Goal: Transaction & Acquisition: Purchase product/service

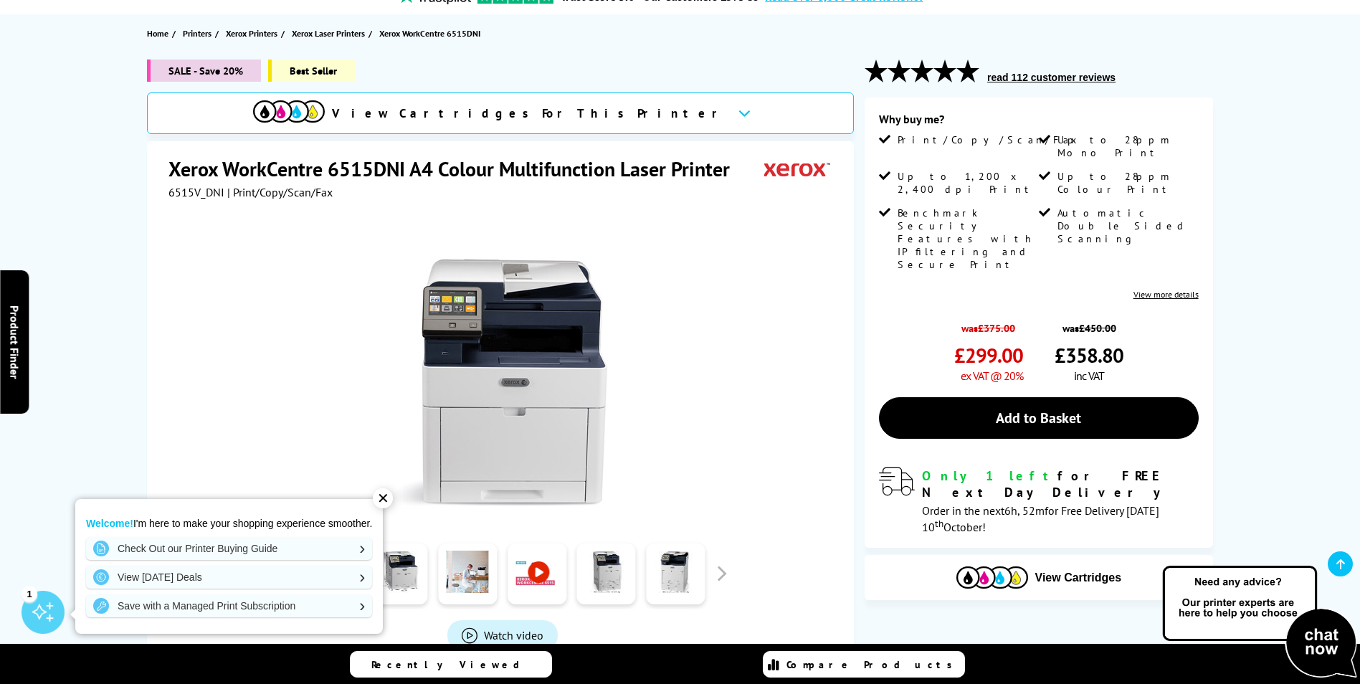
click at [462, 469] on img at bounding box center [502, 368] width 281 height 281
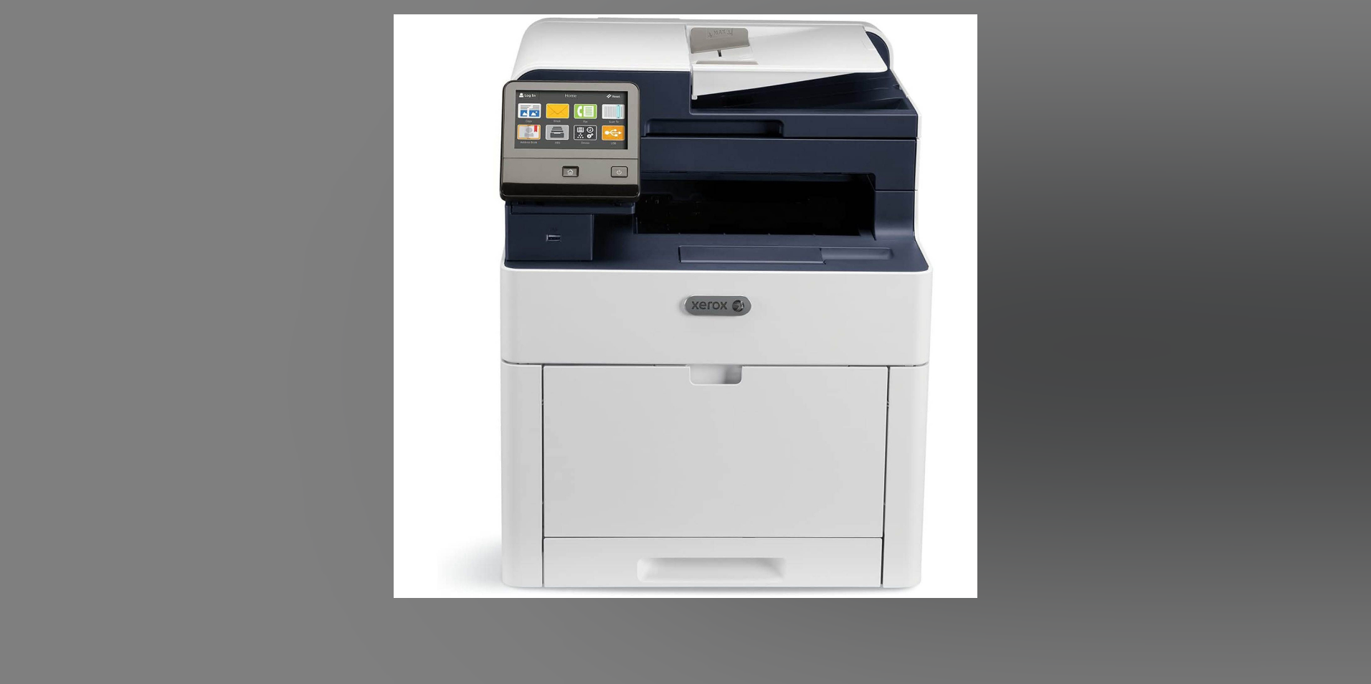
click at [469, 404] on img at bounding box center [686, 306] width 584 height 584
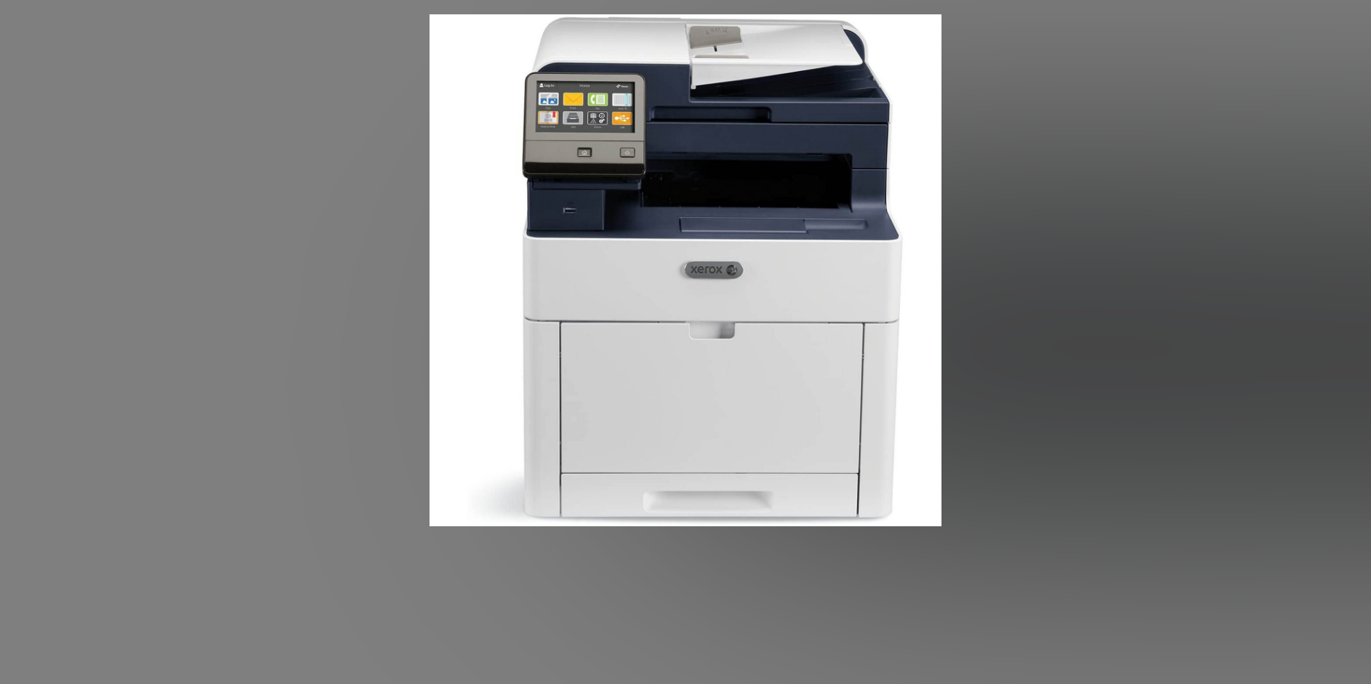
click at [1164, 287] on figure at bounding box center [685, 270] width 1371 height 512
click at [714, 305] on img at bounding box center [685, 270] width 512 height 512
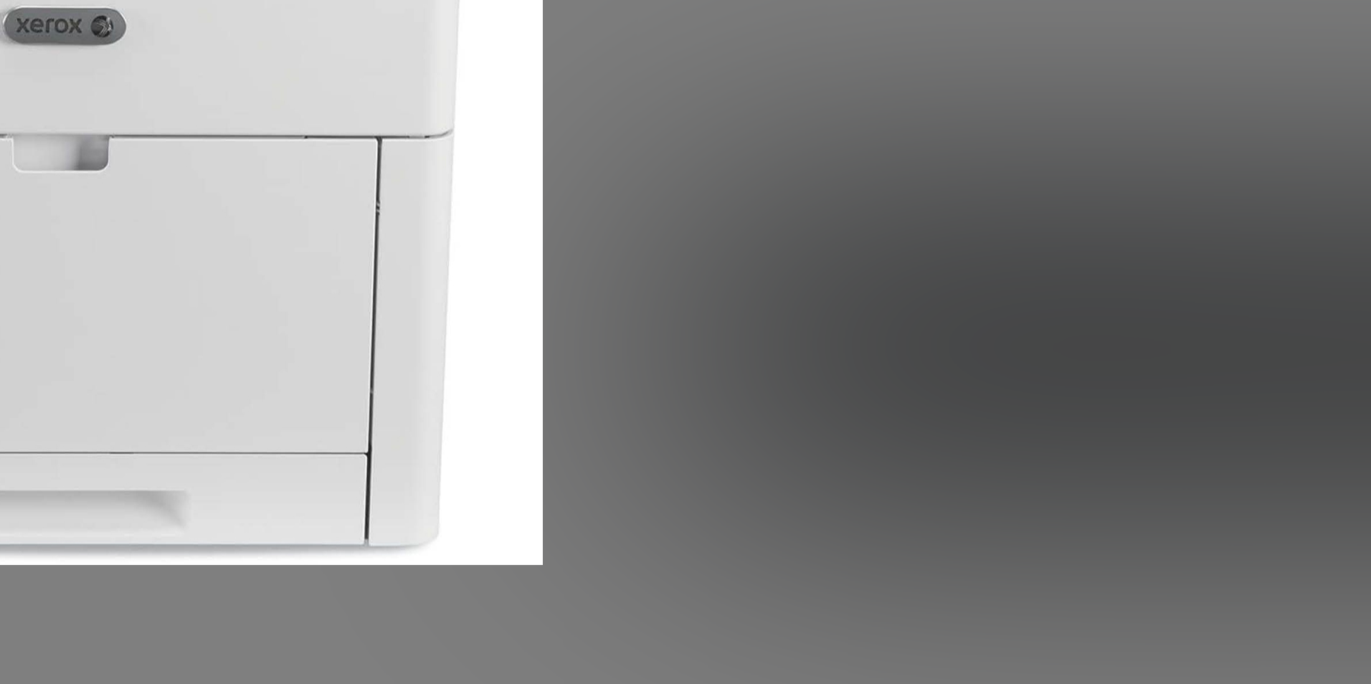
click at [1053, 320] on figure at bounding box center [685, 284] width 1371 height 569
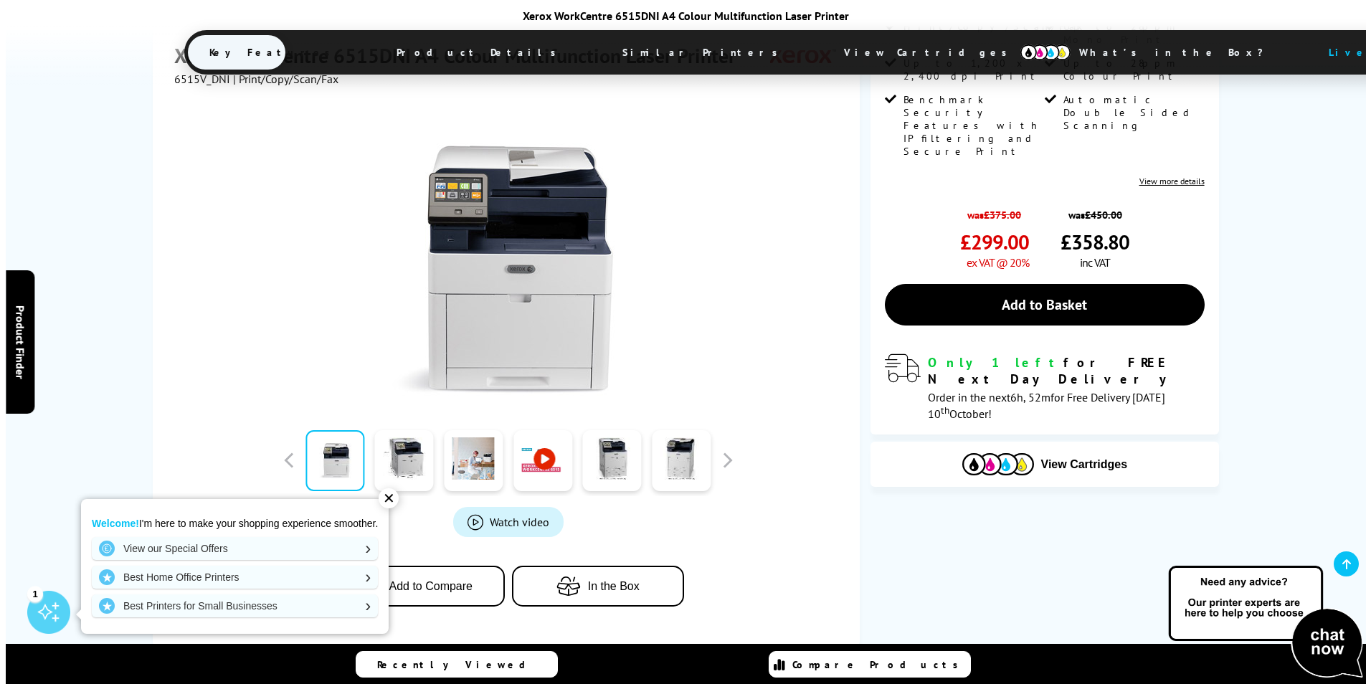
scroll to position [287, 0]
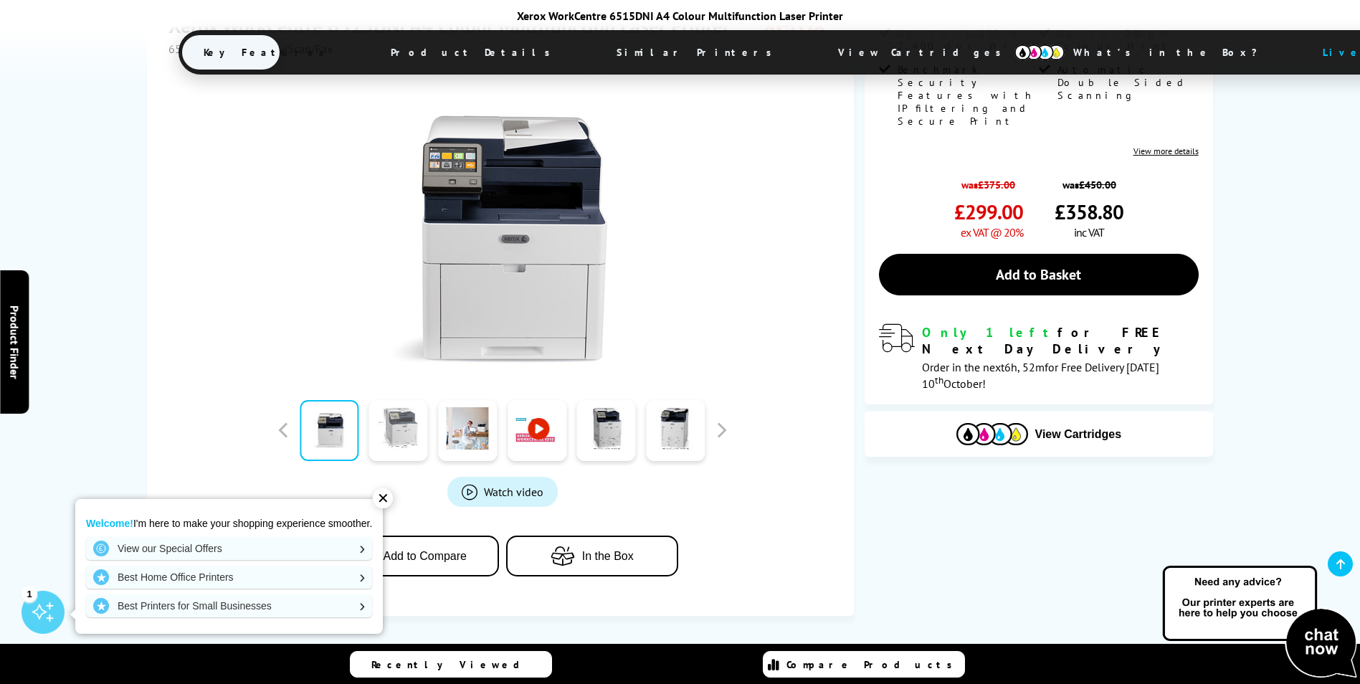
click at [393, 432] on link at bounding box center [398, 430] width 59 height 61
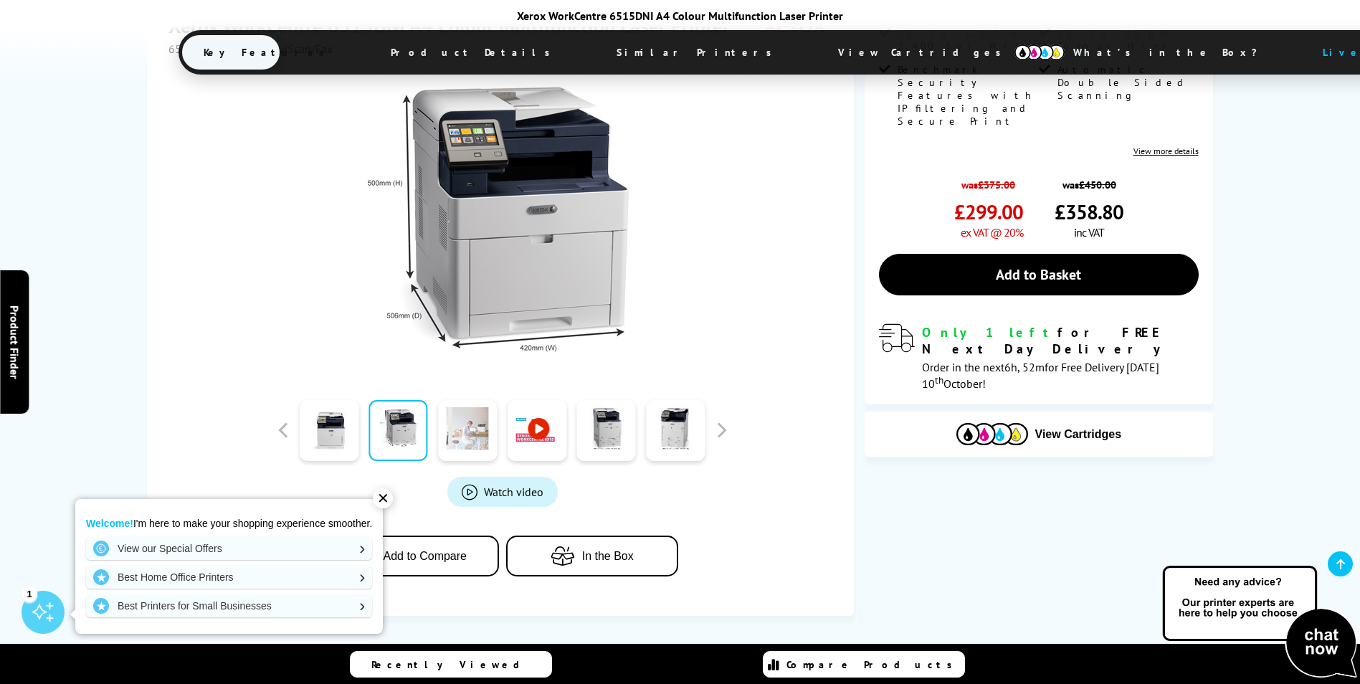
click at [474, 443] on link at bounding box center [467, 430] width 59 height 61
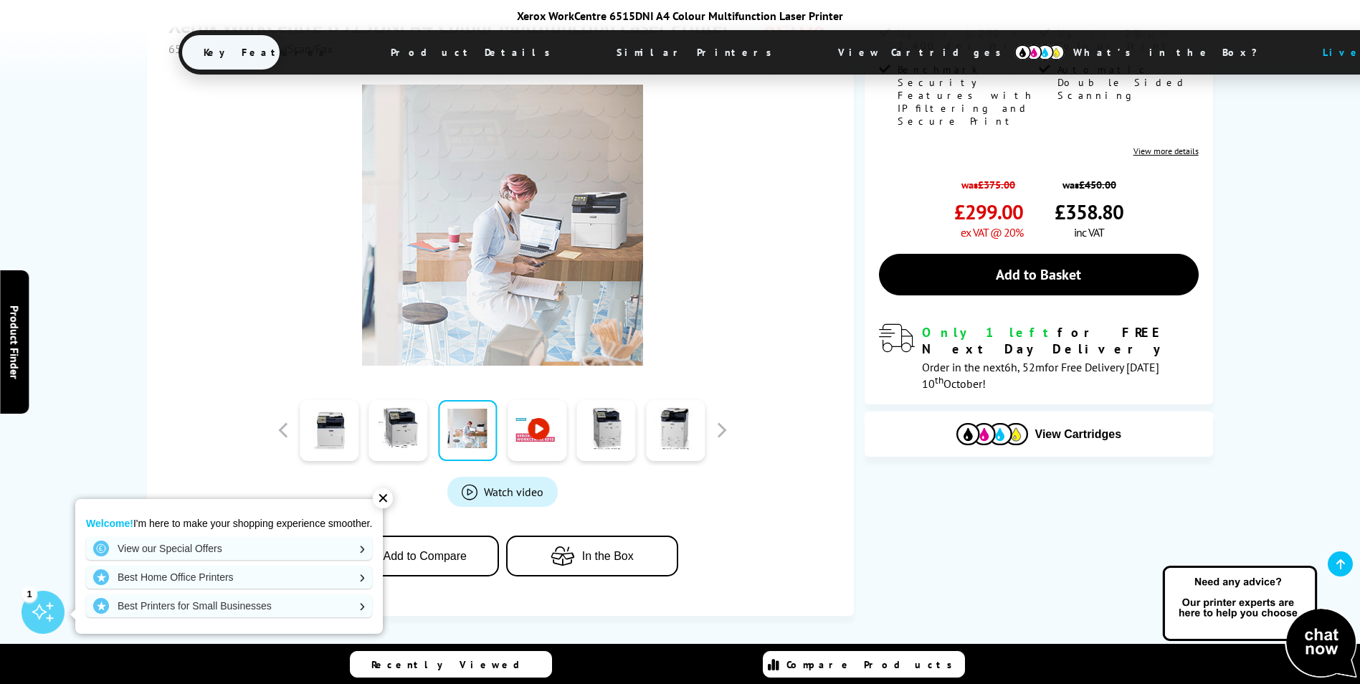
click at [567, 449] on div at bounding box center [538, 430] width 70 height 72
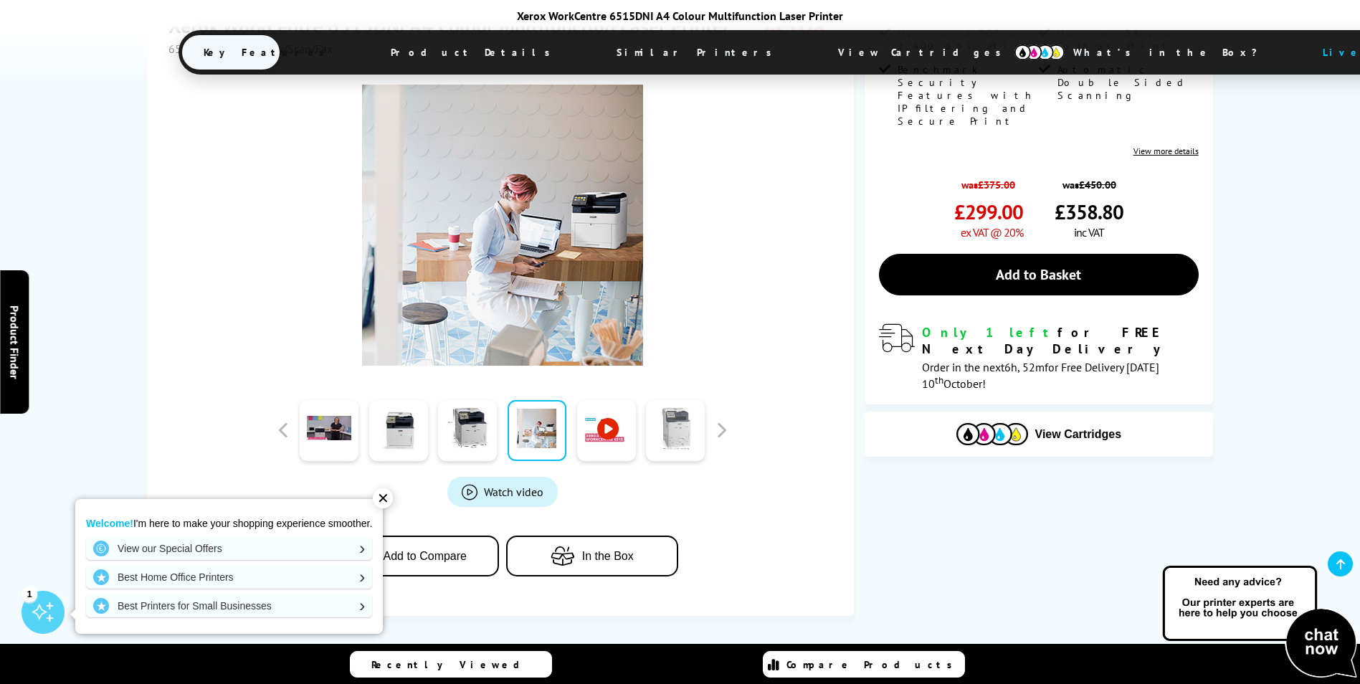
click at [678, 438] on link at bounding box center [675, 430] width 59 height 61
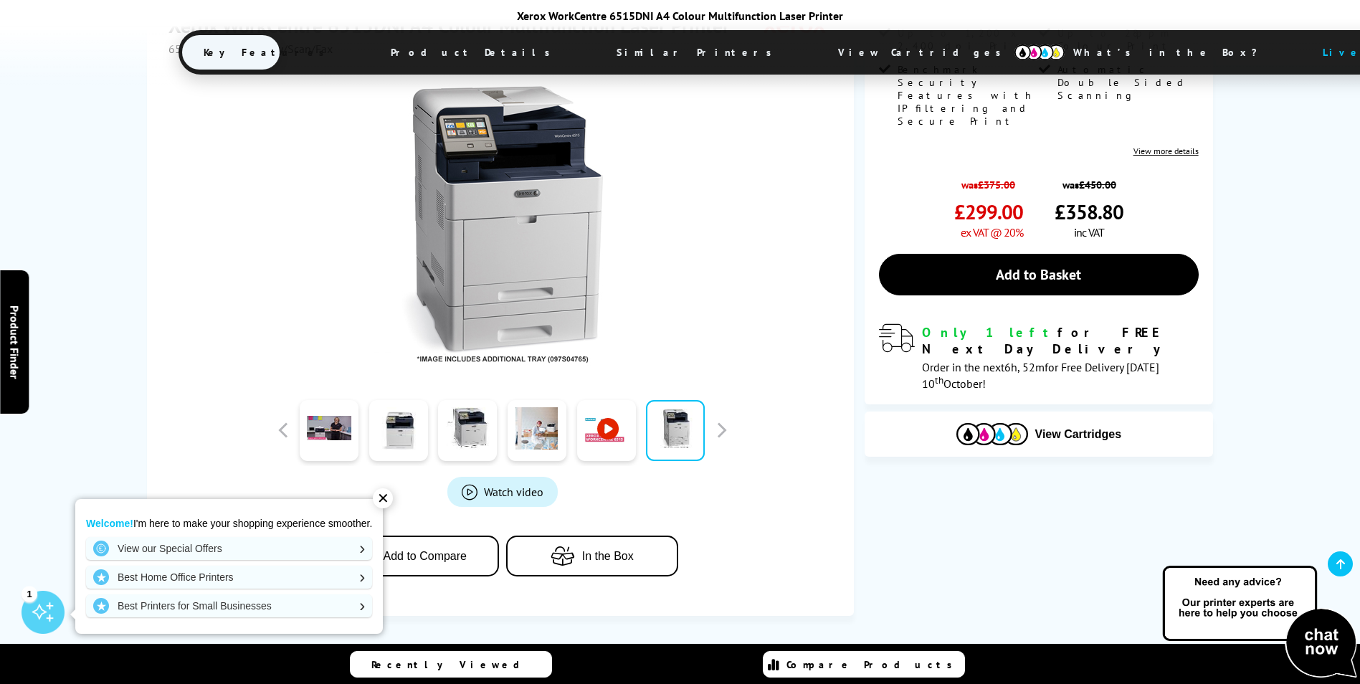
click at [701, 436] on link at bounding box center [675, 430] width 59 height 61
click at [708, 436] on div at bounding box center [677, 430] width 70 height 72
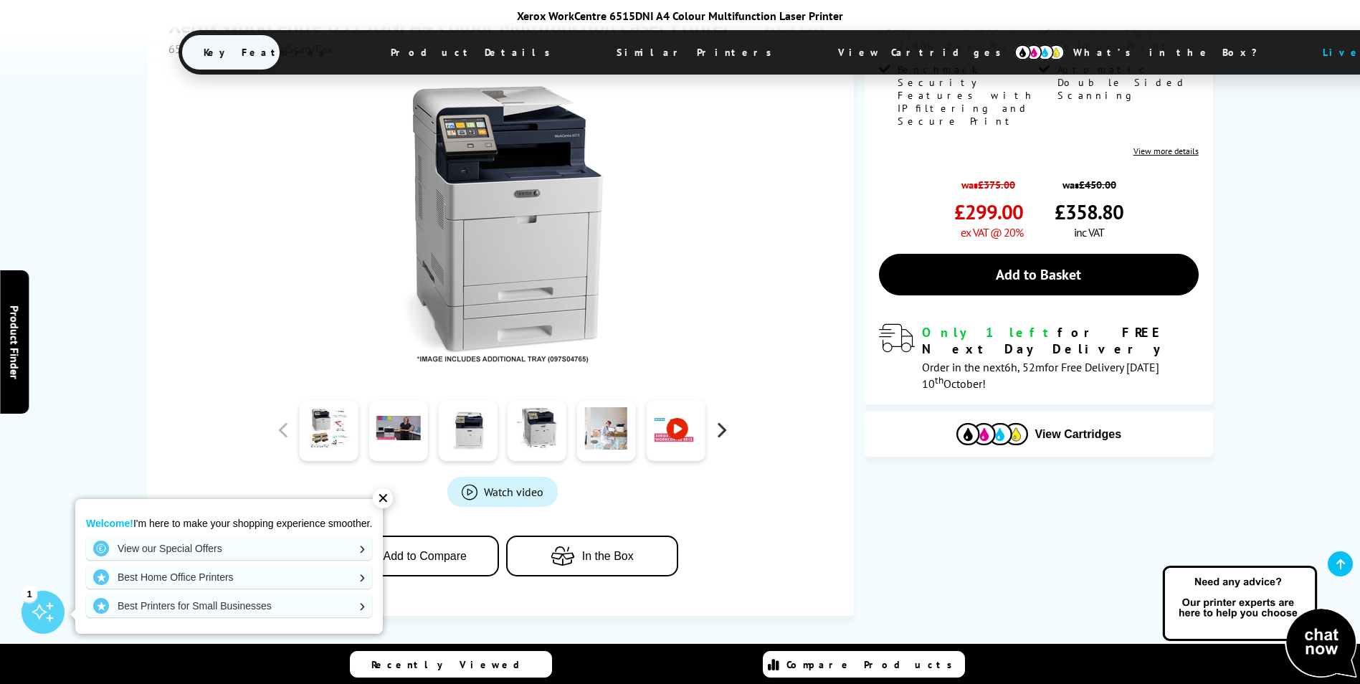
click at [721, 433] on button "button" at bounding box center [721, 430] width 22 height 22
click at [719, 432] on button "button" at bounding box center [721, 430] width 22 height 22
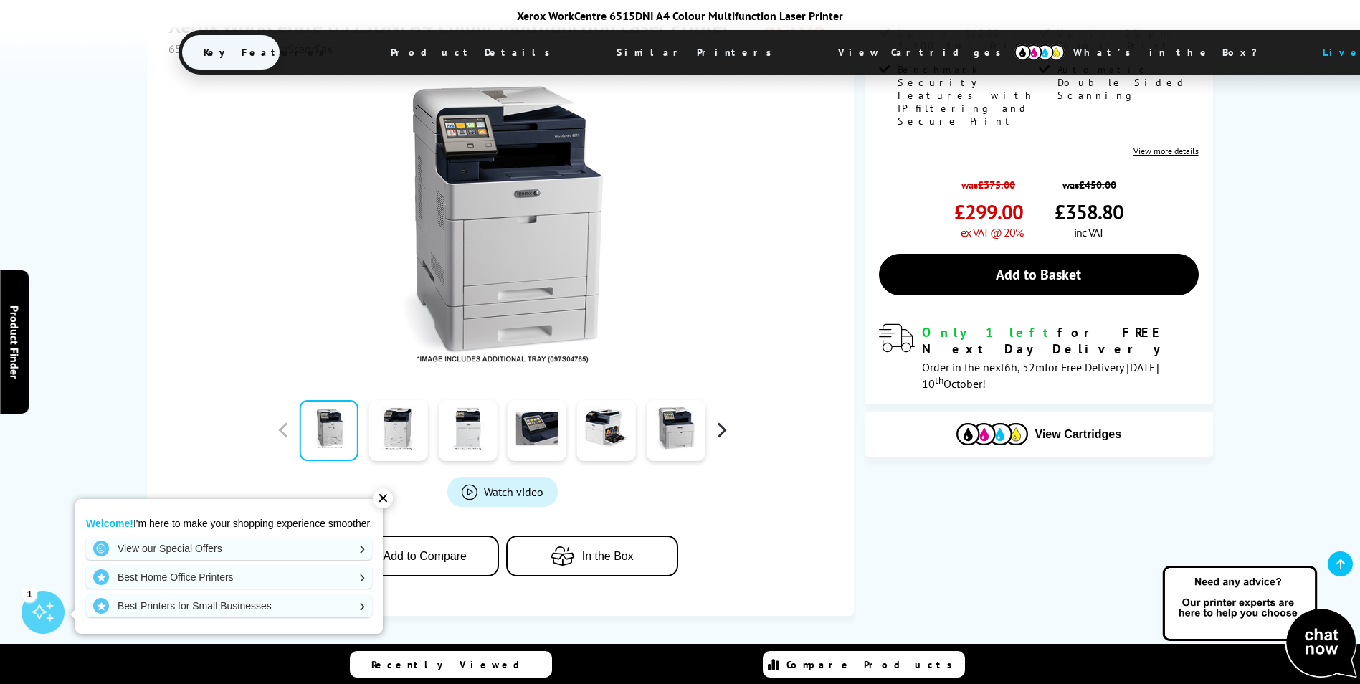
click at [719, 432] on button "button" at bounding box center [721, 430] width 22 height 22
click at [680, 430] on link at bounding box center [675, 430] width 59 height 61
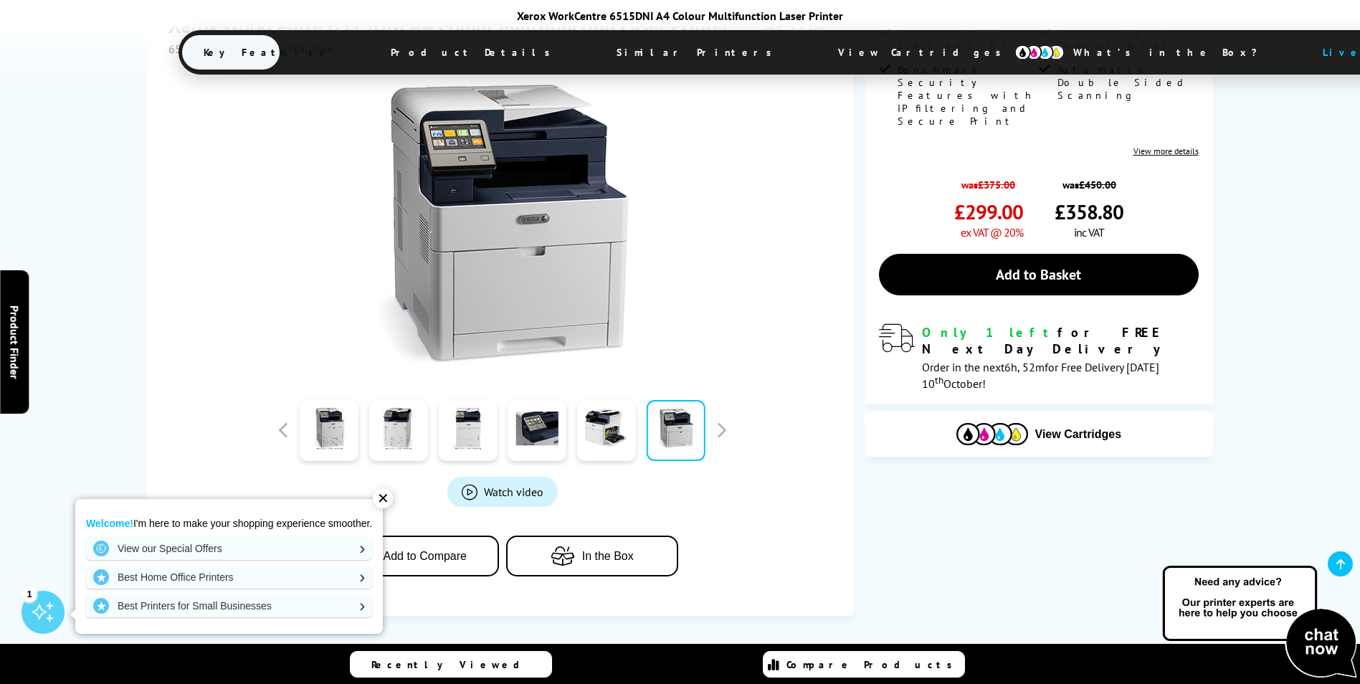
click at [639, 430] on div at bounding box center [606, 430] width 70 height 72
click at [609, 430] on link at bounding box center [606, 430] width 59 height 61
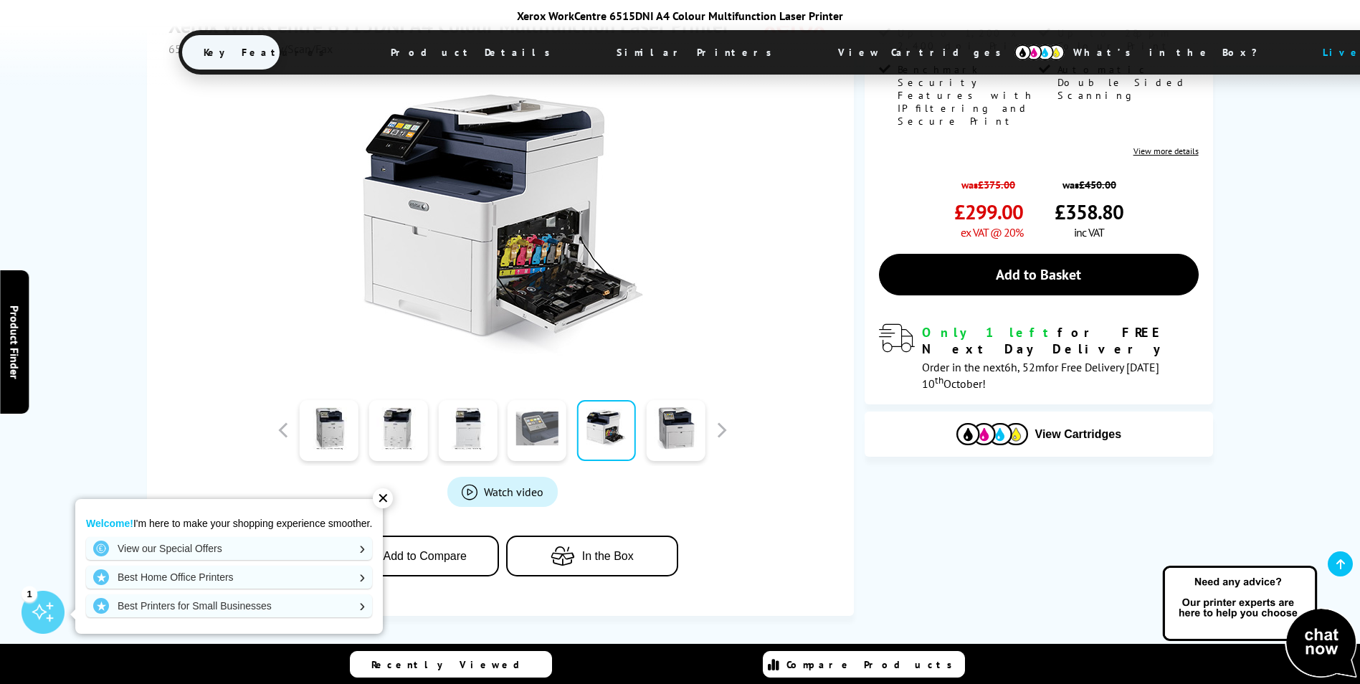
click at [545, 432] on link at bounding box center [537, 430] width 59 height 61
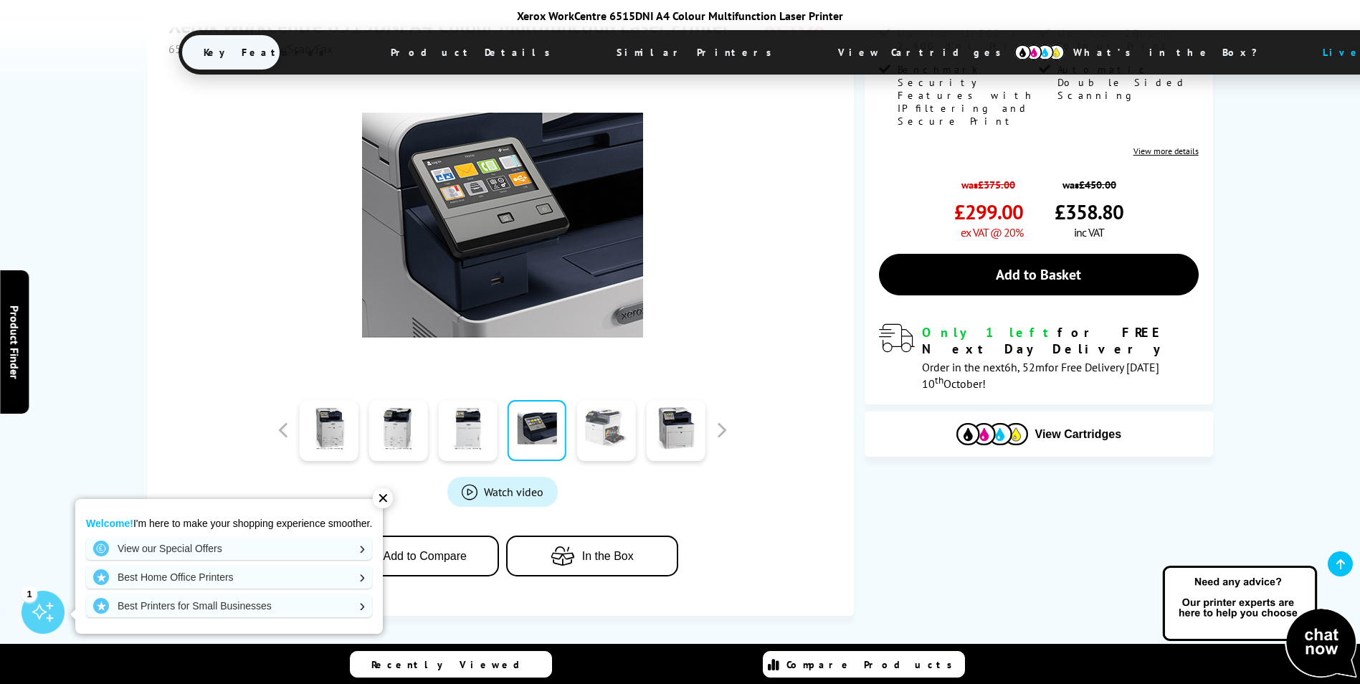
click at [630, 429] on link at bounding box center [606, 430] width 59 height 61
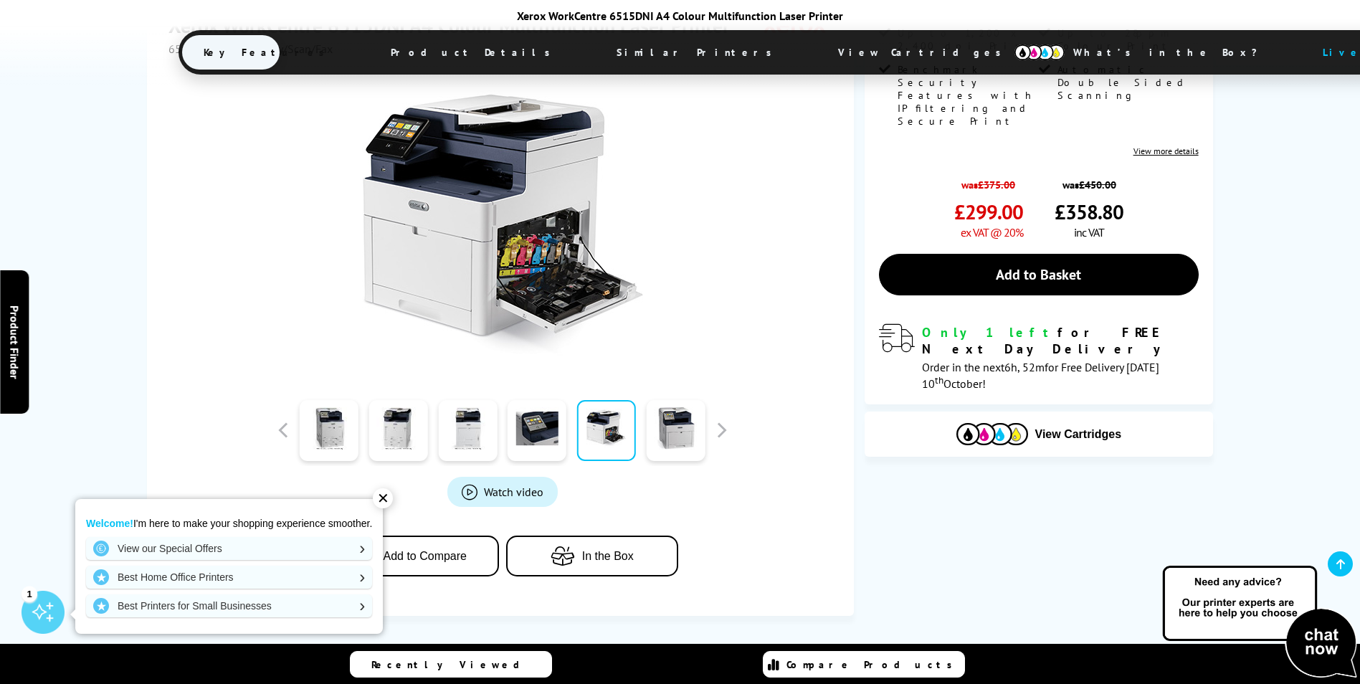
click at [527, 253] on img at bounding box center [502, 225] width 281 height 281
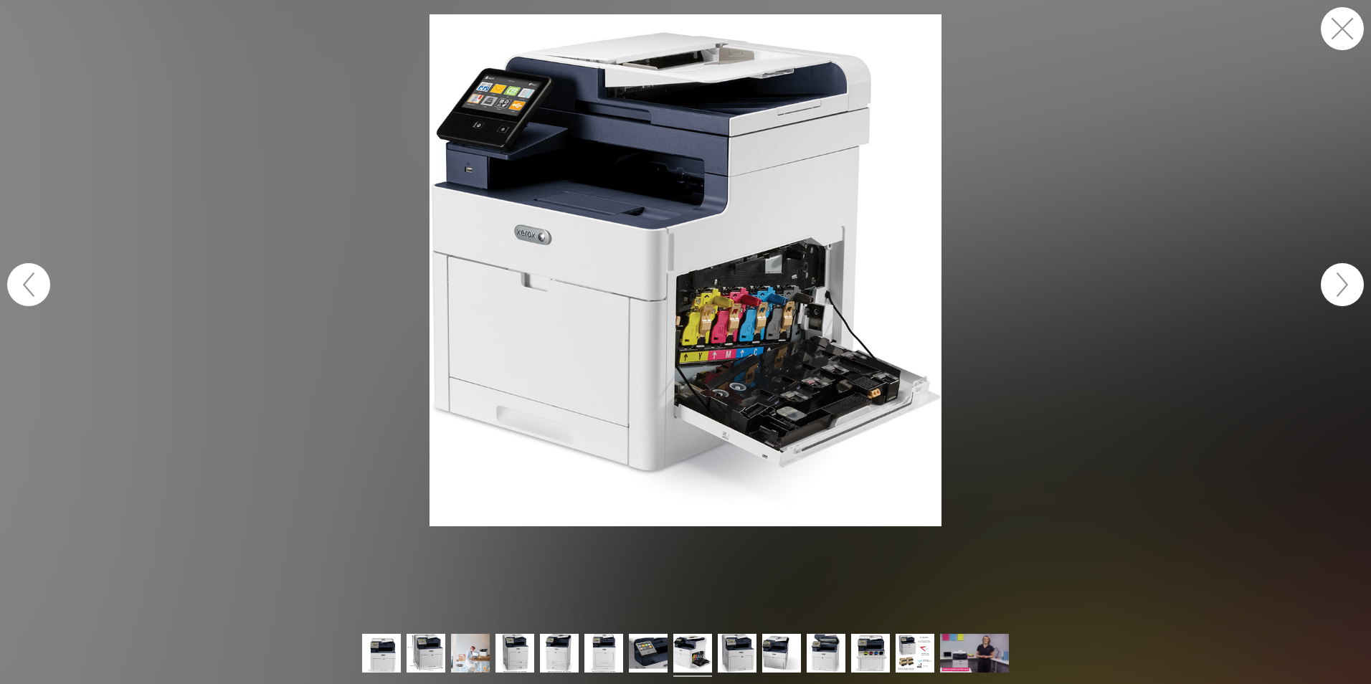
click at [1037, 295] on figure at bounding box center [685, 270] width 1371 height 512
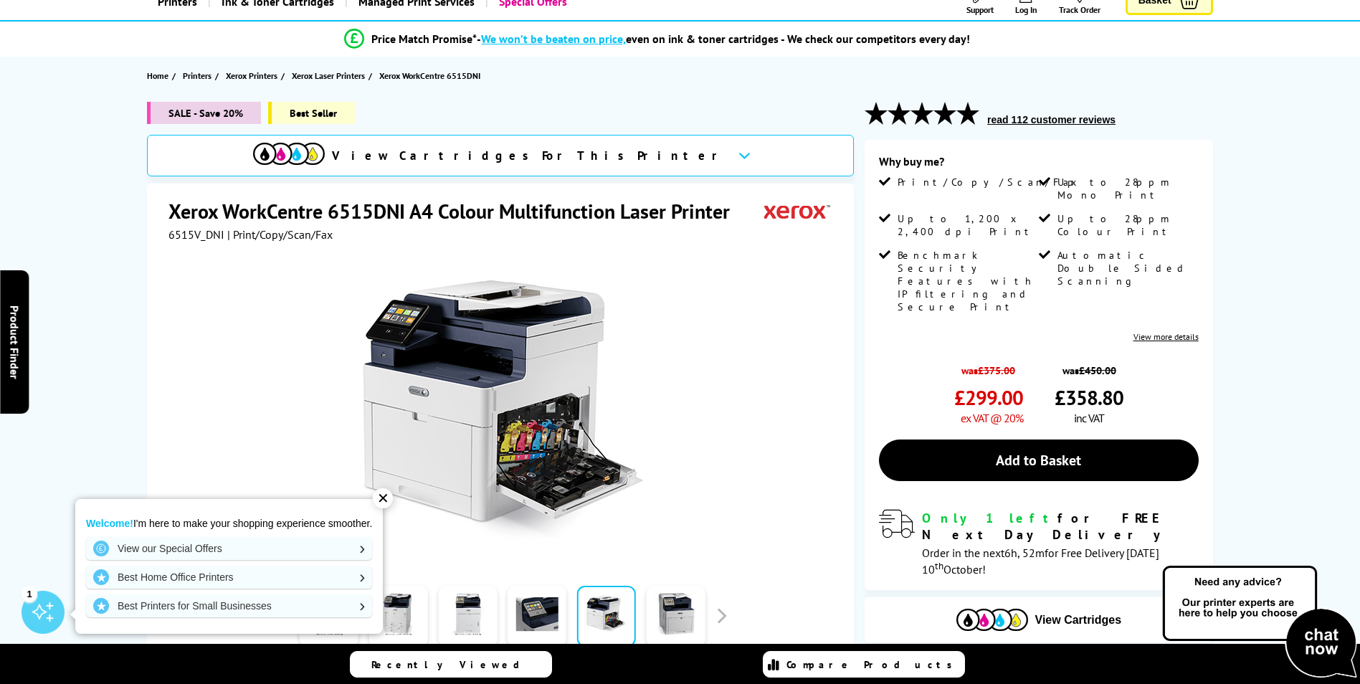
scroll to position [72, 0]
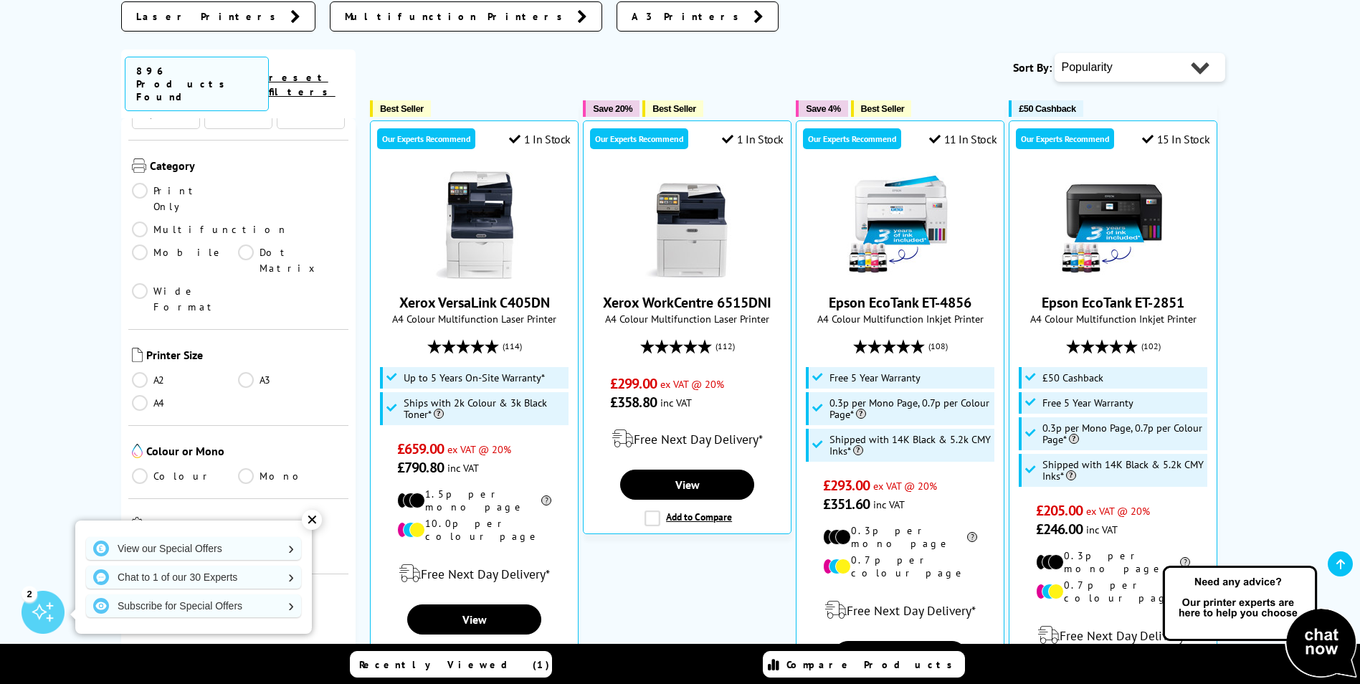
scroll to position [215, 0]
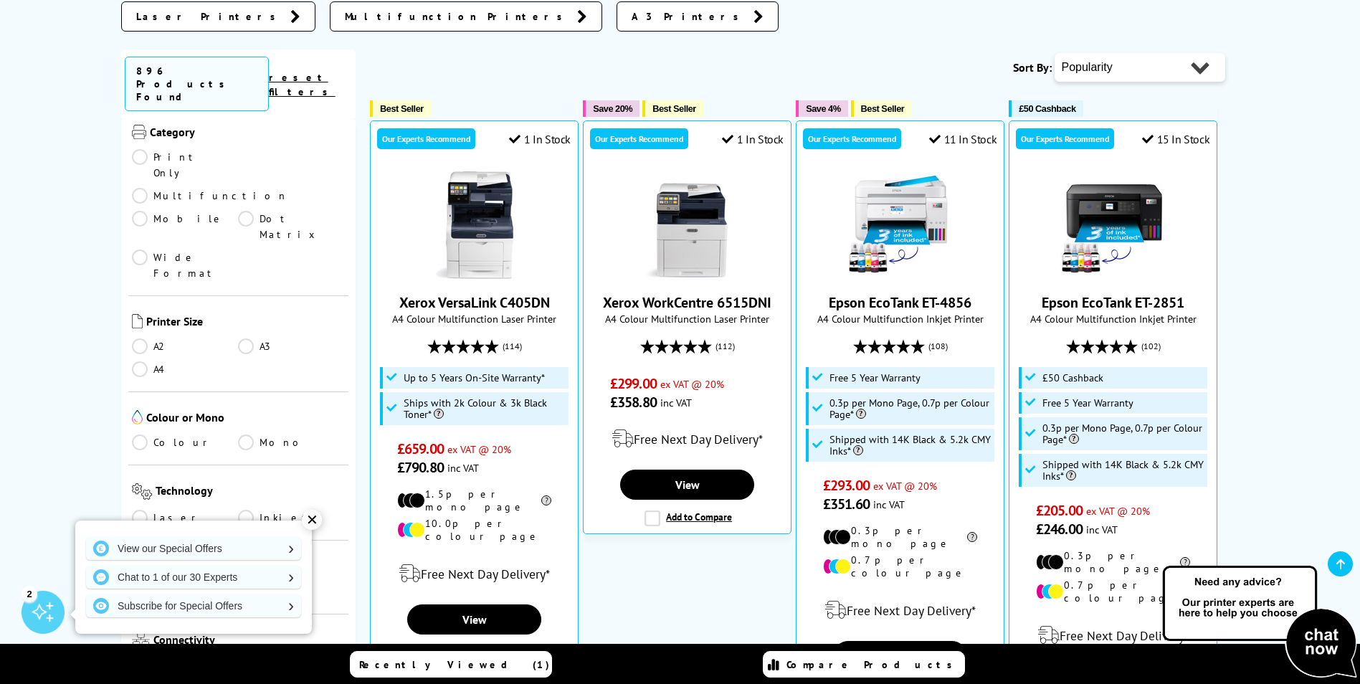
click at [252, 434] on link "Mono" at bounding box center [291, 442] width 107 height 16
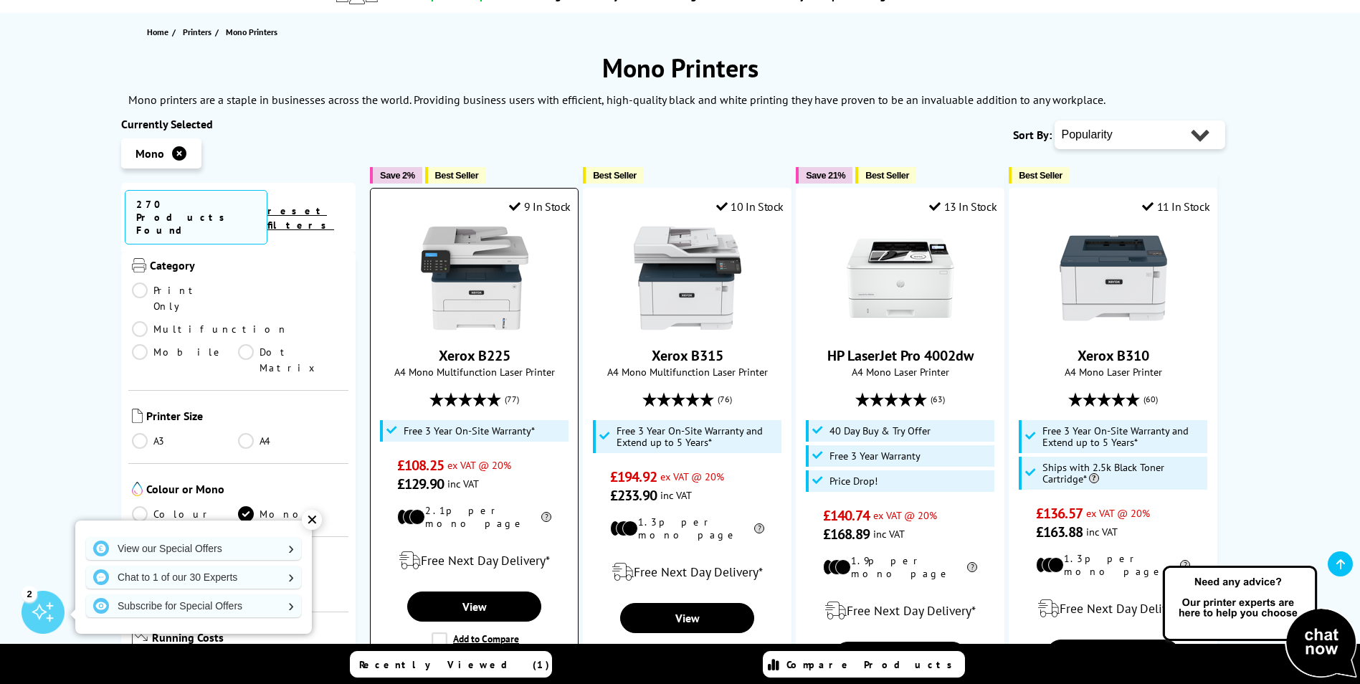
scroll to position [143, 0]
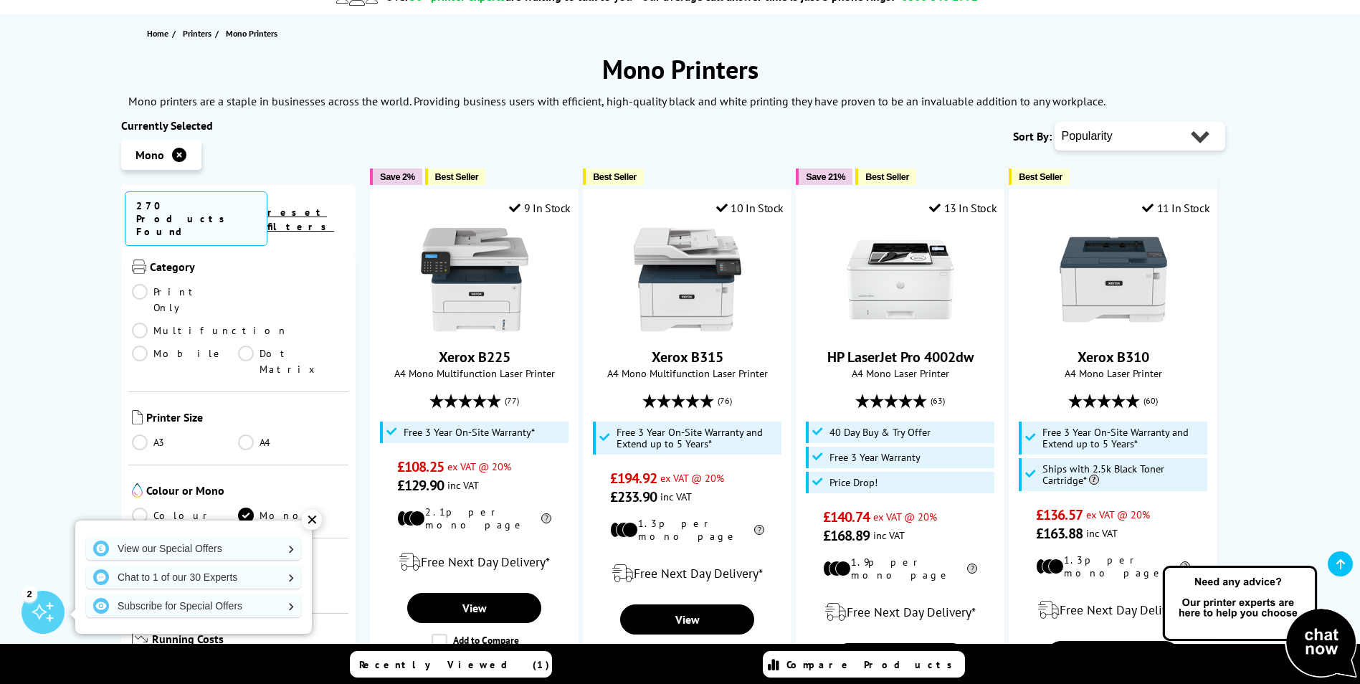
click at [245, 323] on link "Multifunction" at bounding box center [210, 331] width 156 height 16
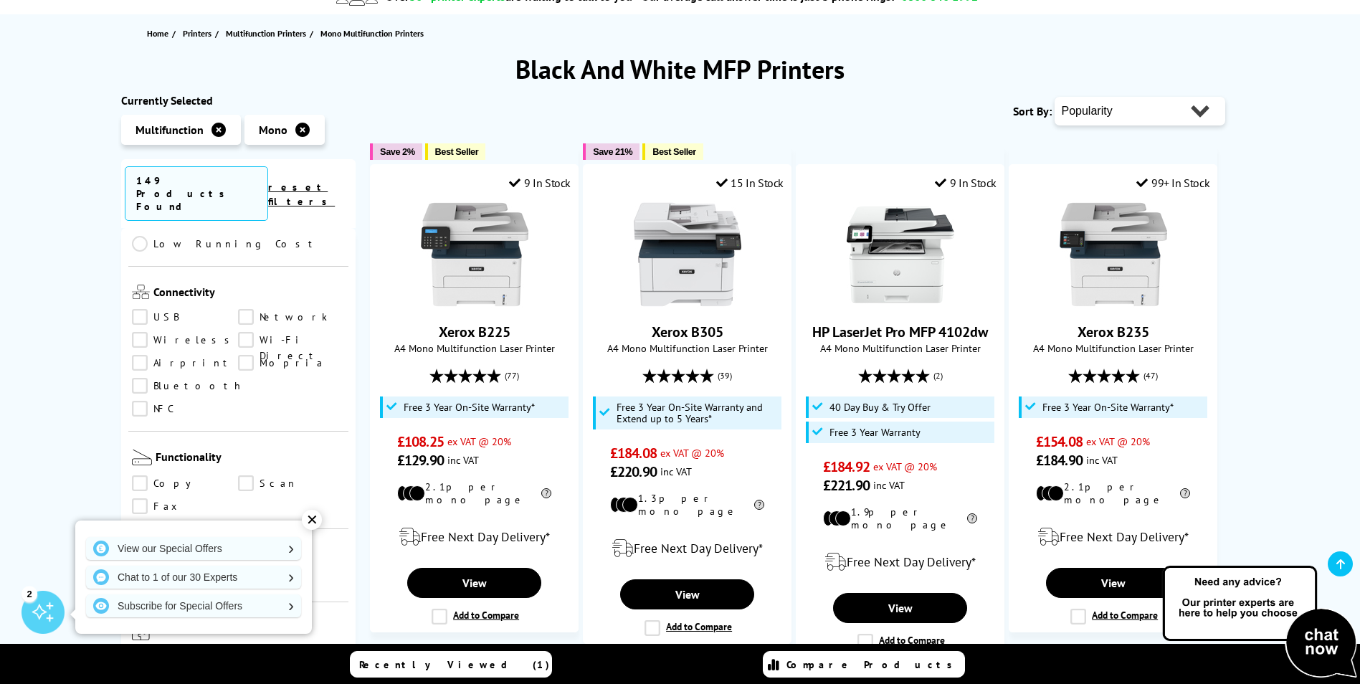
scroll to position [573, 0]
click at [315, 518] on div "✕" at bounding box center [312, 520] width 20 height 20
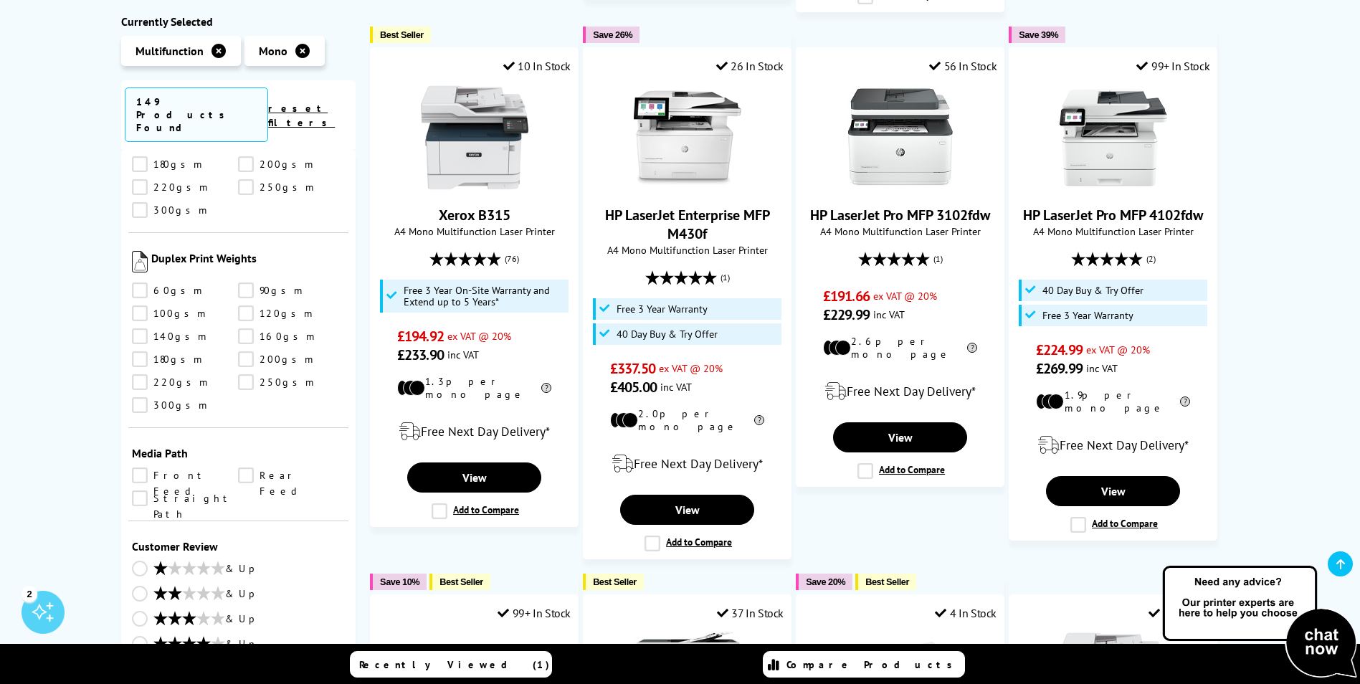
scroll to position [1895, 0]
click at [138, 634] on link "& Up" at bounding box center [239, 643] width 214 height 18
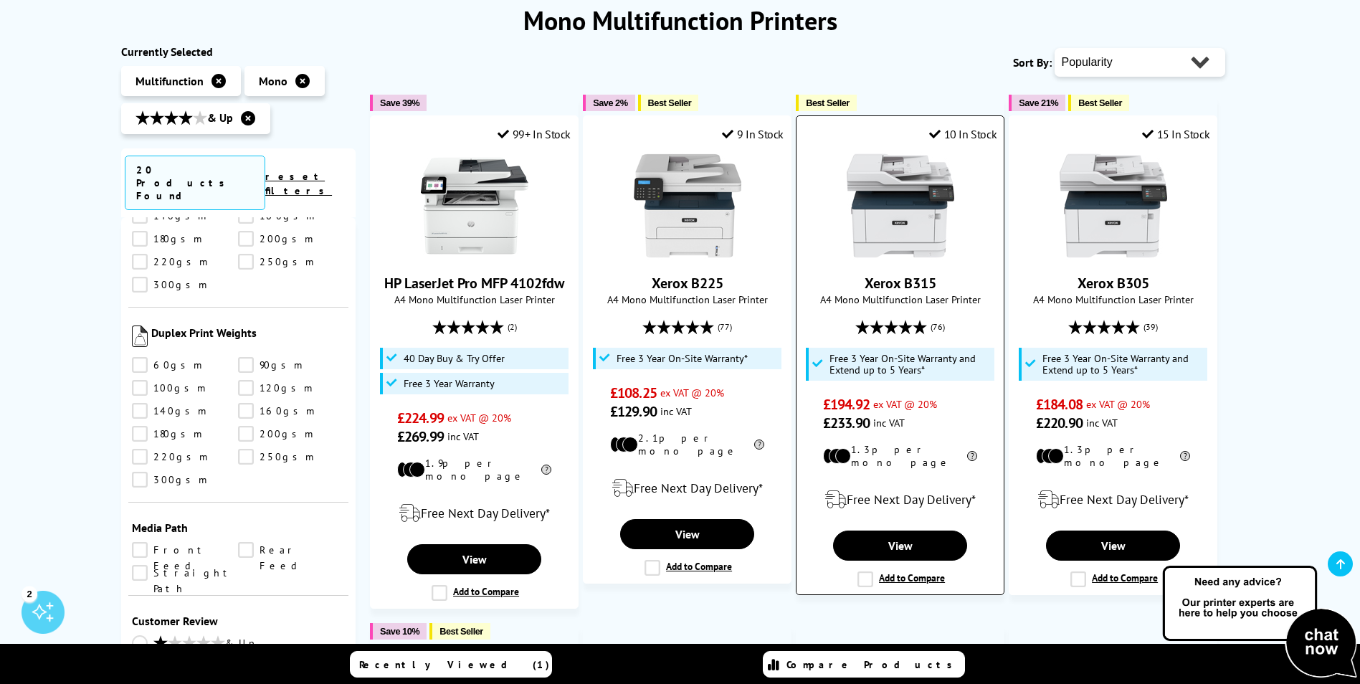
scroll to position [215, 0]
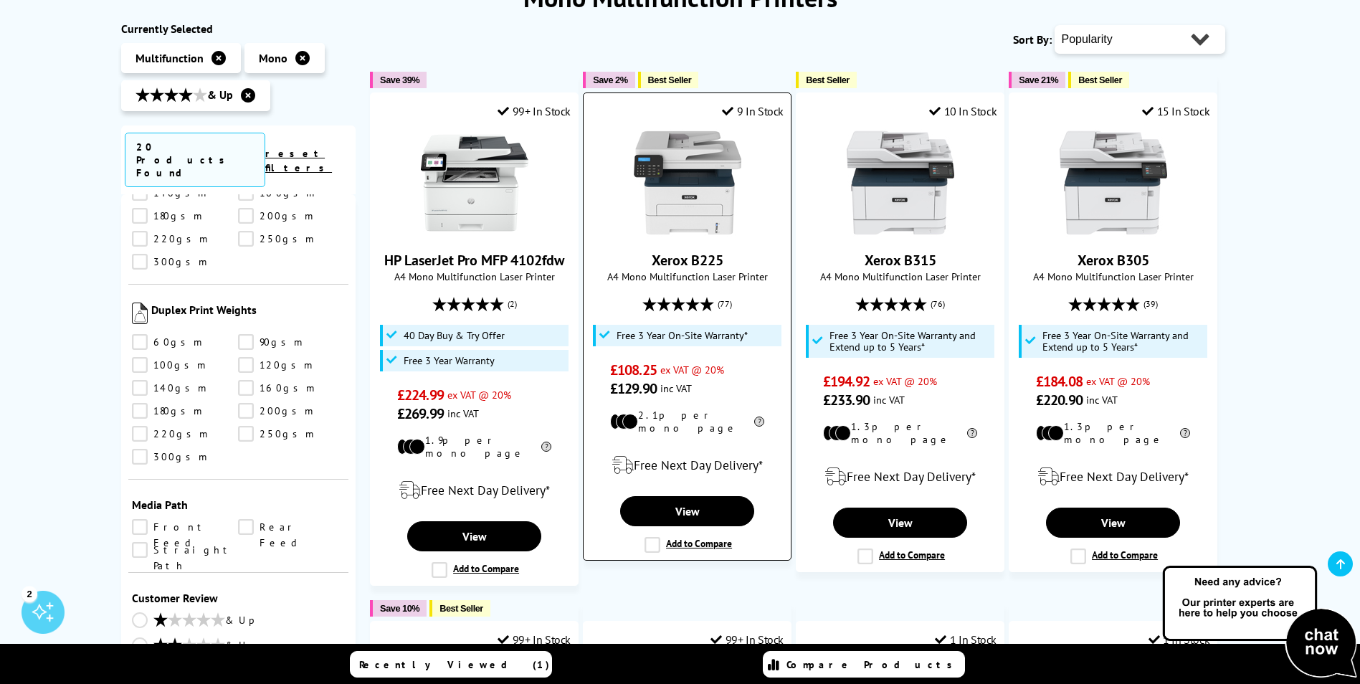
click at [707, 256] on link "Xerox B225" at bounding box center [688, 260] width 72 height 19
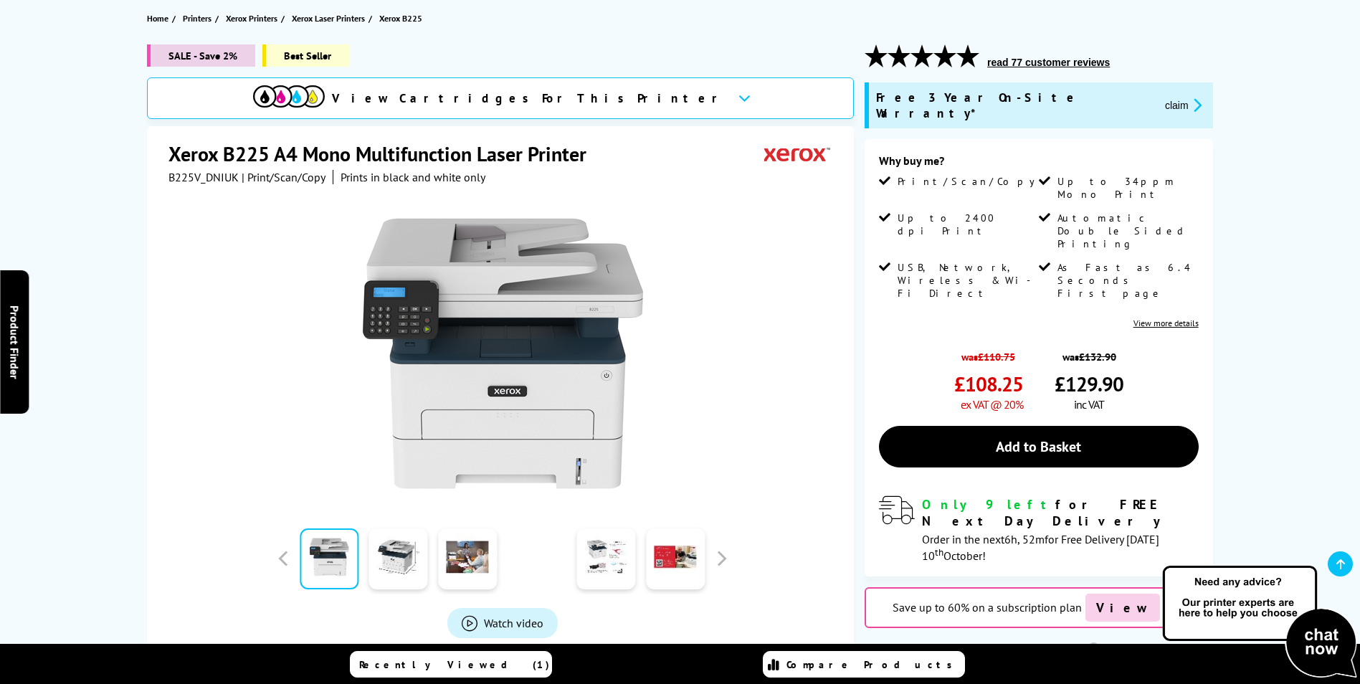
scroll to position [215, 0]
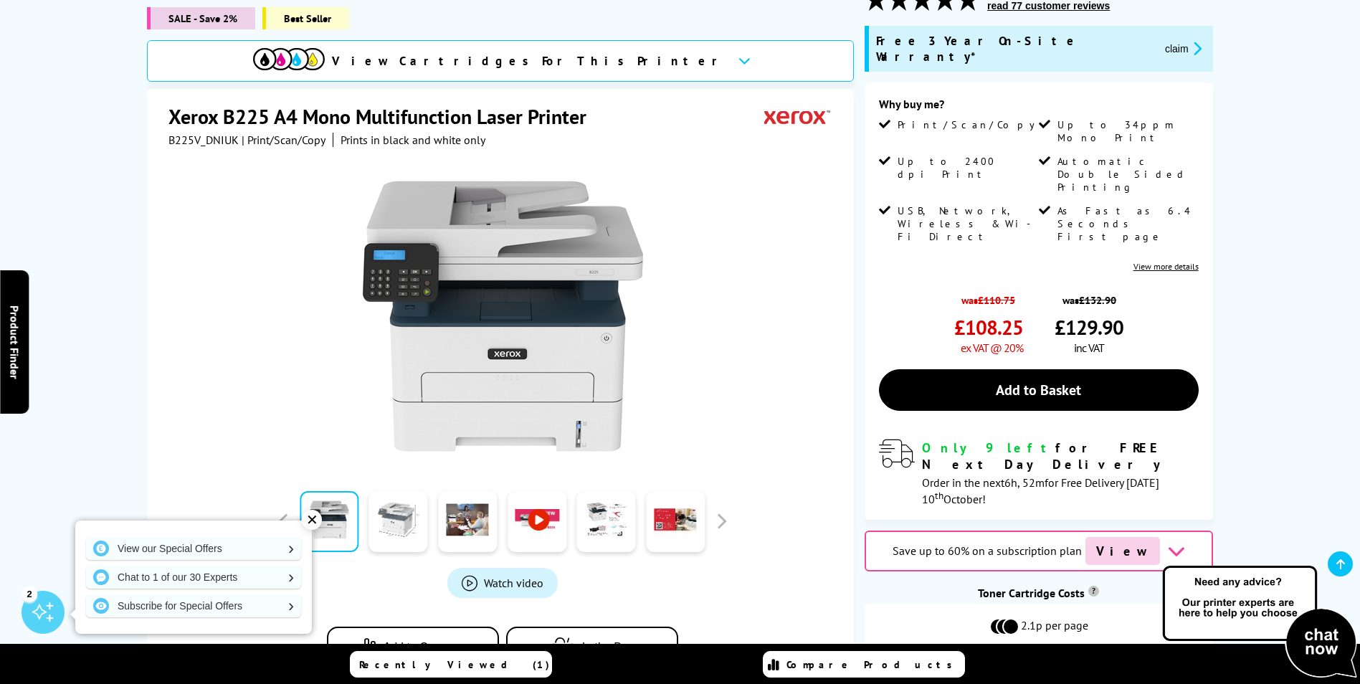
click at [417, 516] on link at bounding box center [398, 521] width 59 height 61
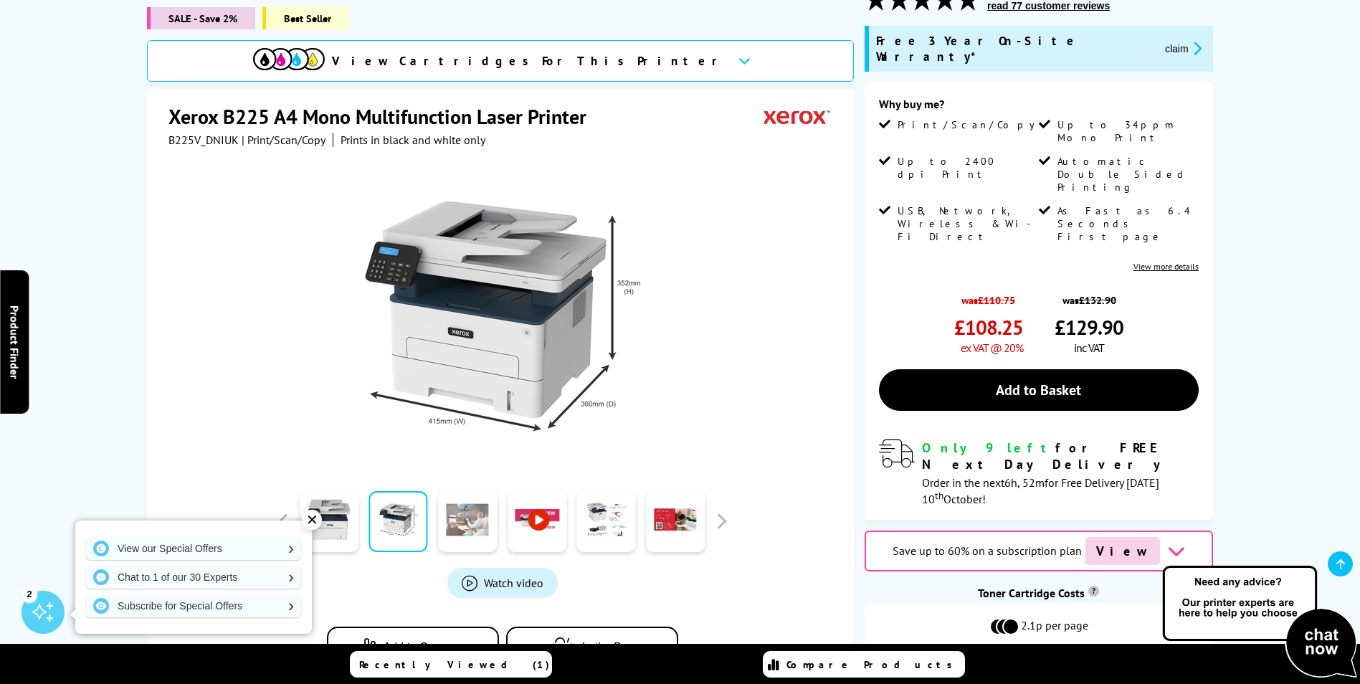
click at [465, 499] on link at bounding box center [467, 521] width 59 height 61
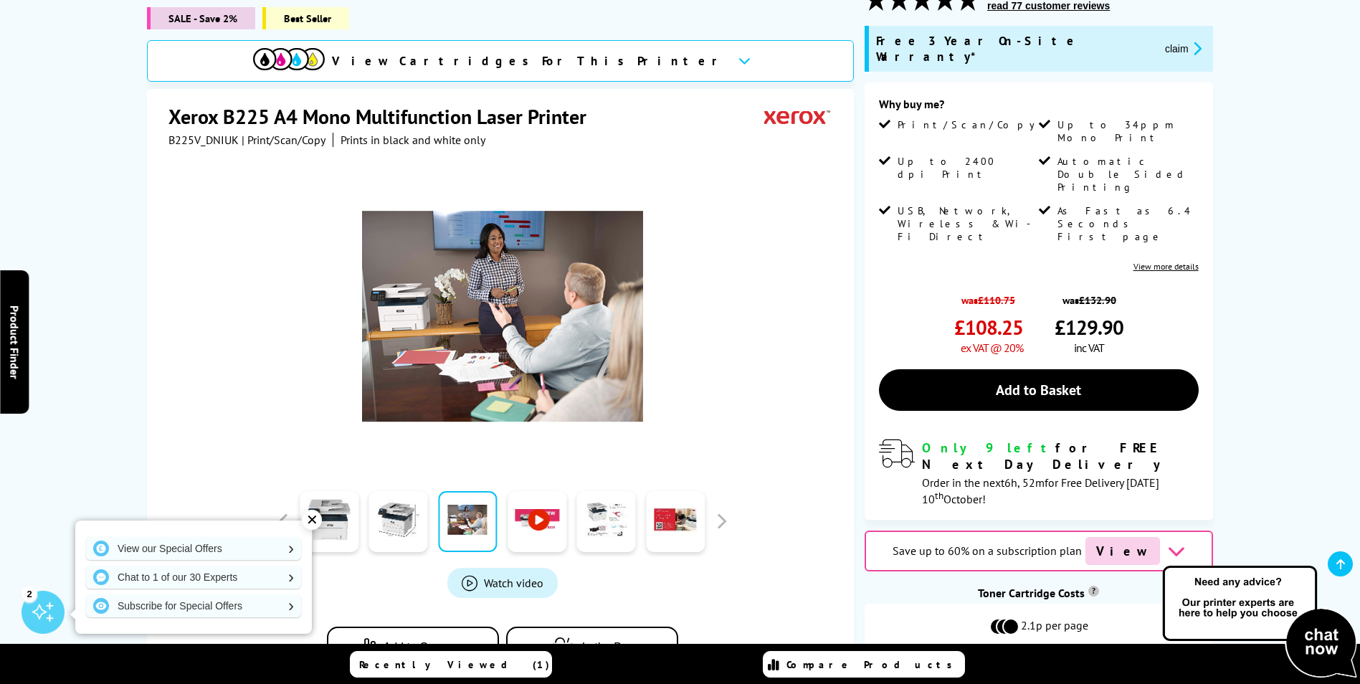
click at [571, 501] on div at bounding box center [606, 521] width 70 height 72
click at [646, 497] on link at bounding box center [675, 521] width 59 height 61
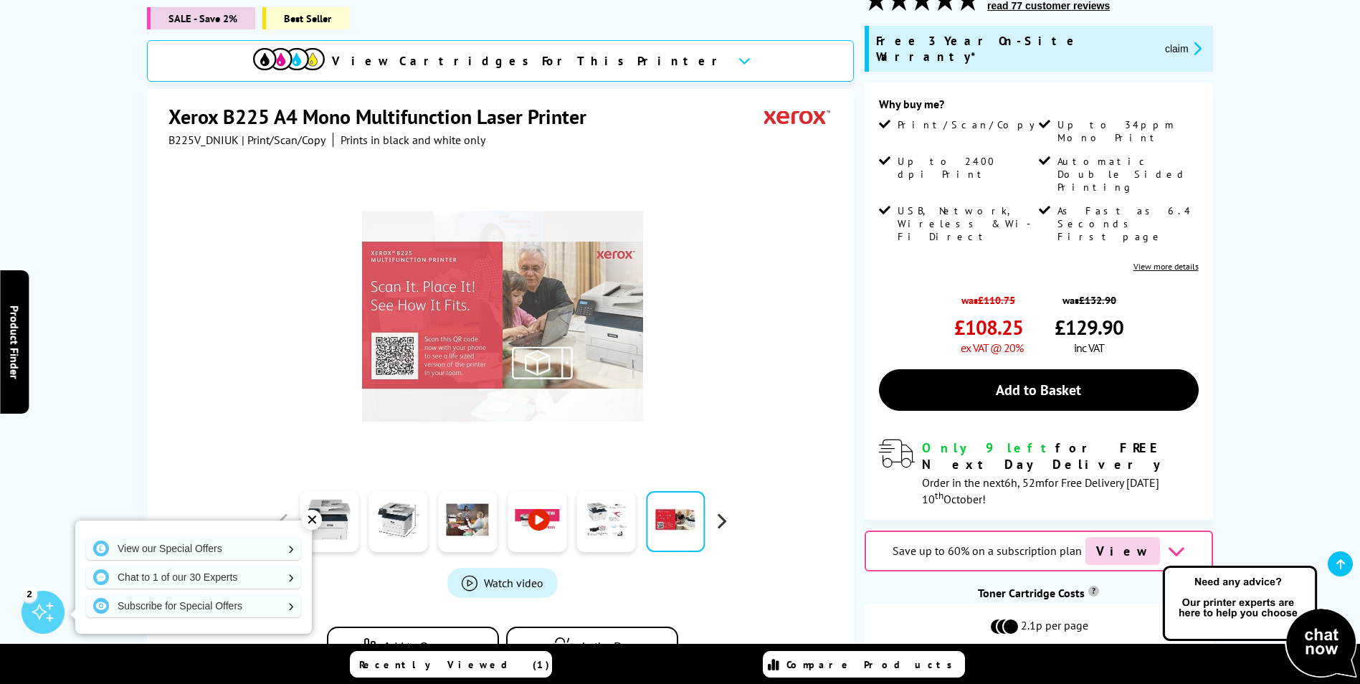
click at [731, 510] on button "button" at bounding box center [721, 521] width 22 height 22
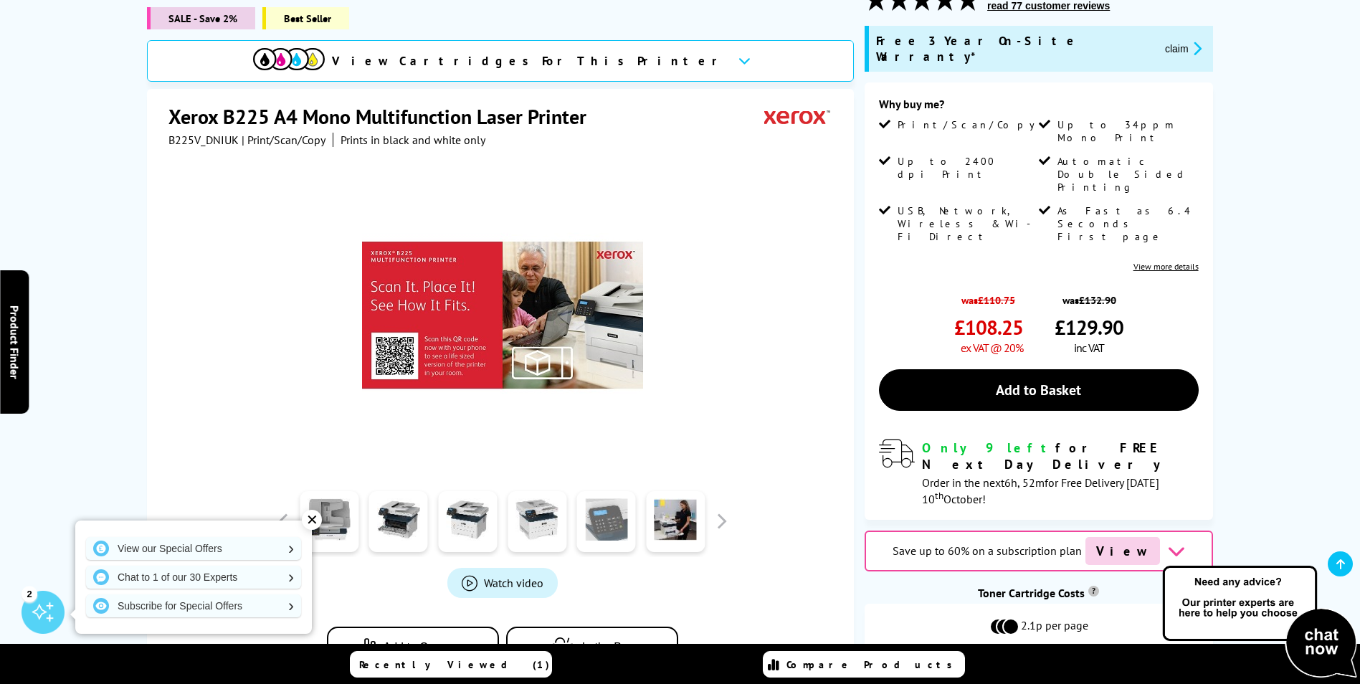
click at [584, 497] on link at bounding box center [606, 521] width 59 height 61
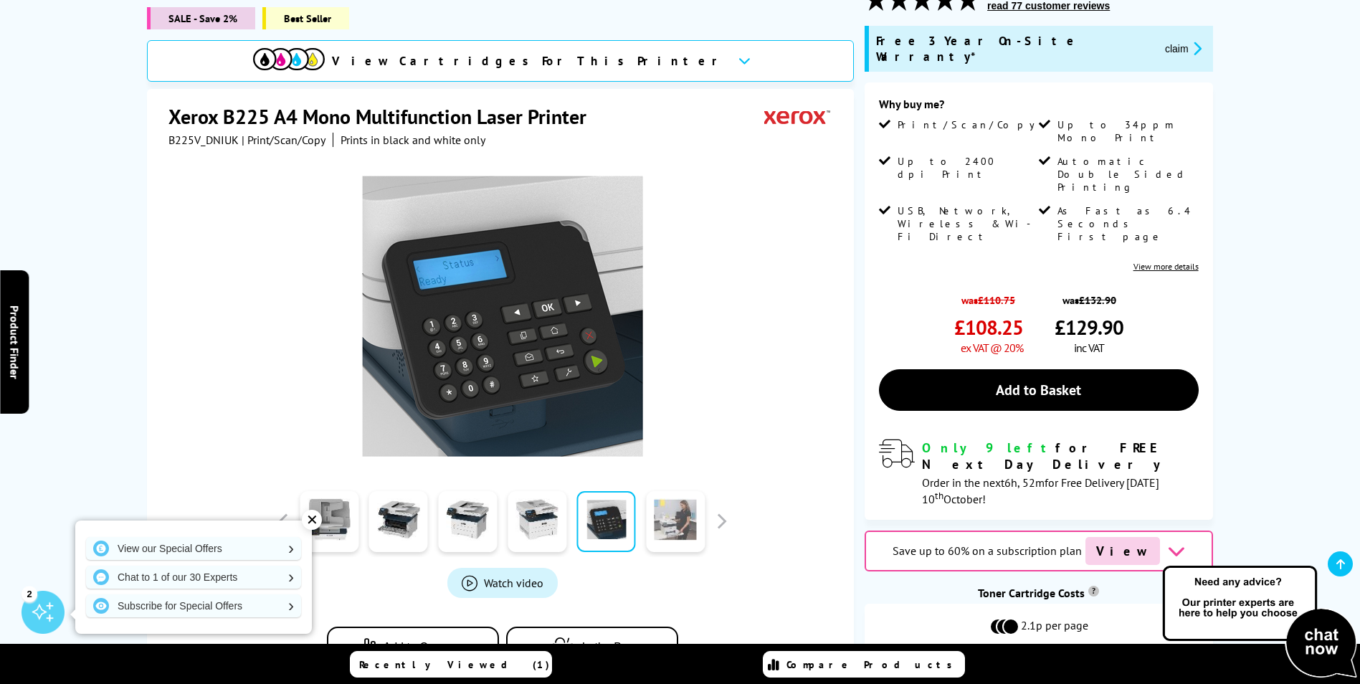
click at [670, 509] on link at bounding box center [675, 521] width 59 height 61
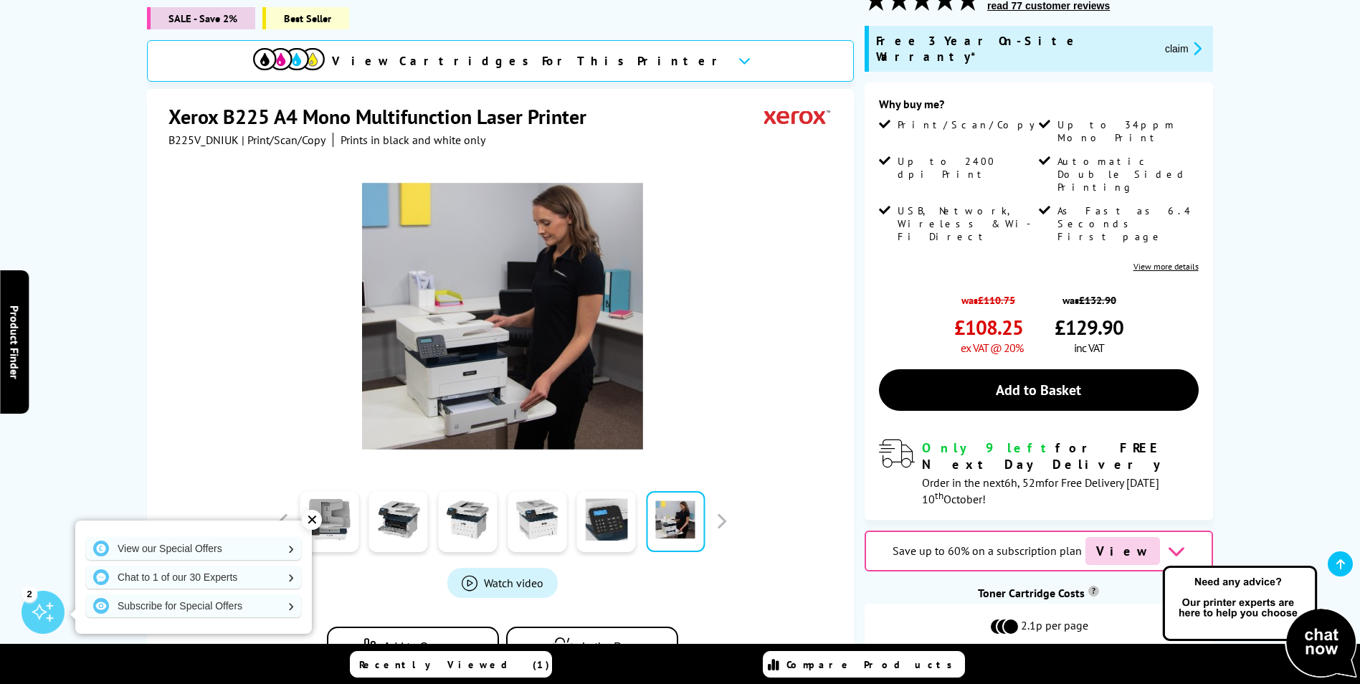
click at [687, 503] on link at bounding box center [675, 521] width 59 height 61
click at [730, 510] on button "button" at bounding box center [721, 521] width 22 height 22
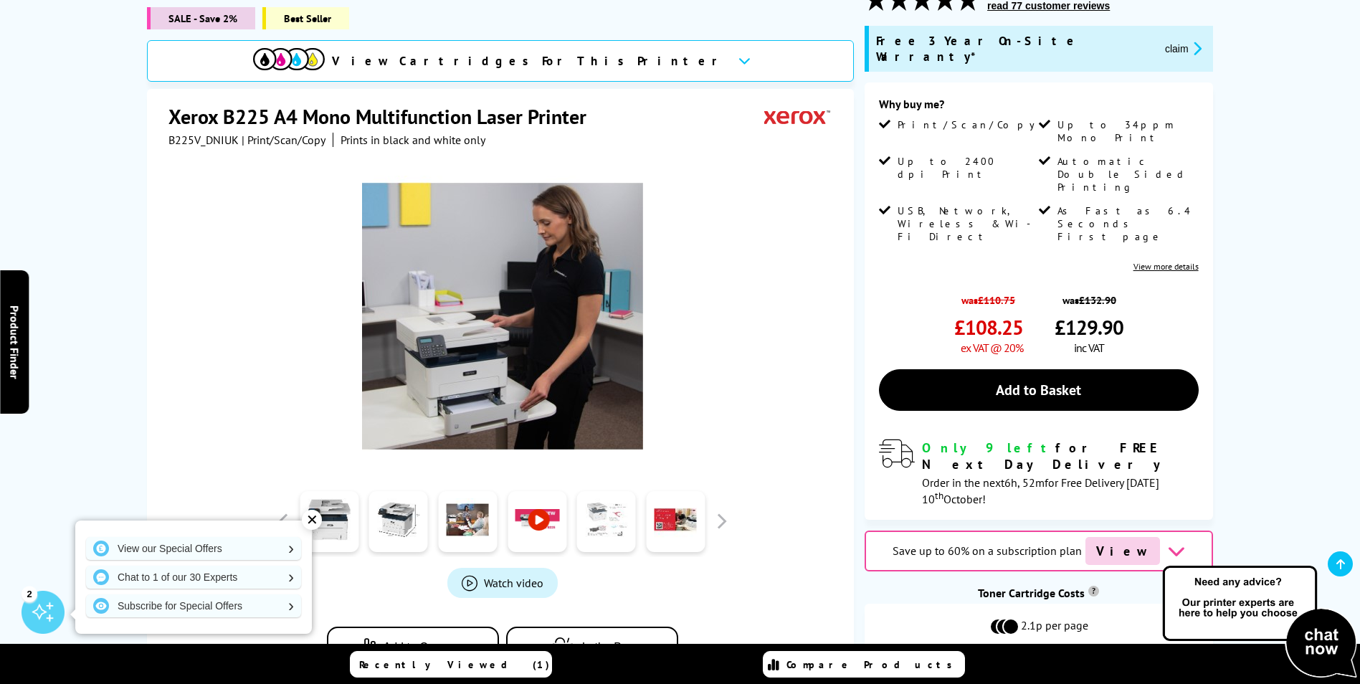
click at [621, 503] on link at bounding box center [606, 521] width 59 height 61
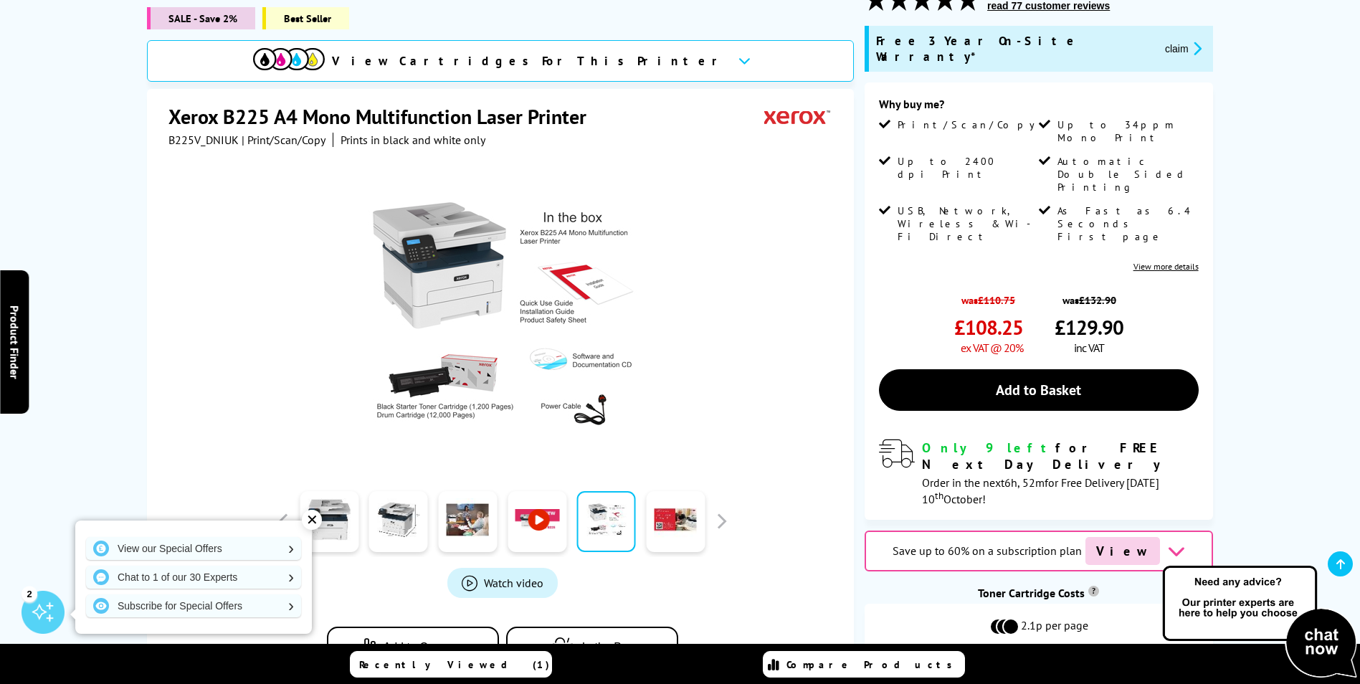
click at [594, 503] on link at bounding box center [606, 521] width 59 height 61
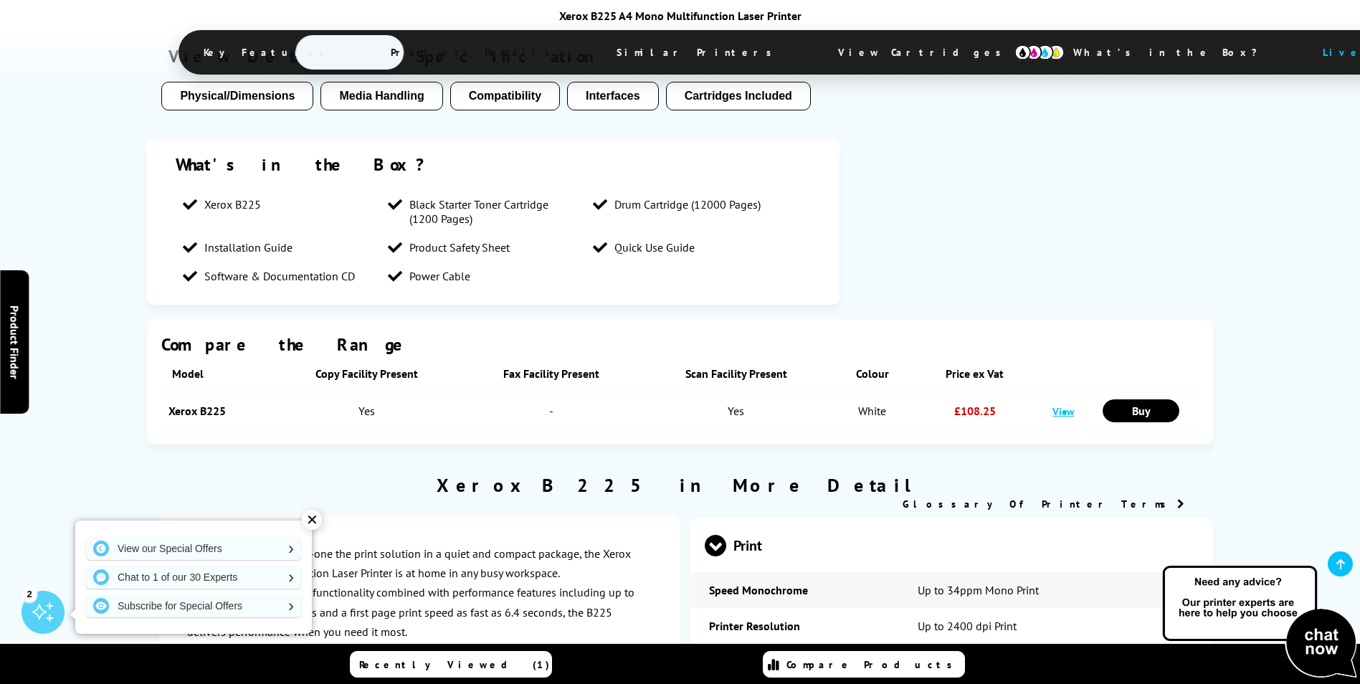
scroll to position [2222, 0]
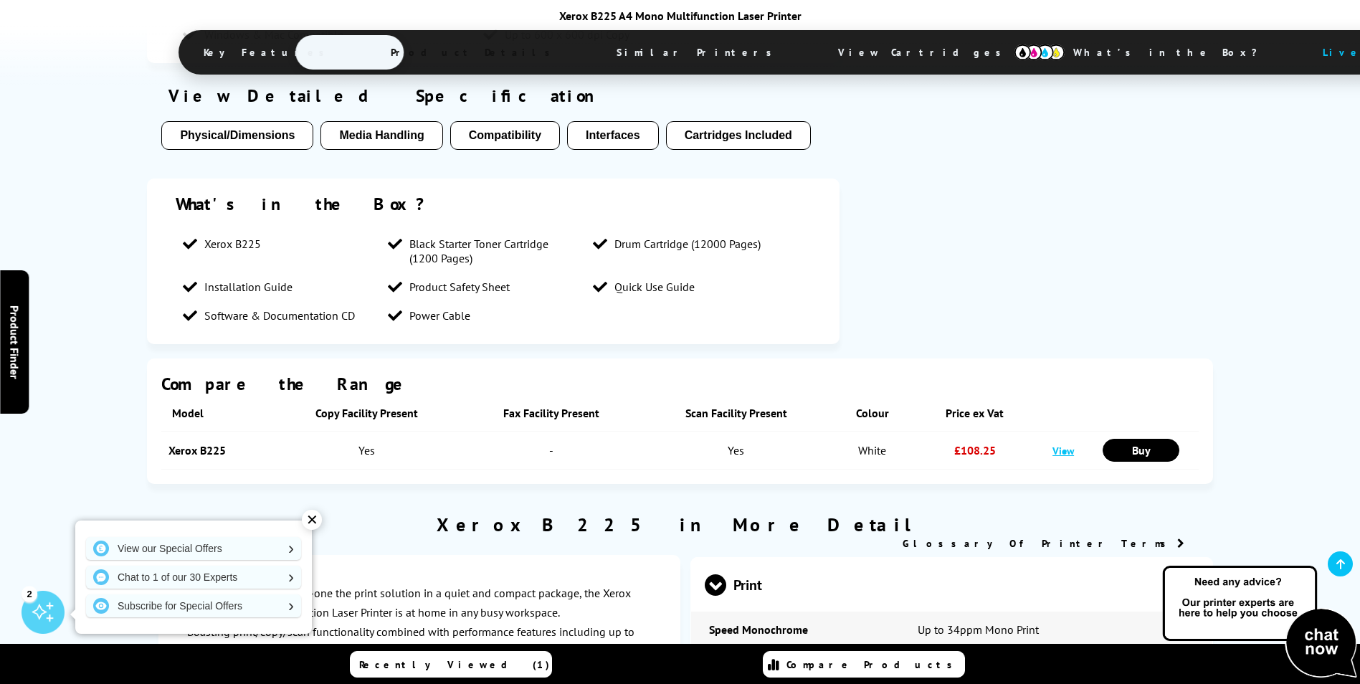
click at [387, 121] on button "Media Handling" at bounding box center [381, 135] width 122 height 29
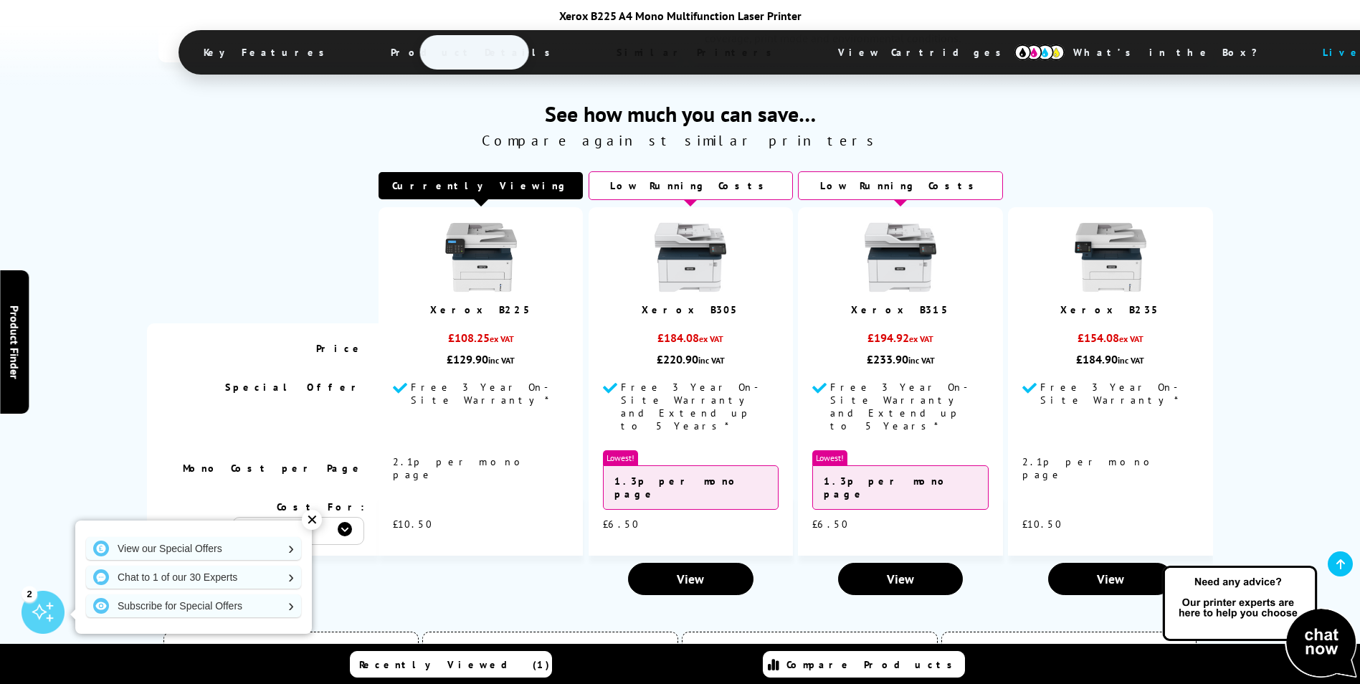
scroll to position [4551, 0]
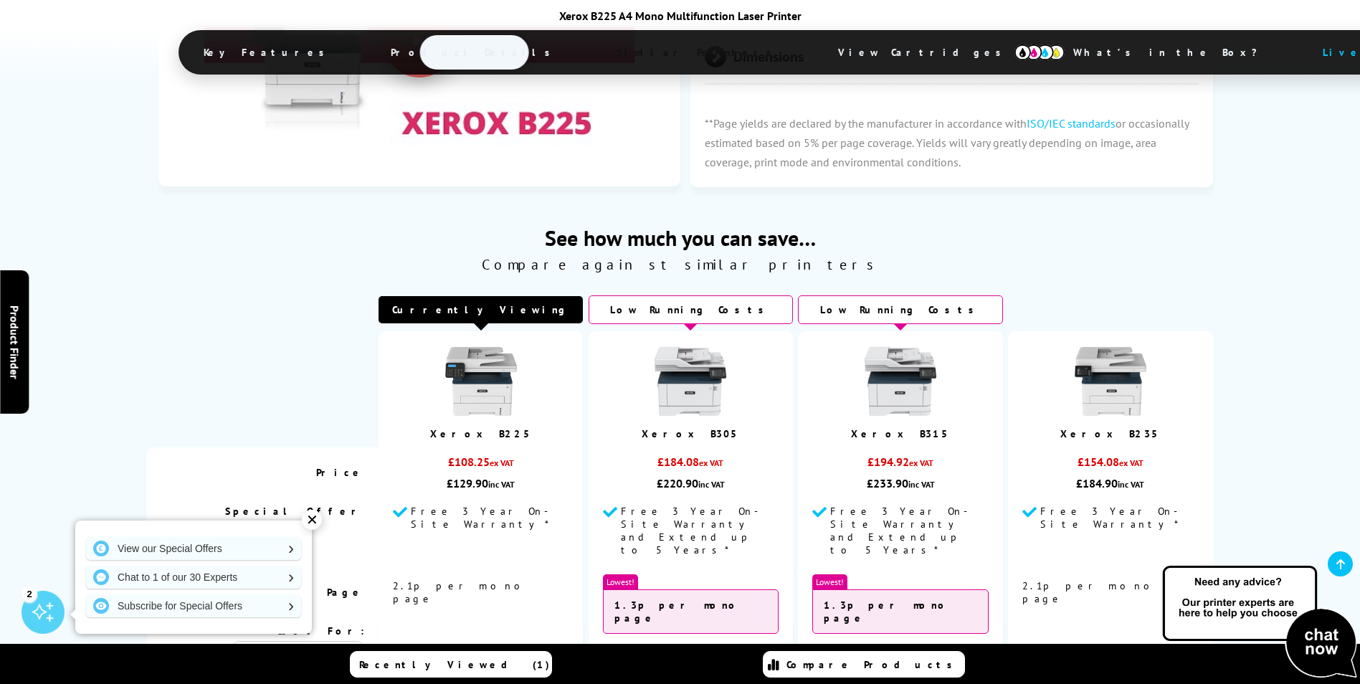
click at [706, 295] on div "Low Running Costs" at bounding box center [691, 309] width 204 height 29
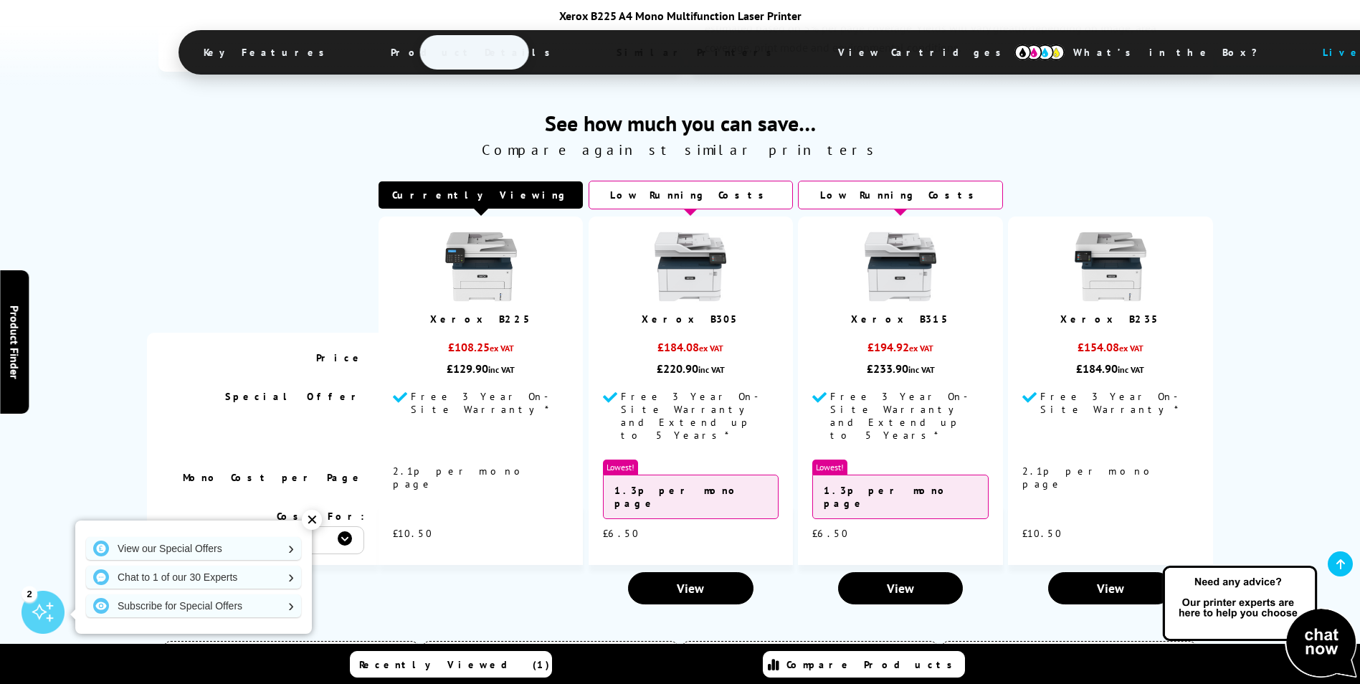
scroll to position [4766, 0]
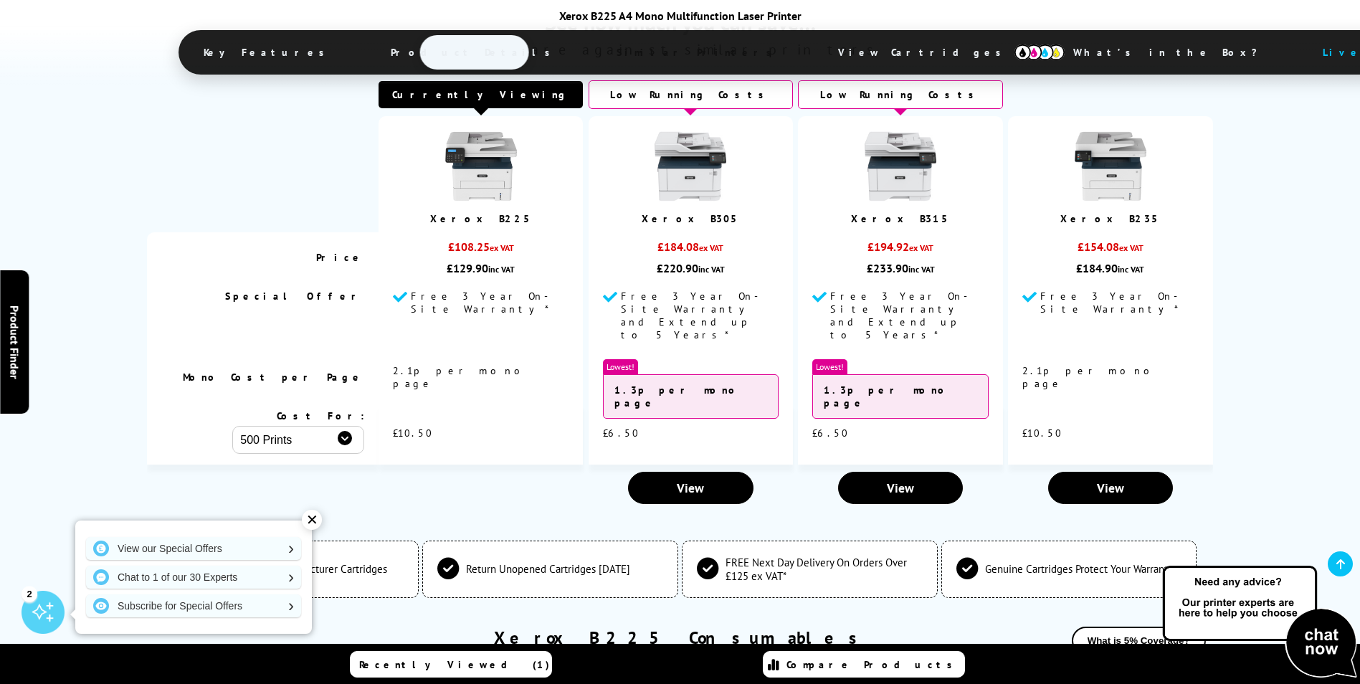
click at [705, 239] on div "£184.08 ex VAT" at bounding box center [691, 250] width 176 height 22
click at [690, 480] on span "View" at bounding box center [690, 488] width 27 height 16
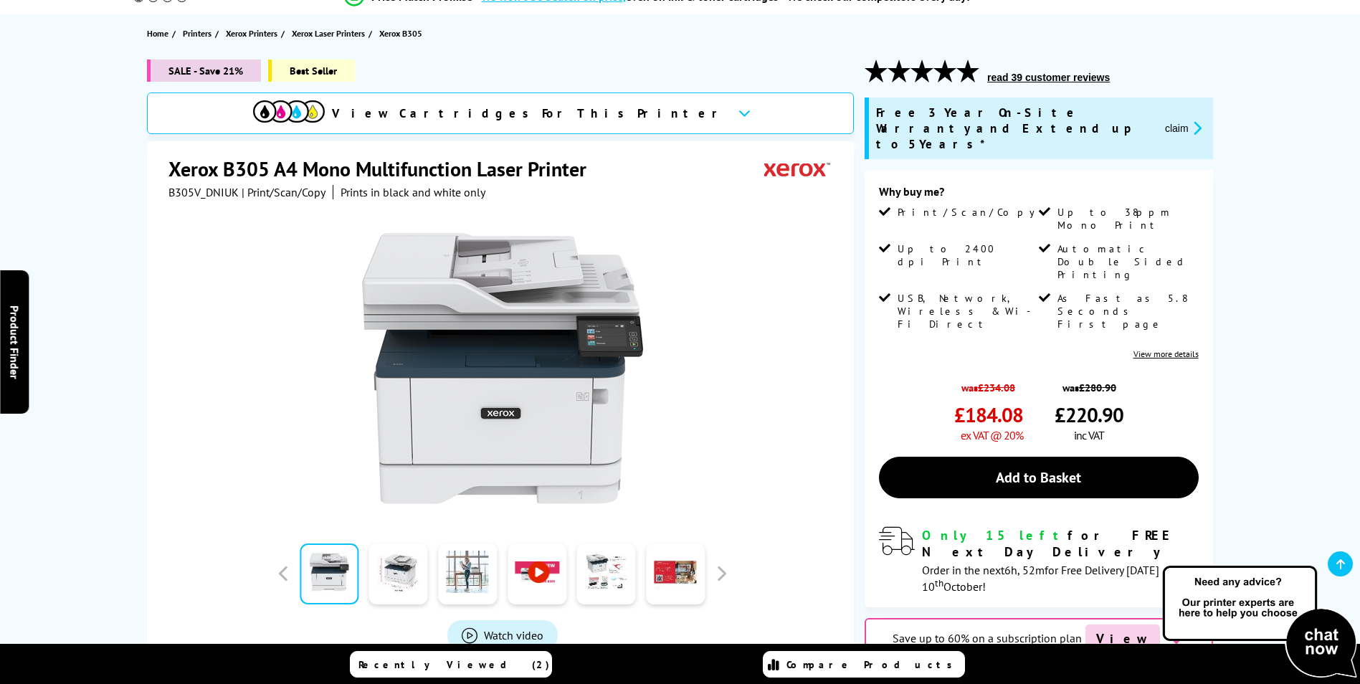
drag, startPoint x: 682, startPoint y: 378, endPoint x: 617, endPoint y: 378, distance: 64.5
click at [645, 378] on div at bounding box center [501, 361] width 667 height 324
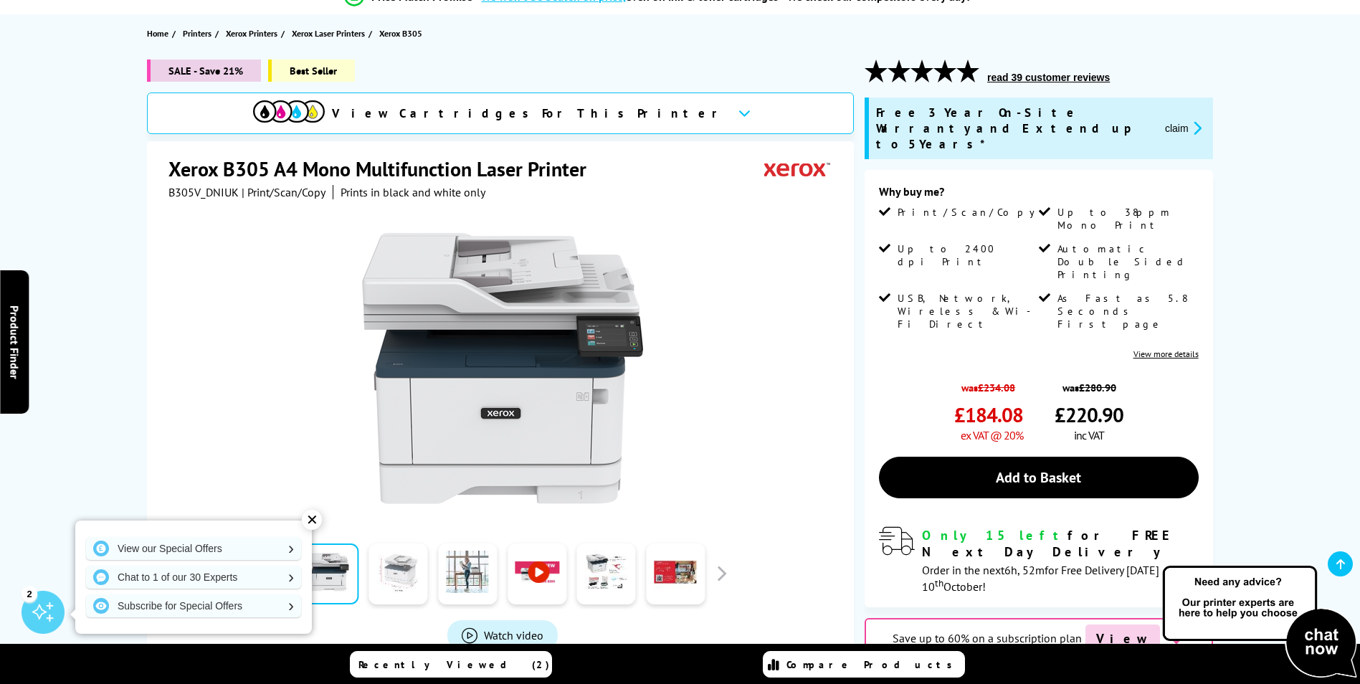
click at [421, 578] on link at bounding box center [398, 573] width 59 height 61
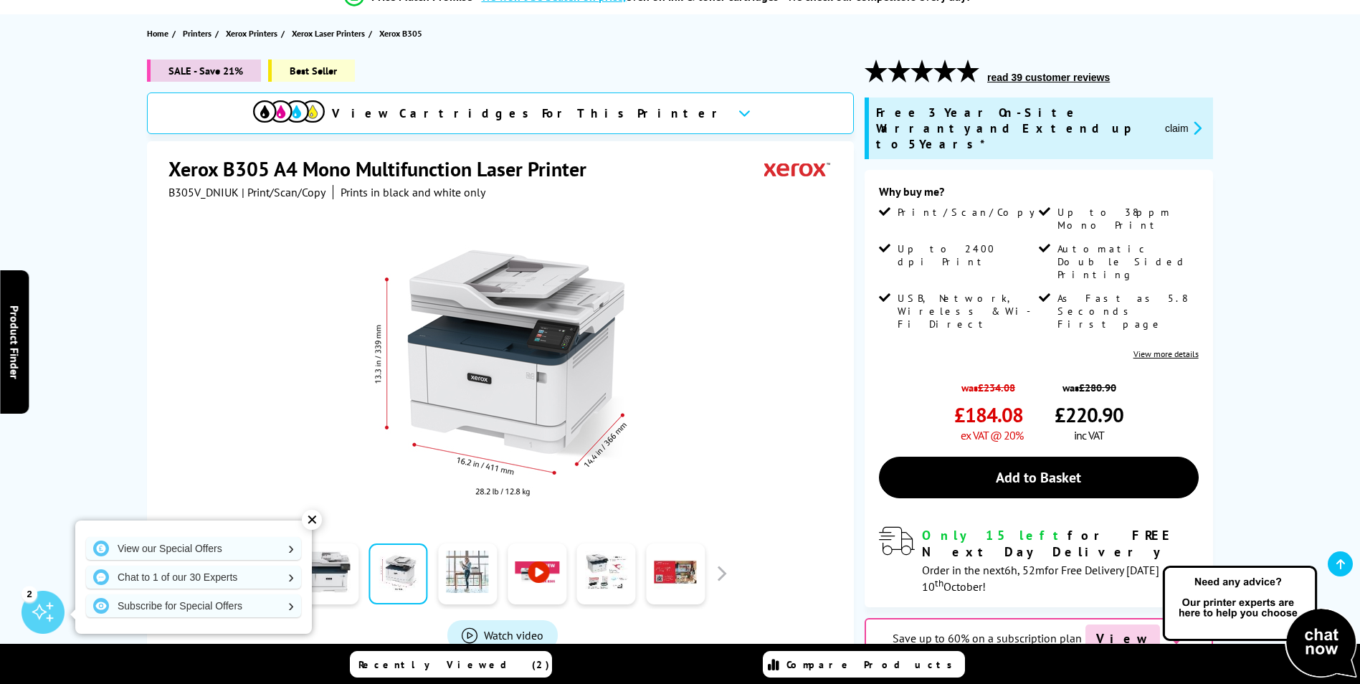
click at [497, 558] on div at bounding box center [468, 574] width 70 height 72
click at [633, 564] on link at bounding box center [606, 573] width 59 height 61
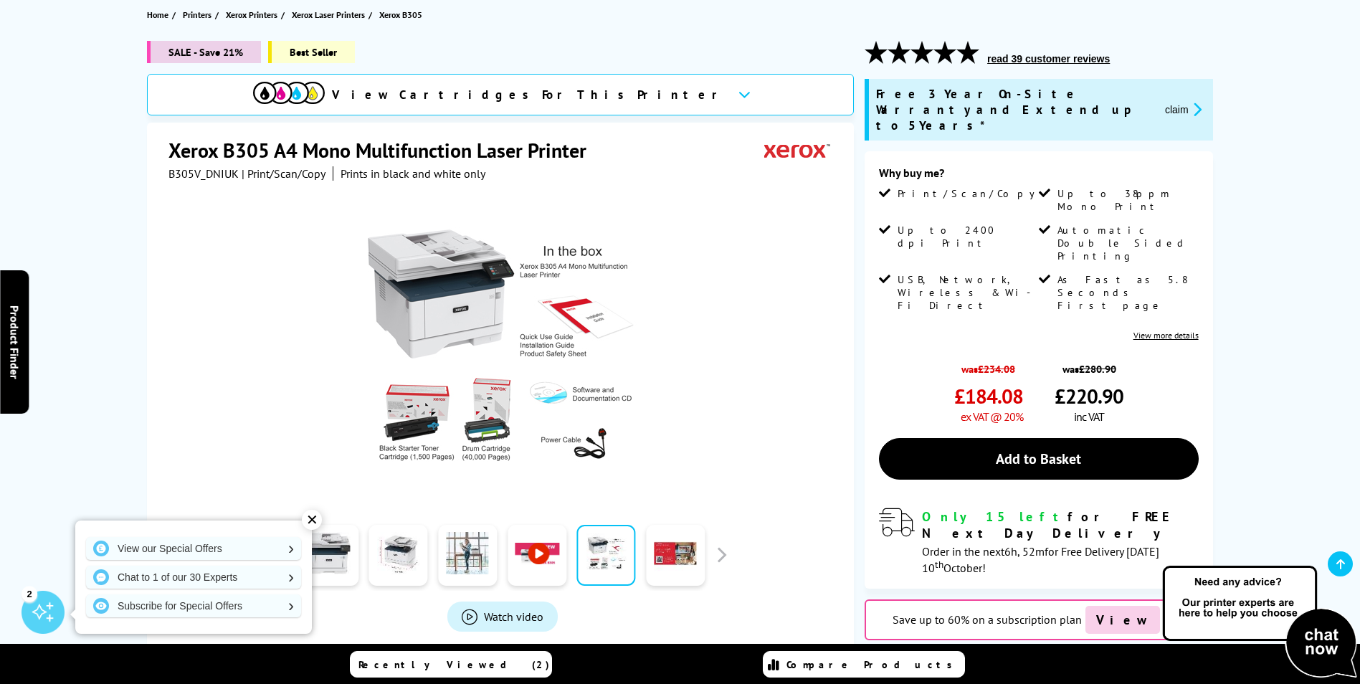
scroll to position [72, 0]
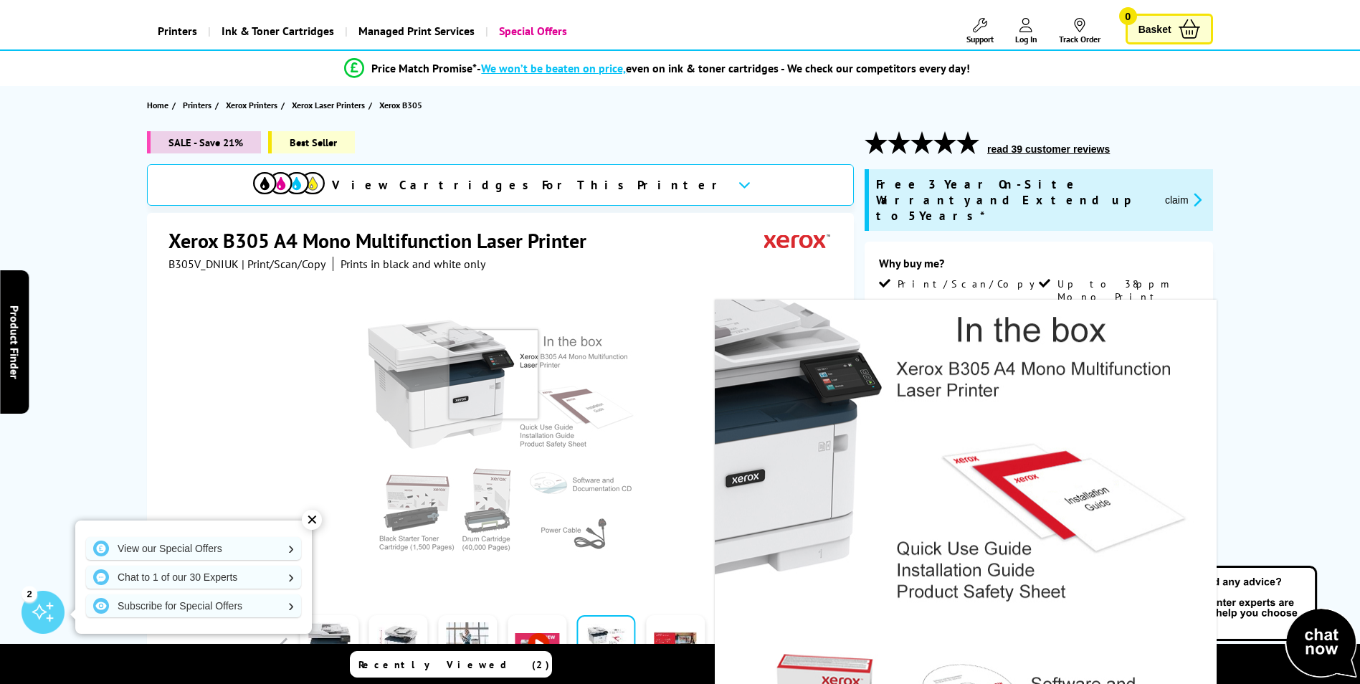
click at [493, 374] on img at bounding box center [502, 440] width 281 height 281
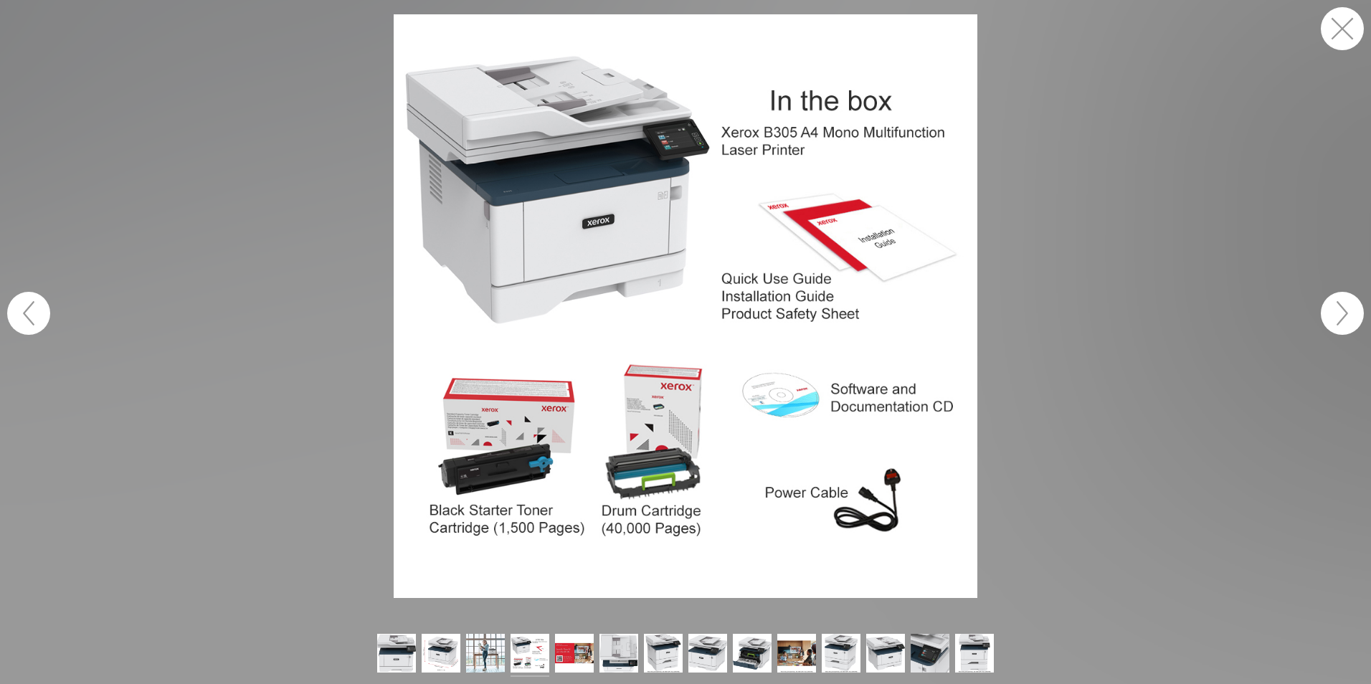
click at [1333, 301] on button "button" at bounding box center [1341, 313] width 43 height 43
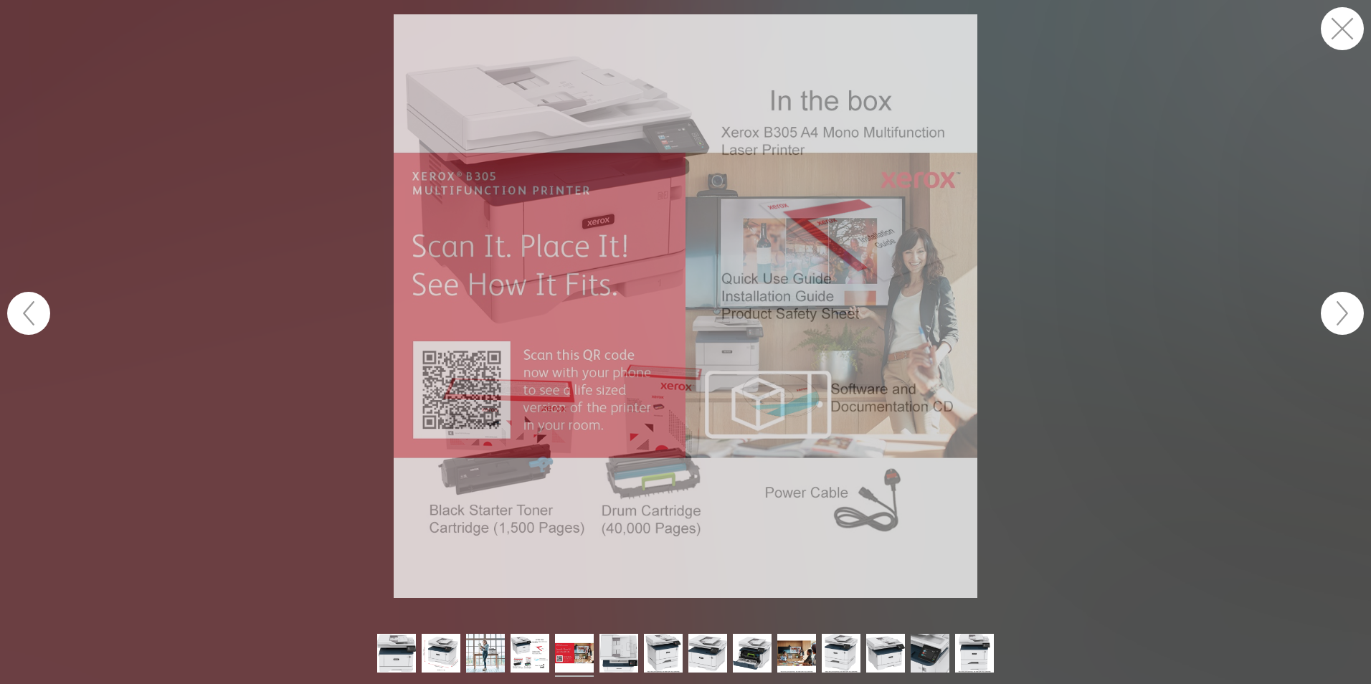
click at [1333, 301] on button "button" at bounding box center [1341, 313] width 43 height 43
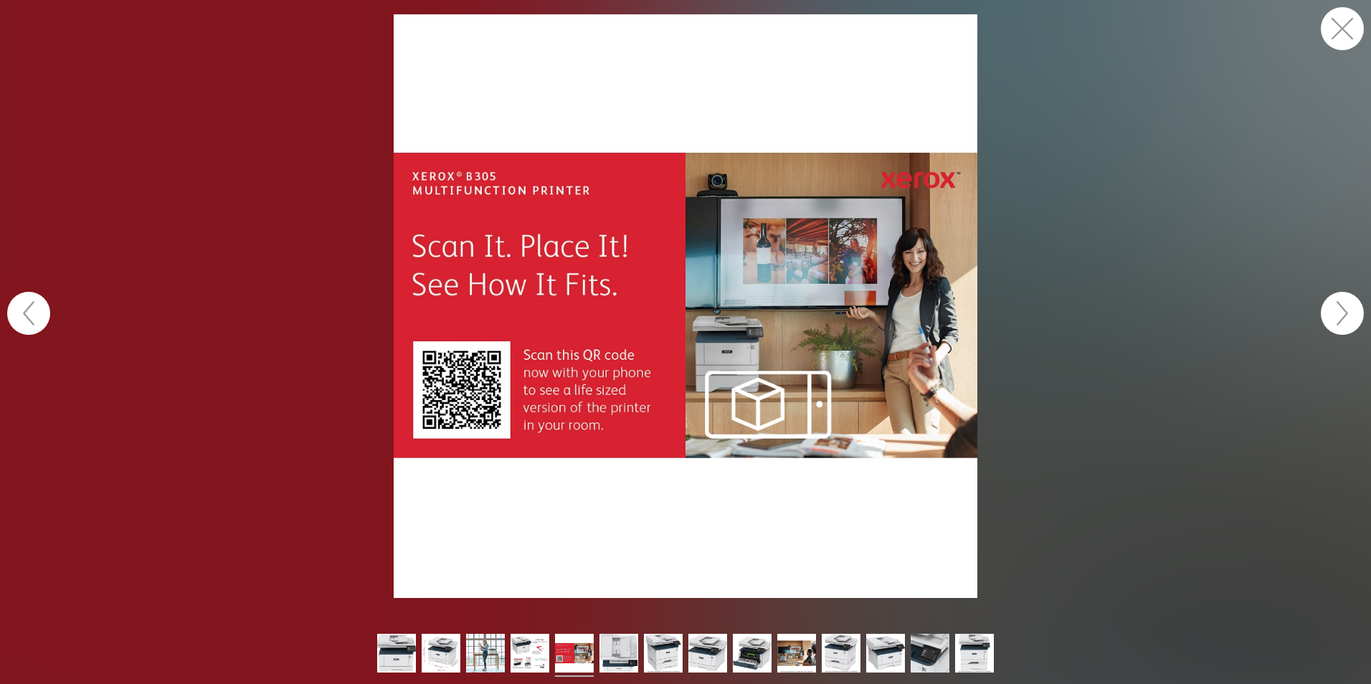
click at [1333, 301] on button "button" at bounding box center [1341, 313] width 43 height 43
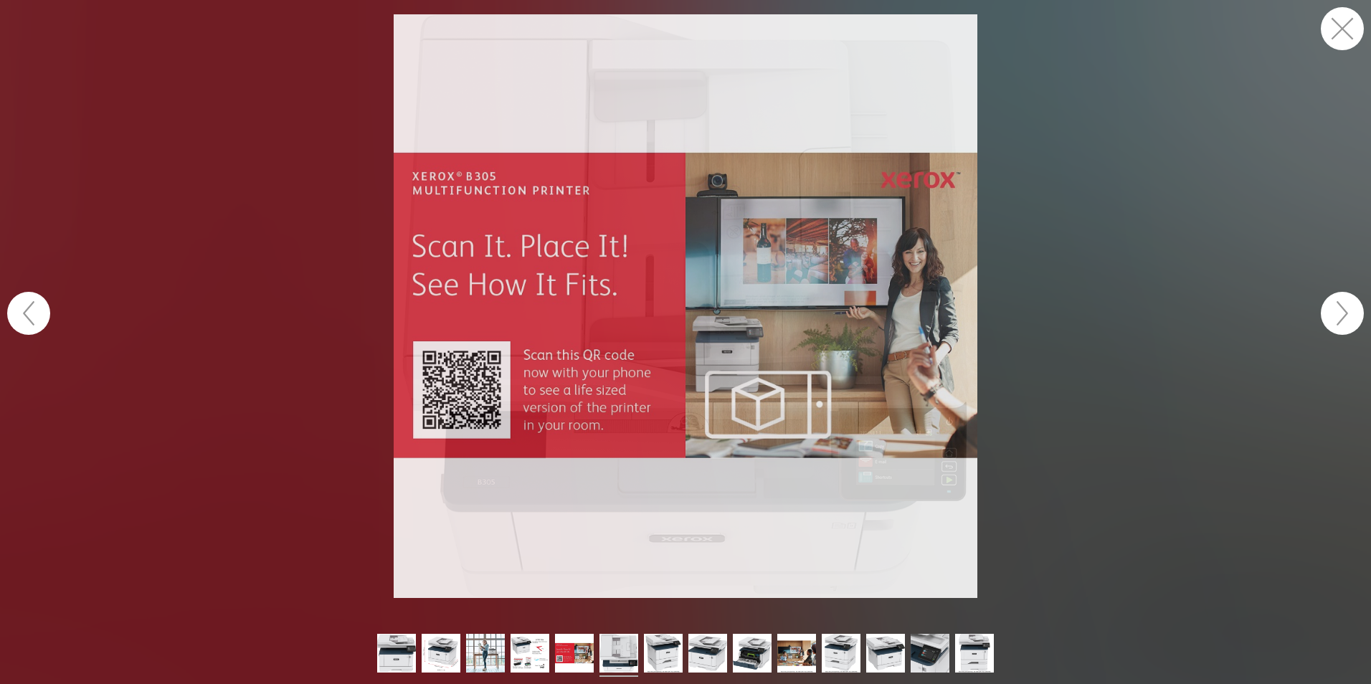
click at [1333, 301] on button "button" at bounding box center [1341, 313] width 43 height 43
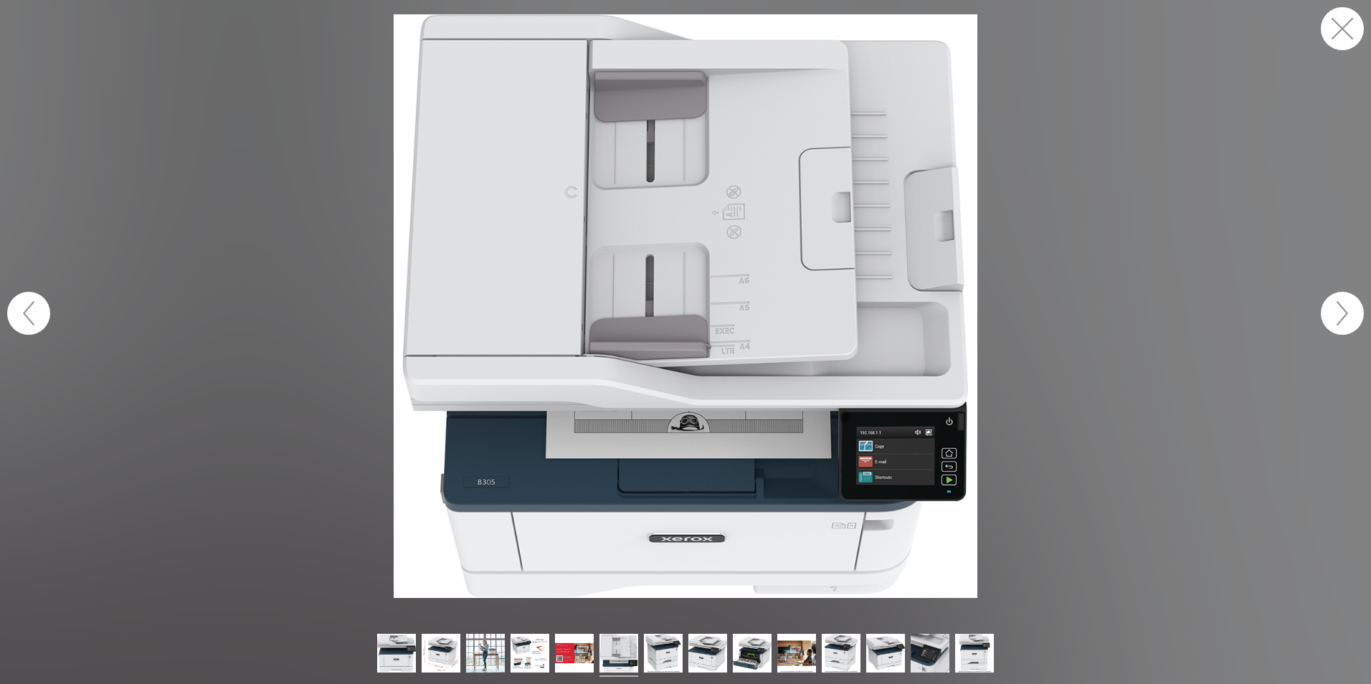
click at [1333, 301] on button "button" at bounding box center [1341, 313] width 43 height 43
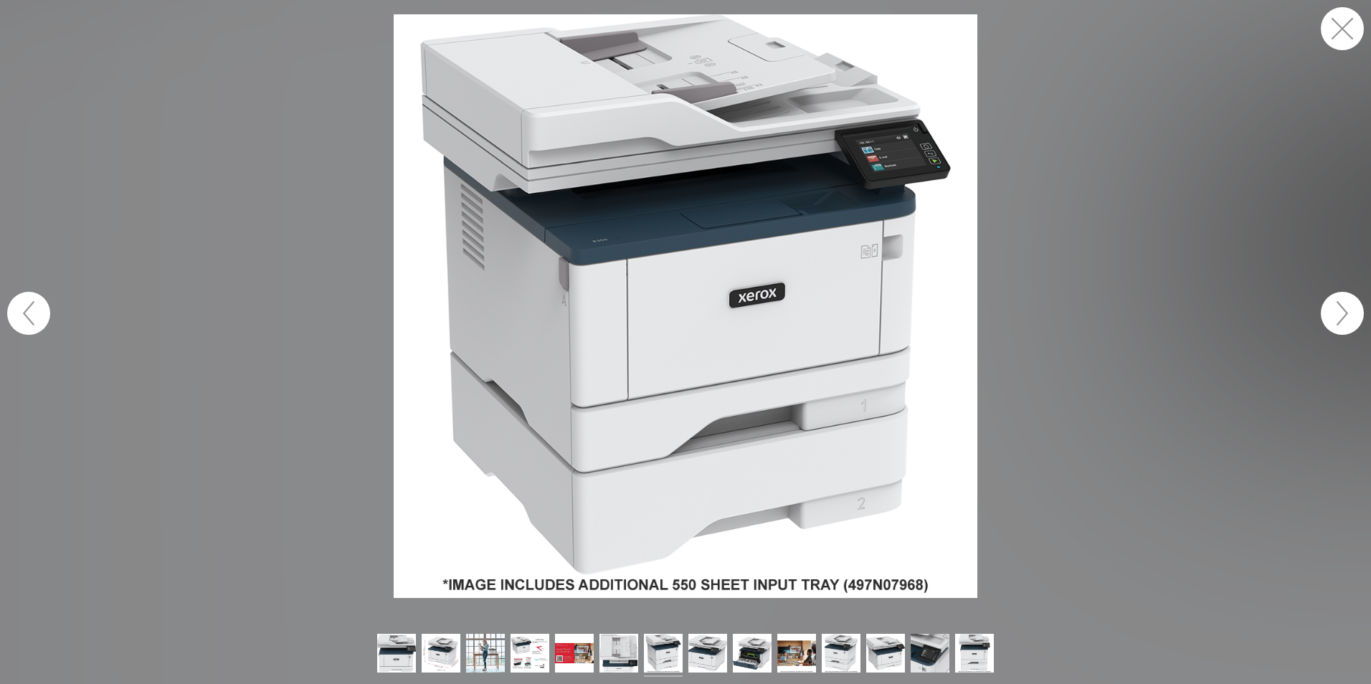
click at [1333, 300] on button "button" at bounding box center [1341, 313] width 43 height 43
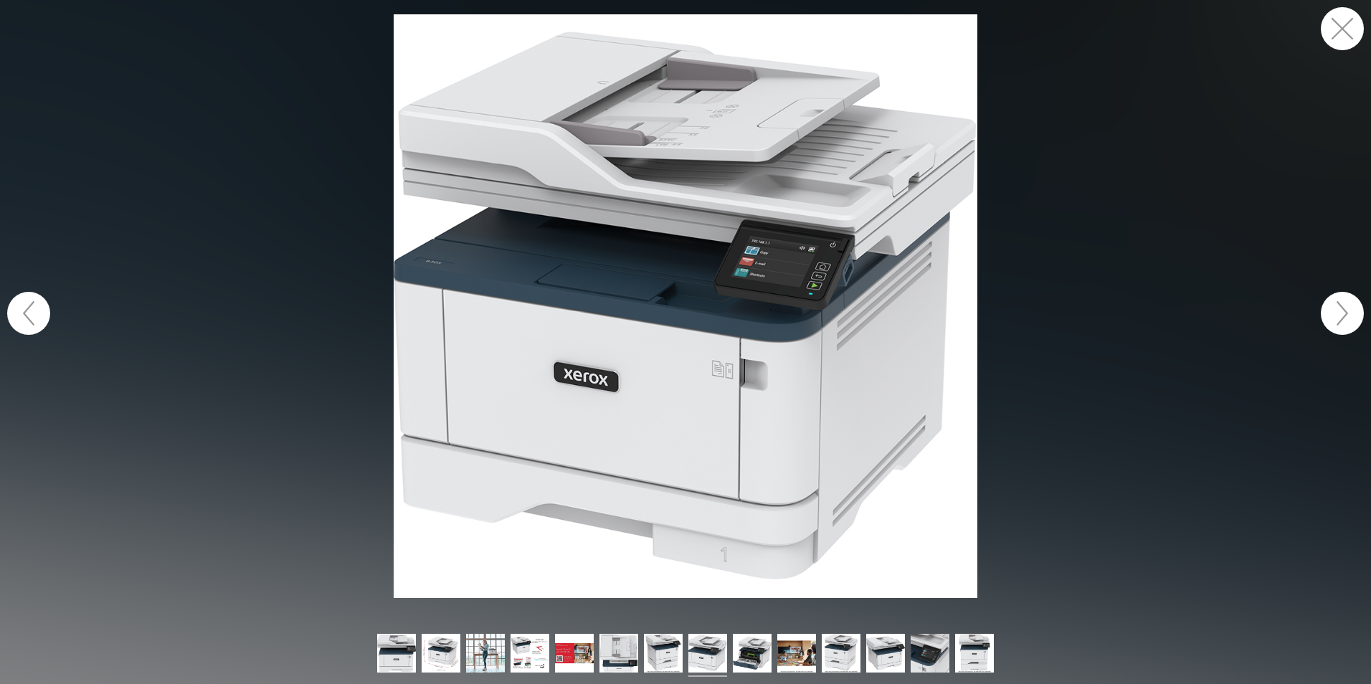
click at [1333, 300] on button "button" at bounding box center [1341, 313] width 43 height 43
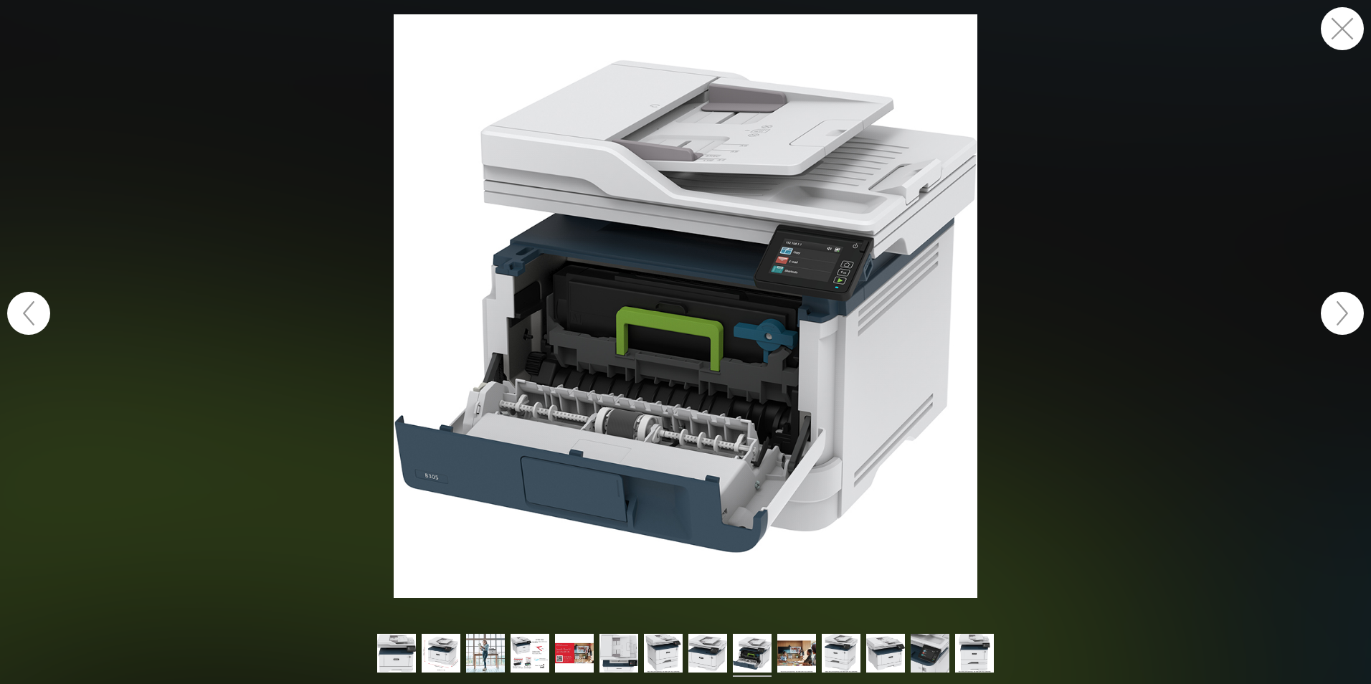
click at [1333, 300] on button "button" at bounding box center [1341, 313] width 43 height 43
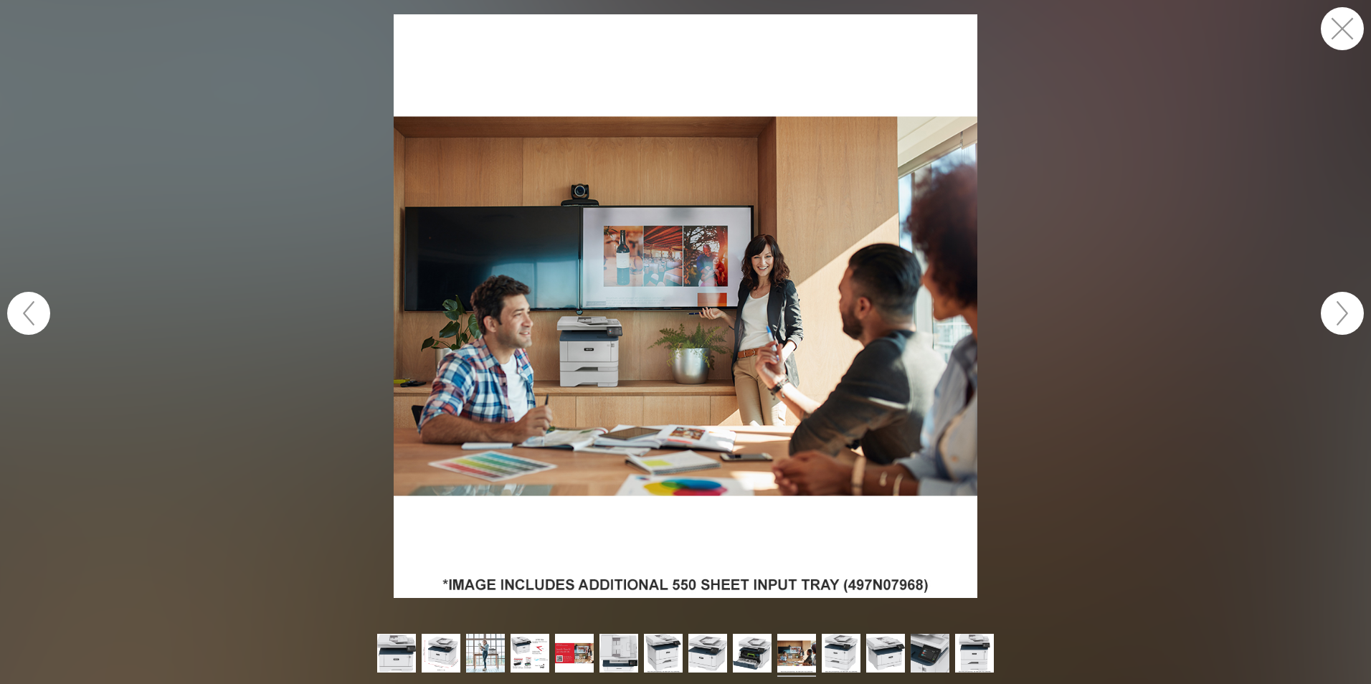
click at [1333, 300] on button "button" at bounding box center [1341, 313] width 43 height 43
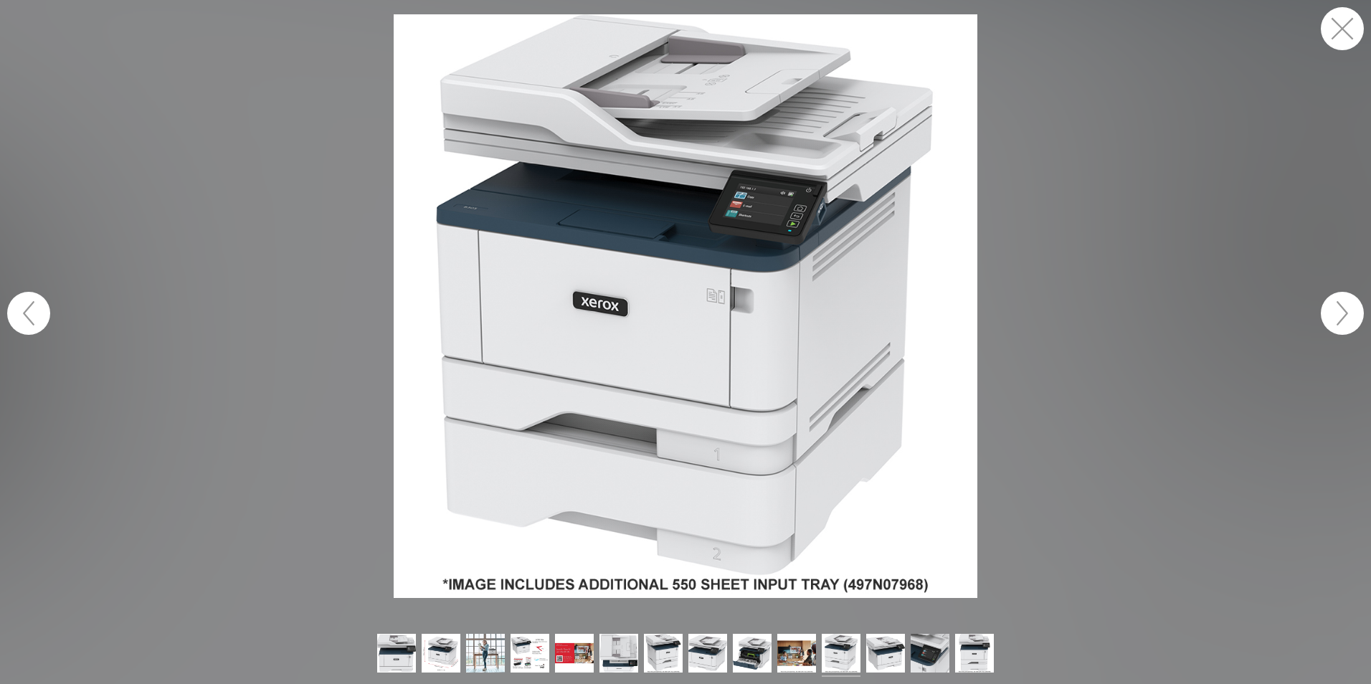
click at [1333, 300] on button "button" at bounding box center [1341, 313] width 43 height 43
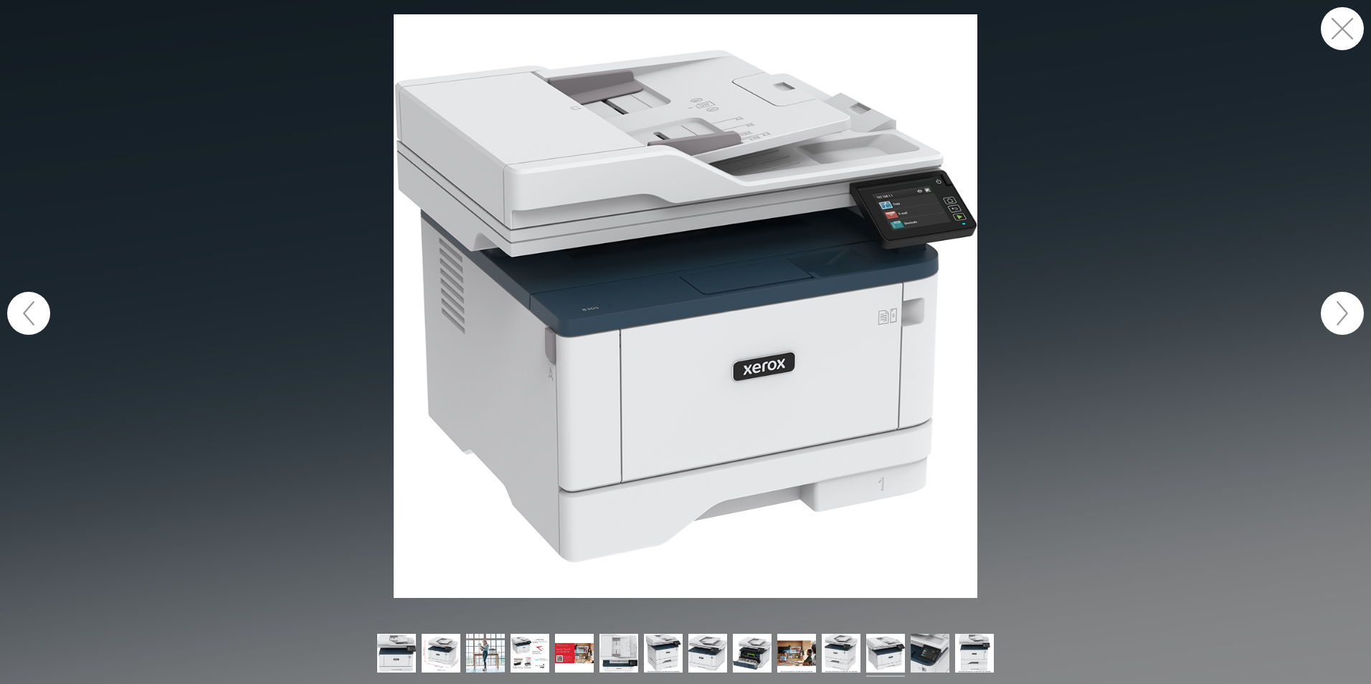
click at [1333, 300] on button "button" at bounding box center [1341, 313] width 43 height 43
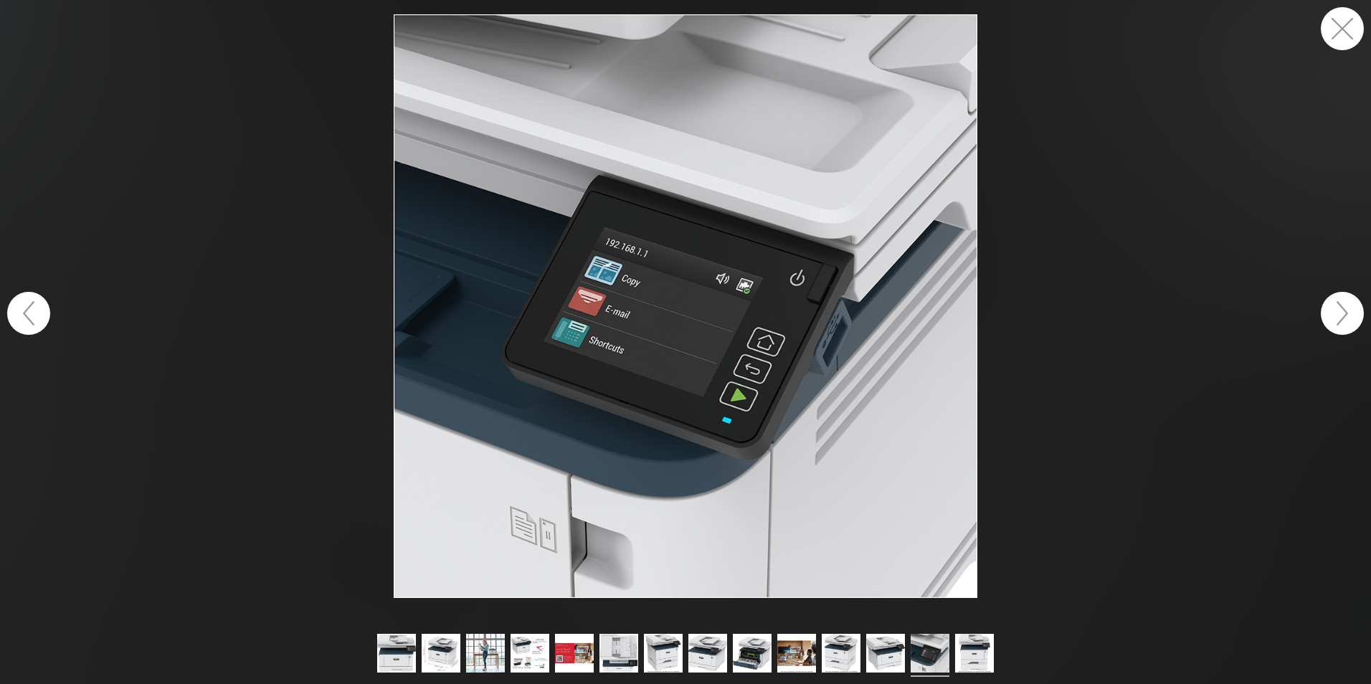
click at [1340, 32] on button "button" at bounding box center [1341, 28] width 43 height 43
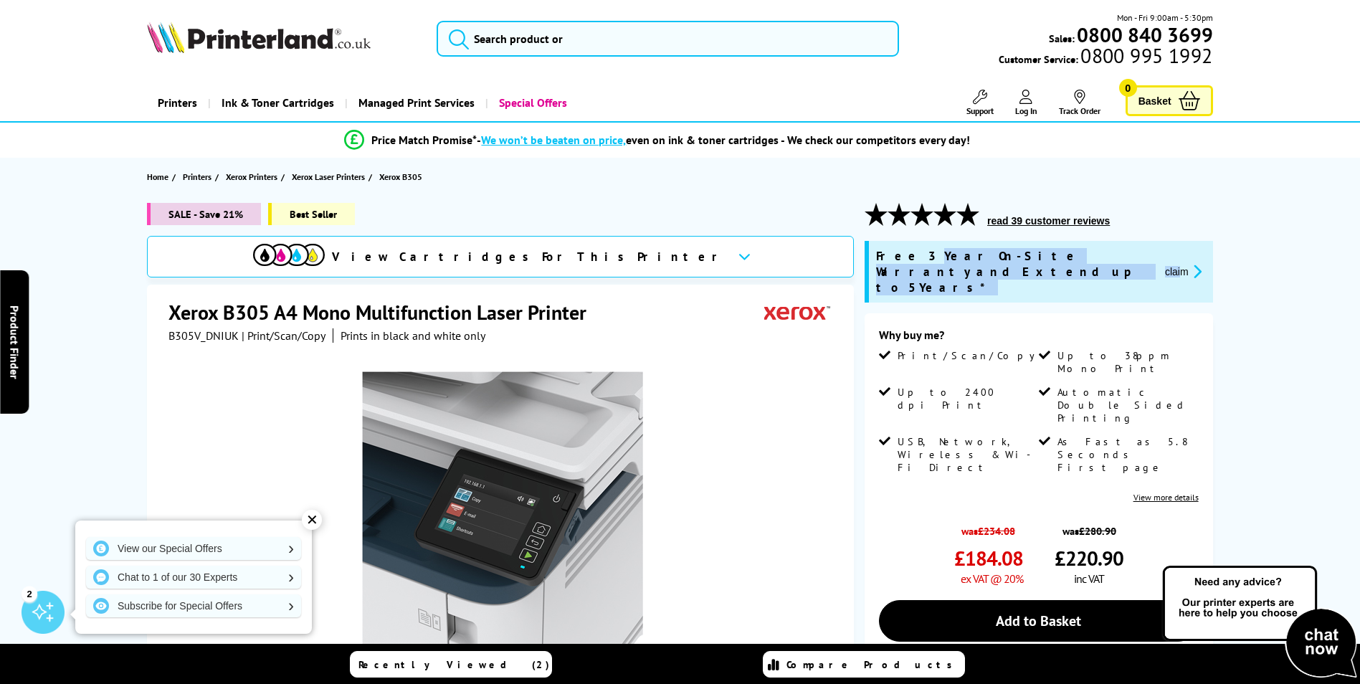
drag, startPoint x: 912, startPoint y: 262, endPoint x: 1182, endPoint y: 265, distance: 270.3
click at [1182, 265] on div "Free 3 Year On-Site Warranty and Extend up to 5 Years* claim" at bounding box center [1041, 271] width 330 height 47
drag, startPoint x: 1182, startPoint y: 265, endPoint x: 1237, endPoint y: 282, distance: 57.1
click at [1237, 282] on div "SALE - Save 21% Best Seller View Cartridges For This Printer Xerox B305 A4 Mono…" at bounding box center [680, 579] width 1147 height 752
drag, startPoint x: 1023, startPoint y: 253, endPoint x: 1154, endPoint y: 255, distance: 131.2
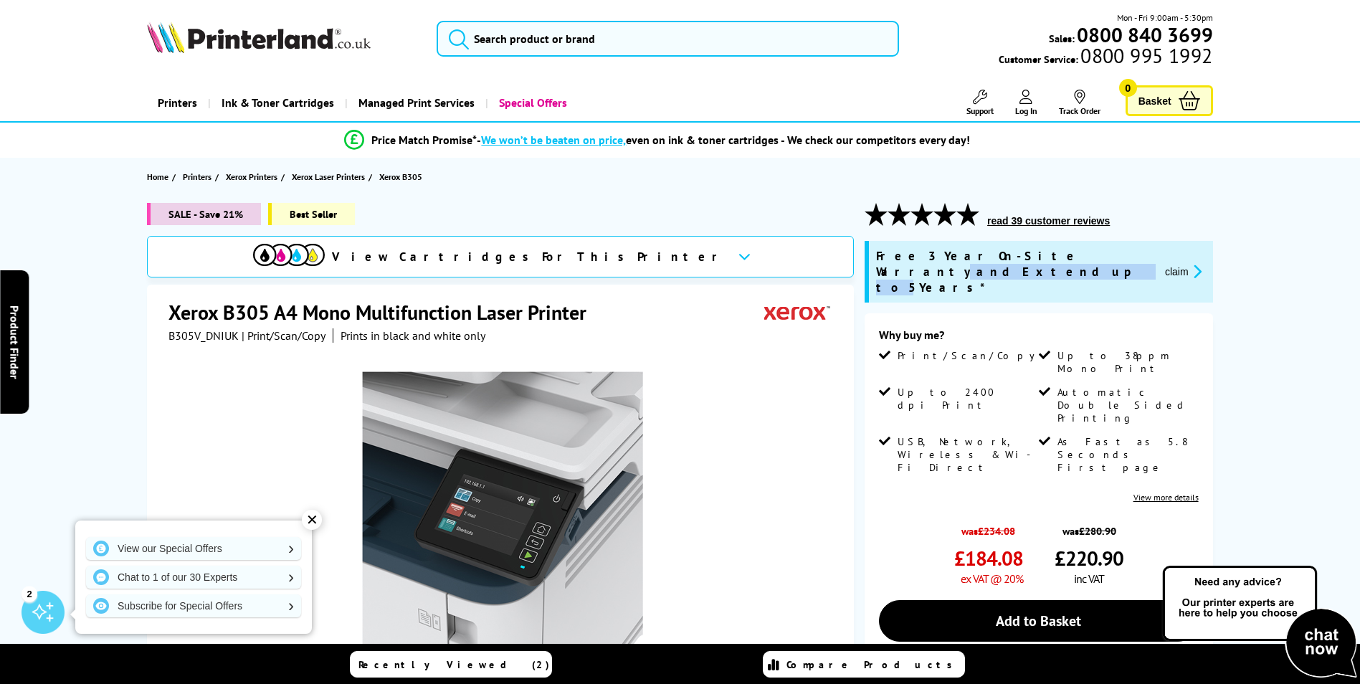
click at [1153, 255] on div "Free 3 Year On-Site Warranty and Extend up to 5 Years* claim" at bounding box center [1041, 271] width 330 height 47
drag, startPoint x: 1154, startPoint y: 255, endPoint x: 952, endPoint y: 288, distance: 204.8
click at [952, 288] on ul "Free 3 Year On-Site Warranty and Extend up to 5 Years* claim" at bounding box center [1039, 275] width 348 height 69
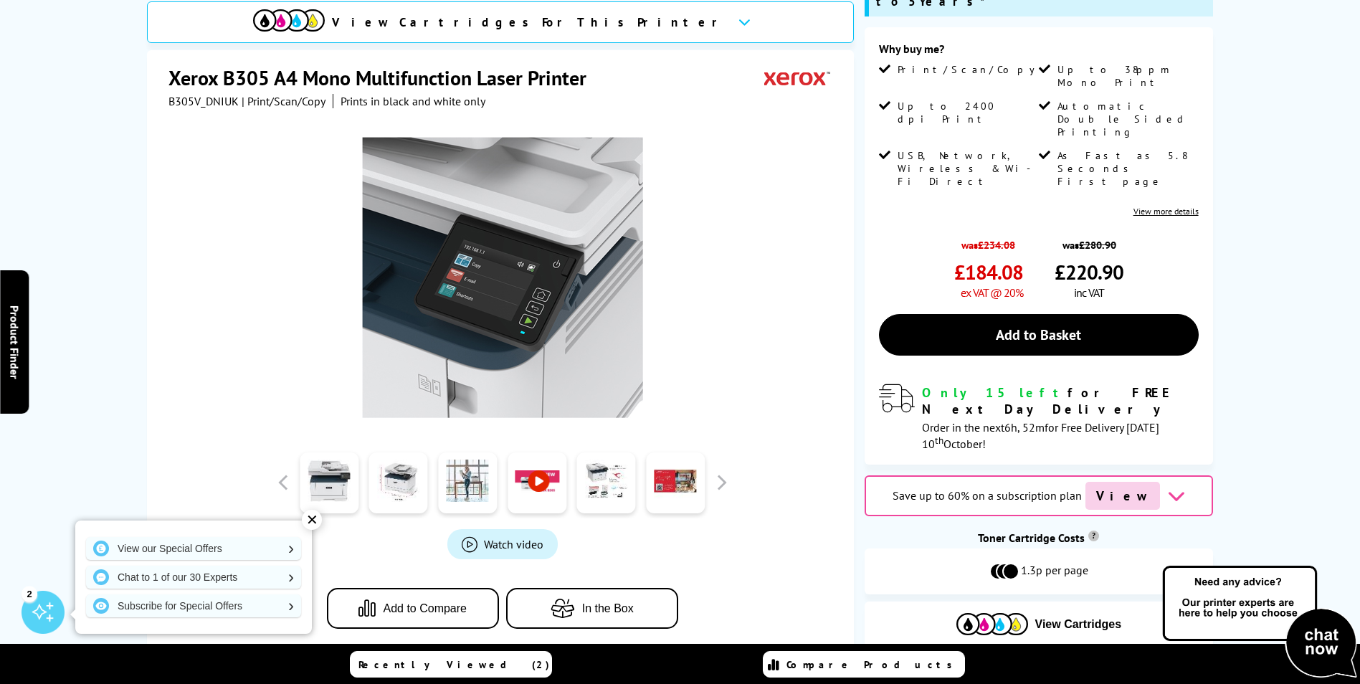
scroll to position [287, 0]
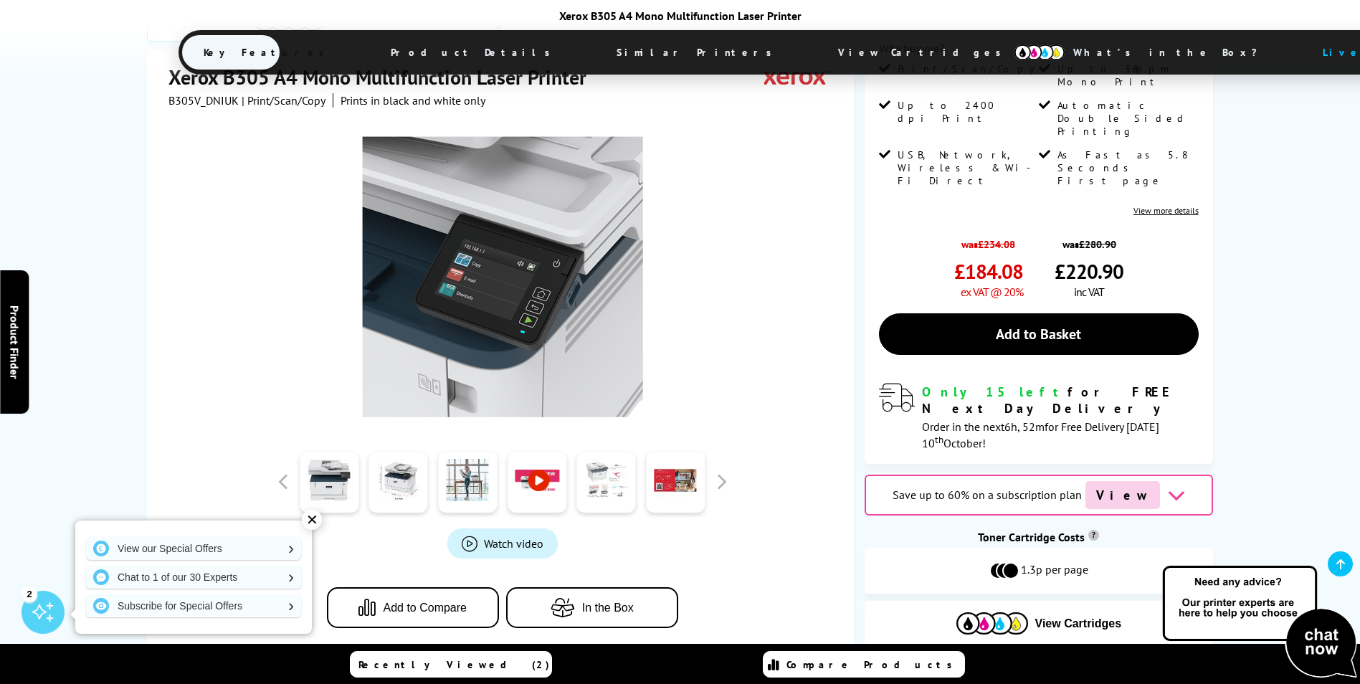
click at [604, 452] on link at bounding box center [606, 482] width 59 height 61
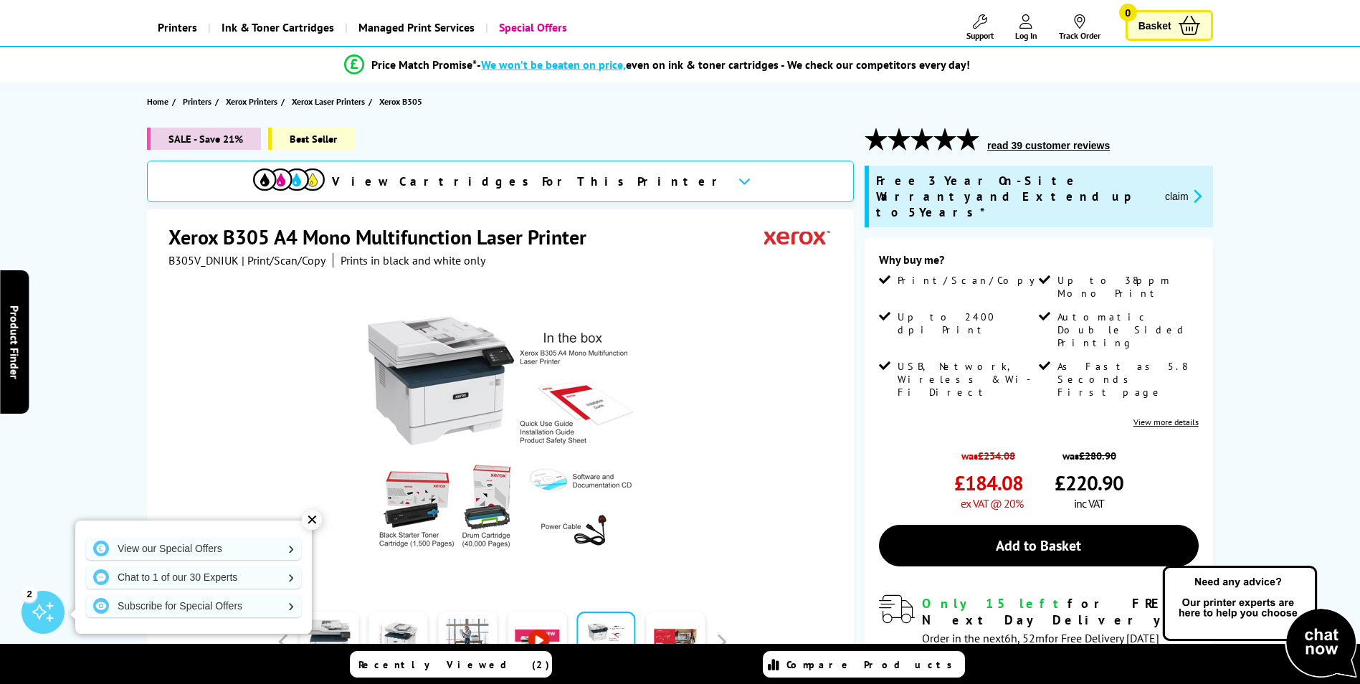
scroll to position [72, 0]
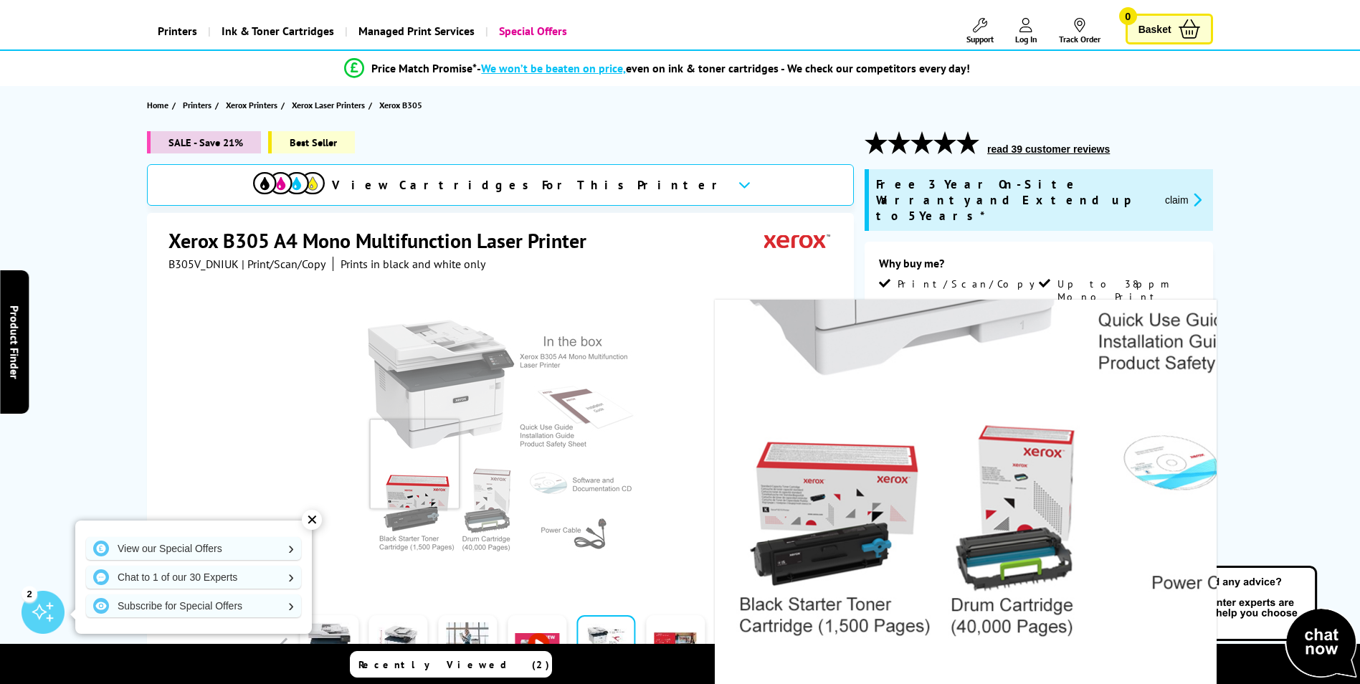
click at [414, 464] on img at bounding box center [502, 440] width 281 height 281
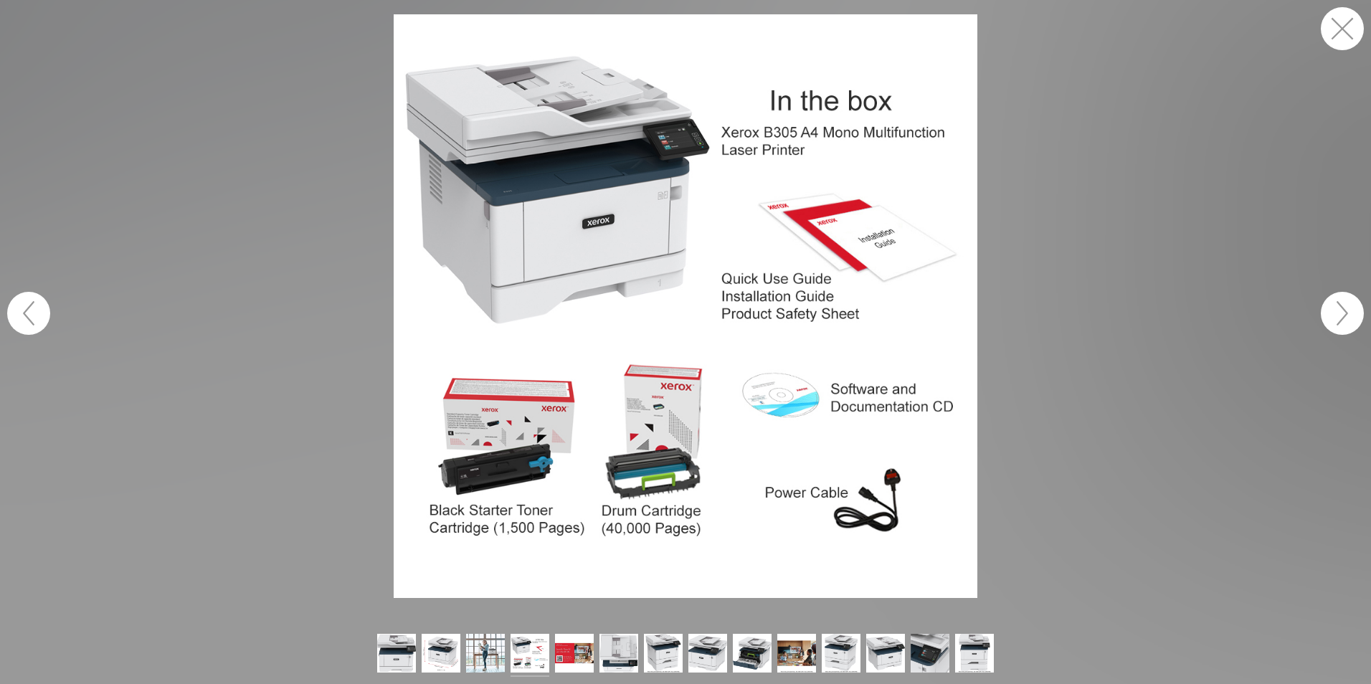
click at [1338, 328] on button "button" at bounding box center [1341, 313] width 43 height 43
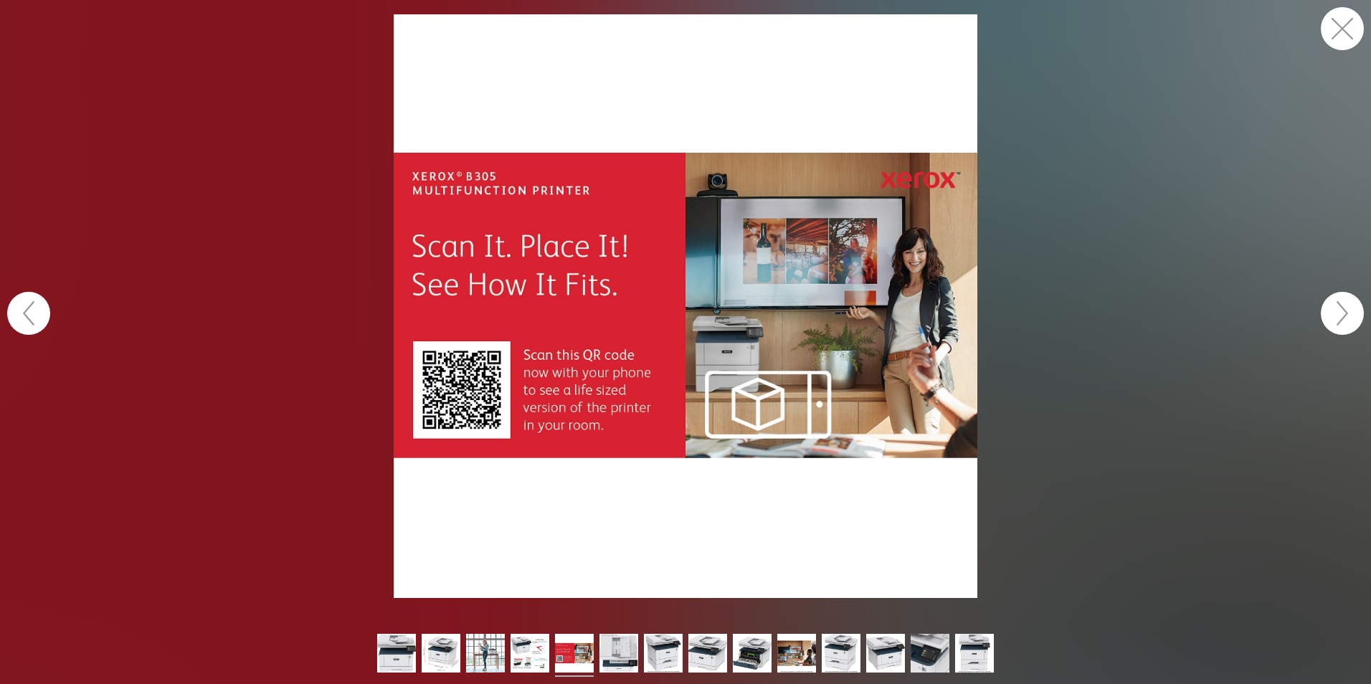
click at [1338, 327] on button "button" at bounding box center [1341, 313] width 43 height 43
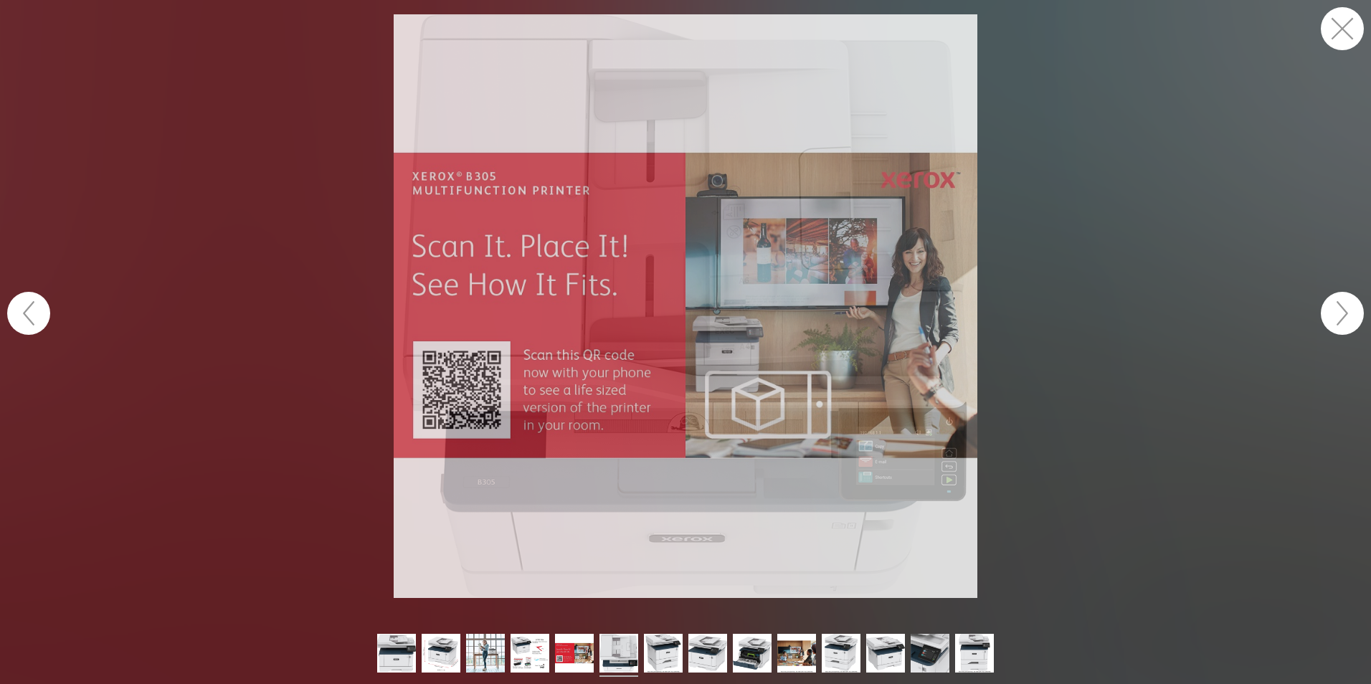
click at [1338, 327] on button "button" at bounding box center [1341, 313] width 43 height 43
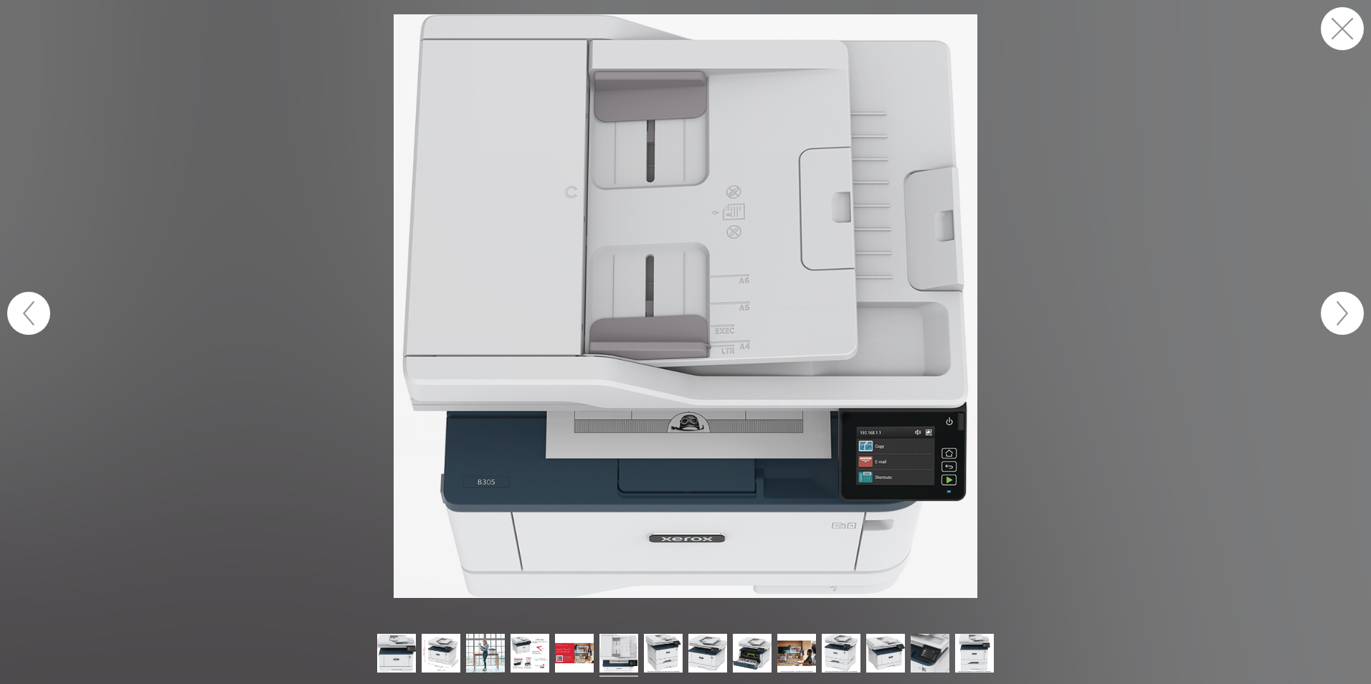
click at [1338, 327] on button "button" at bounding box center [1341, 313] width 43 height 43
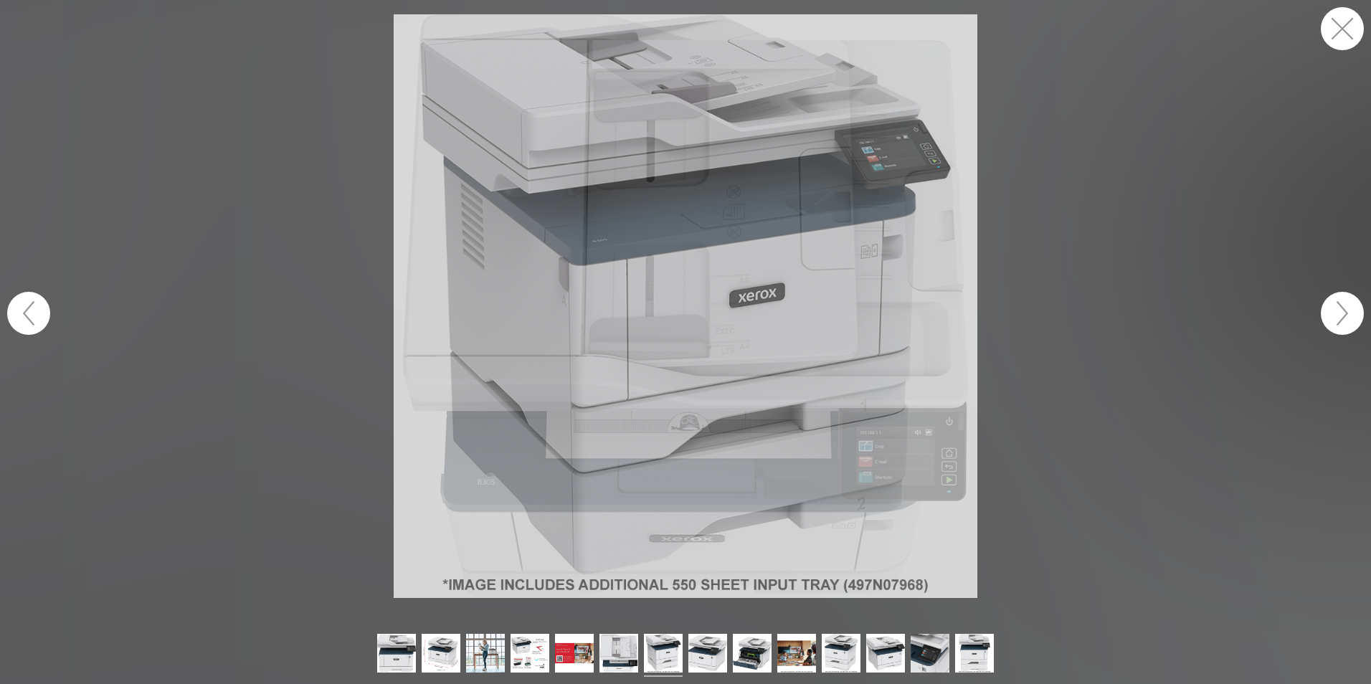
click at [1338, 326] on button "button" at bounding box center [1341, 313] width 43 height 43
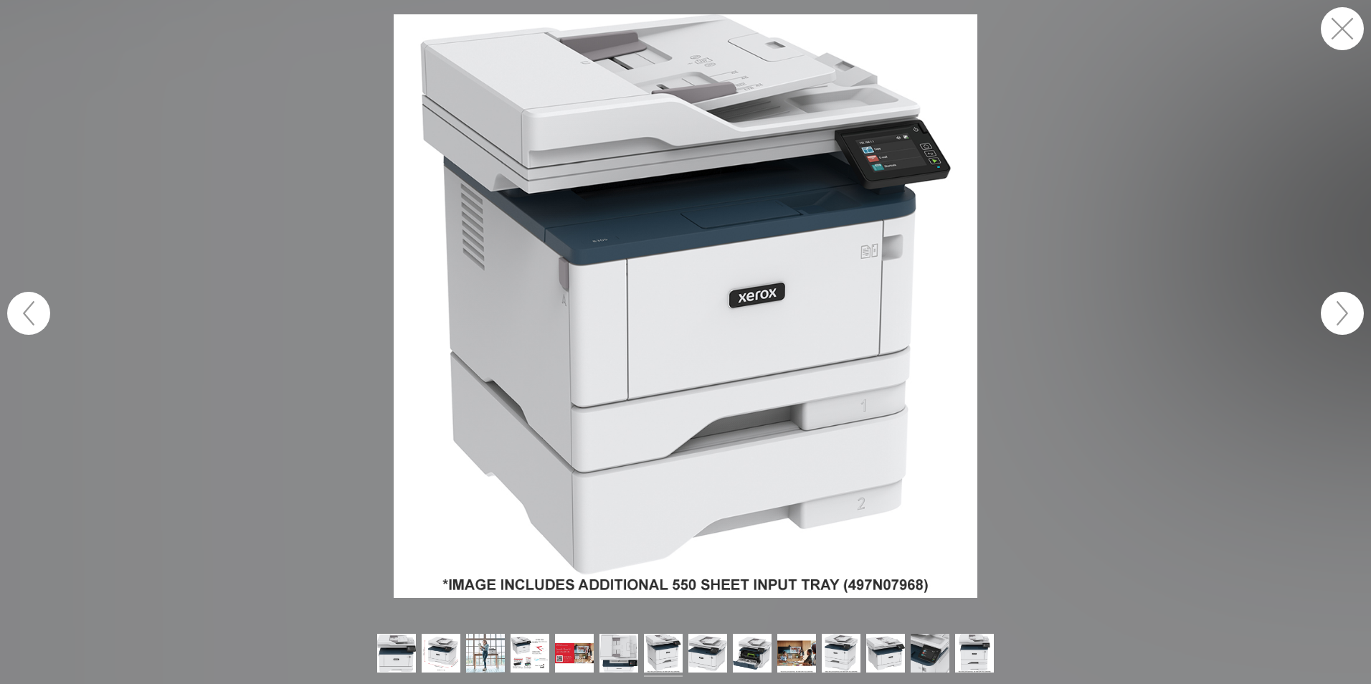
click at [1338, 326] on button "button" at bounding box center [1341, 313] width 43 height 43
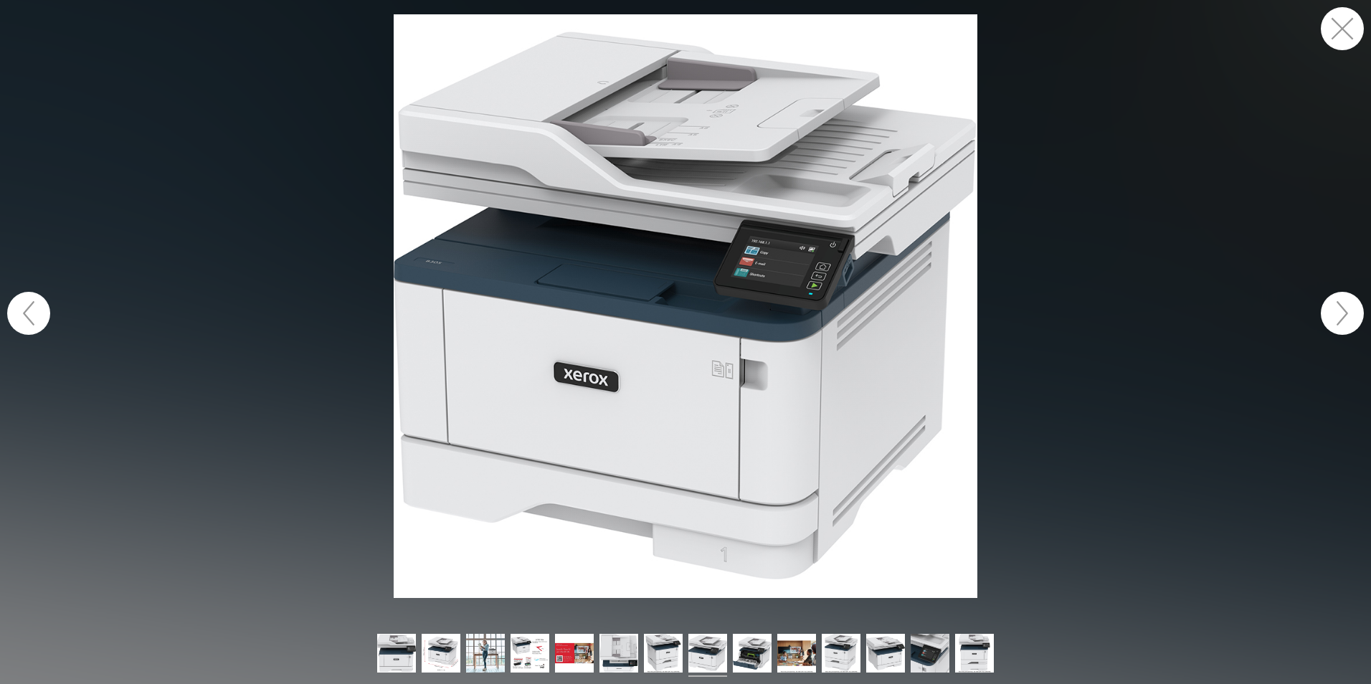
click at [1338, 326] on button "button" at bounding box center [1341, 313] width 43 height 43
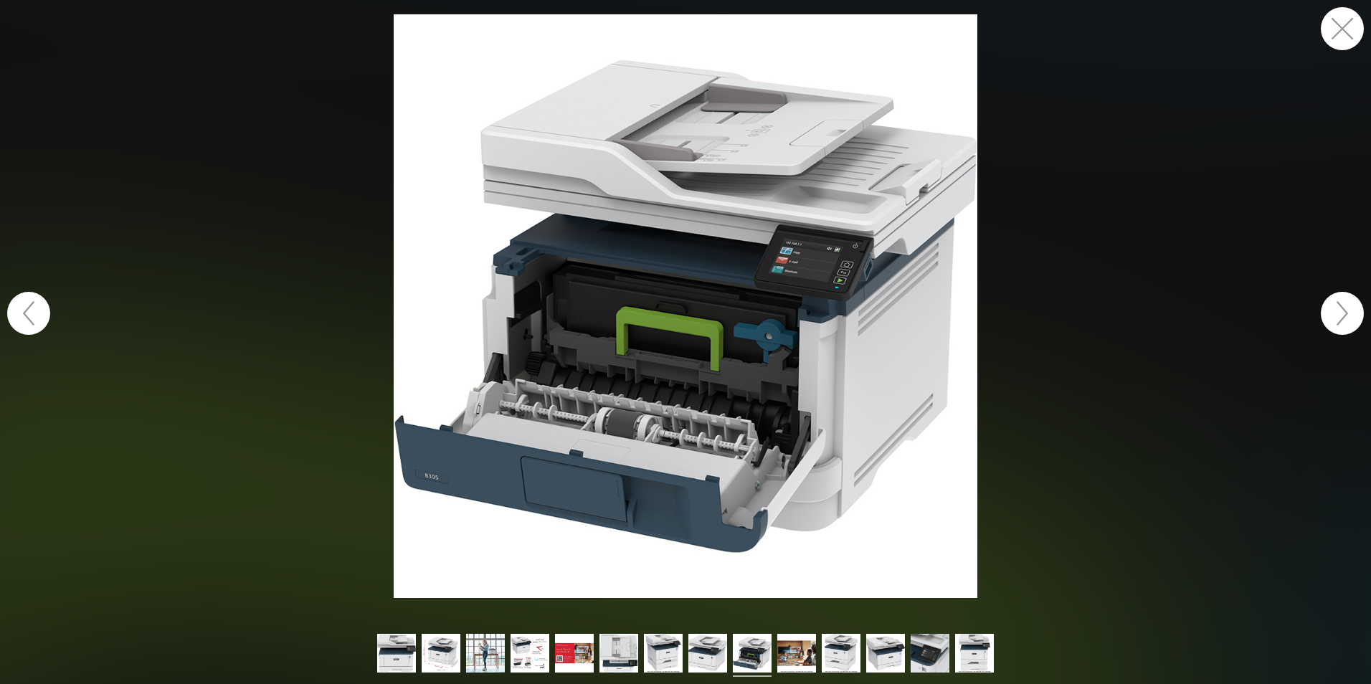
click at [1338, 325] on button "button" at bounding box center [1341, 313] width 43 height 43
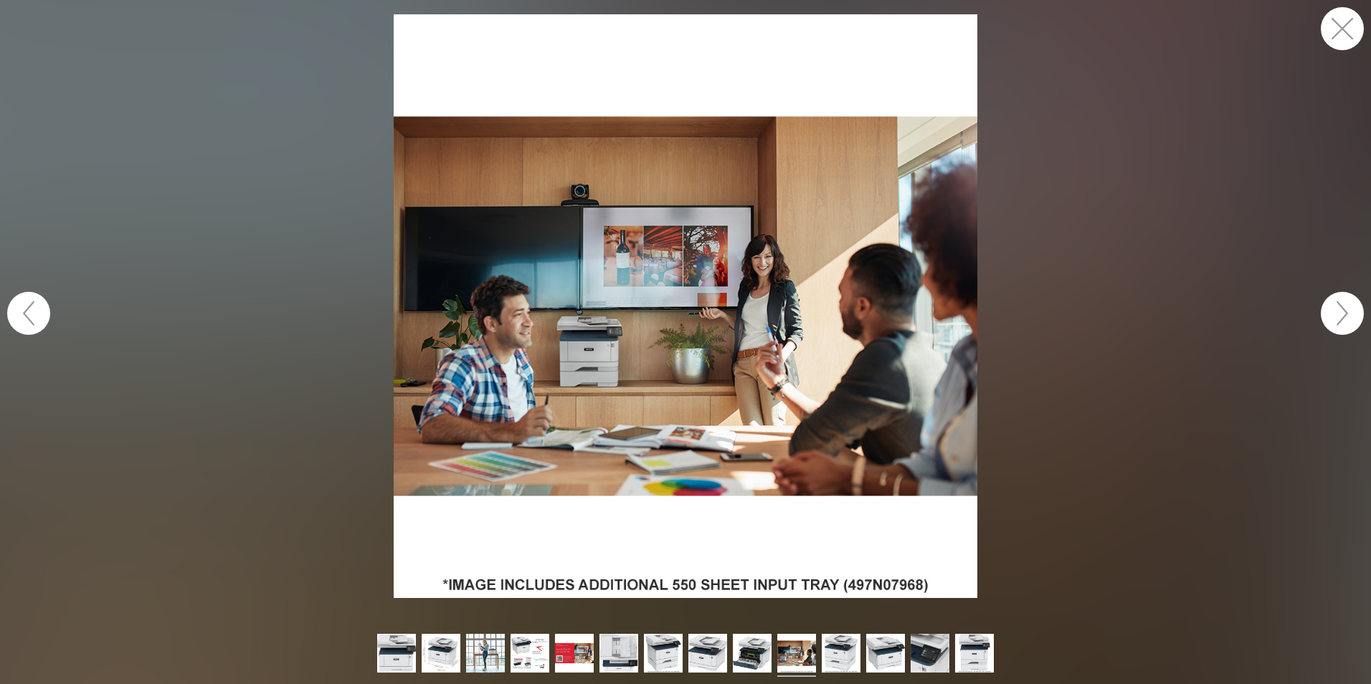
click at [1338, 29] on button "button" at bounding box center [1341, 28] width 43 height 43
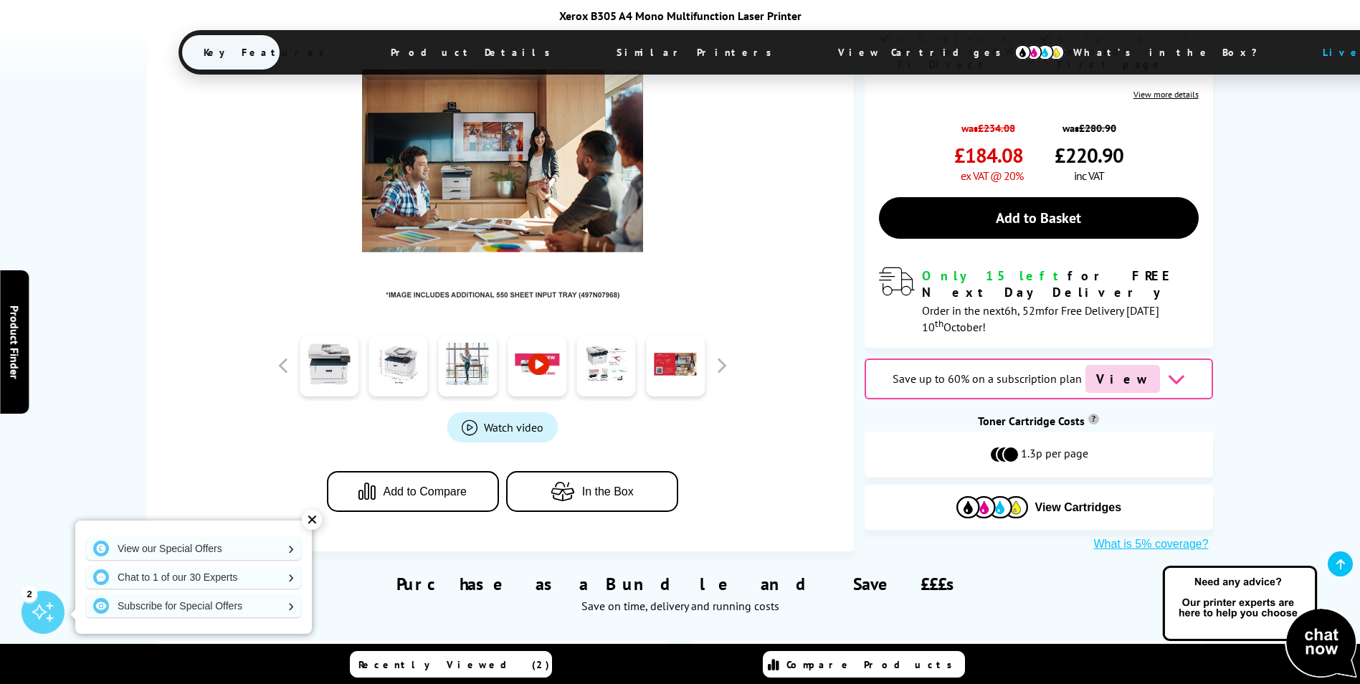
scroll to position [430, 0]
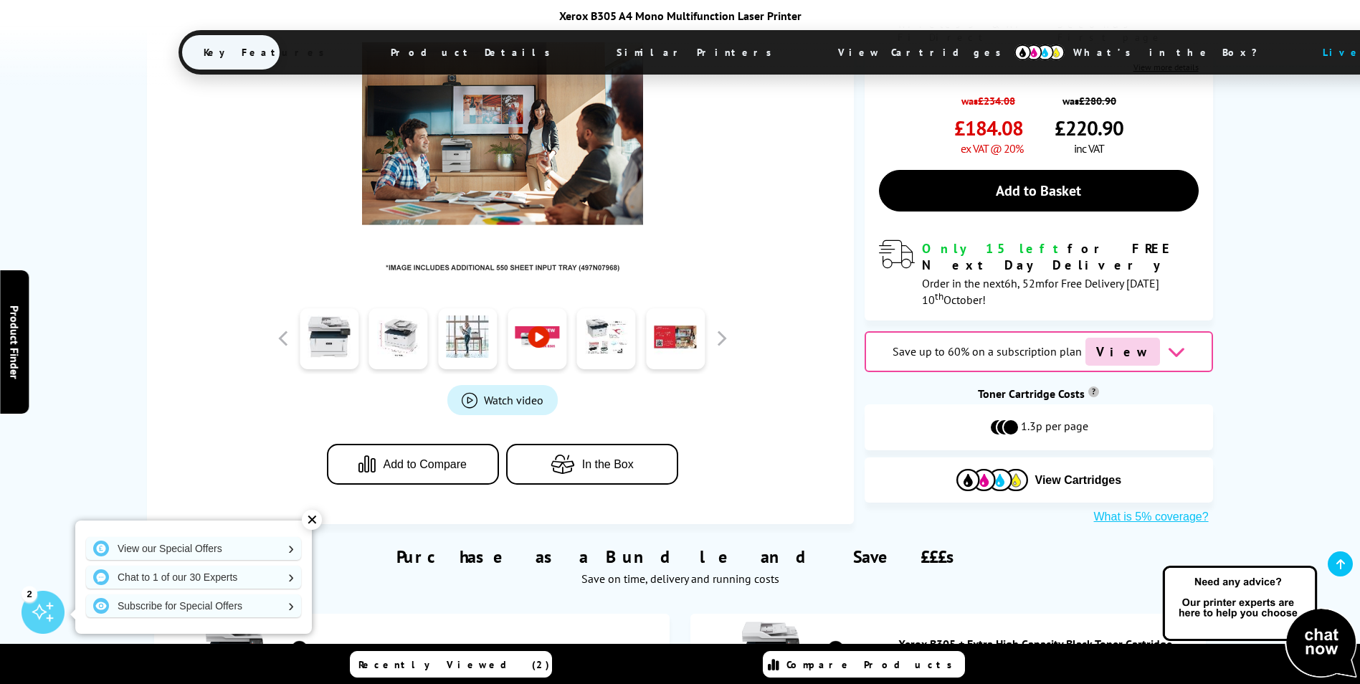
click at [1181, 331] on div "Save up to 60% on a subscription plan View" at bounding box center [1039, 351] width 348 height 41
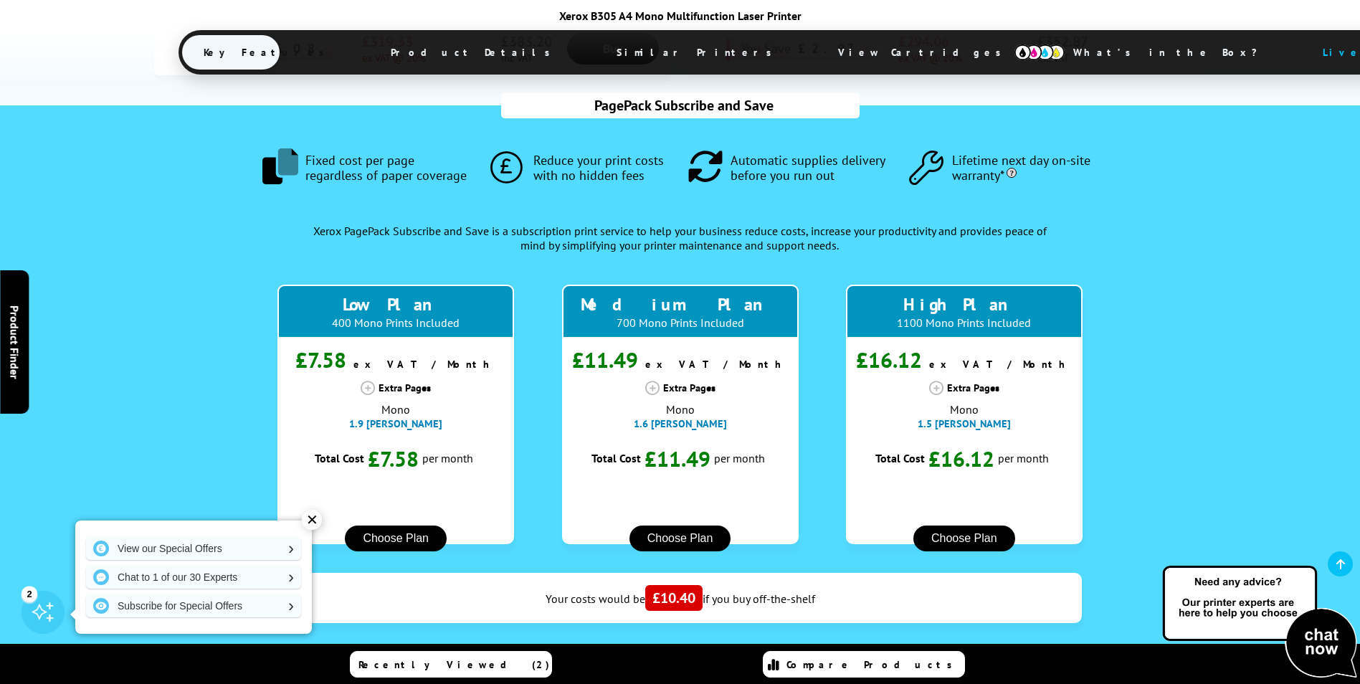
scroll to position [1366, 0]
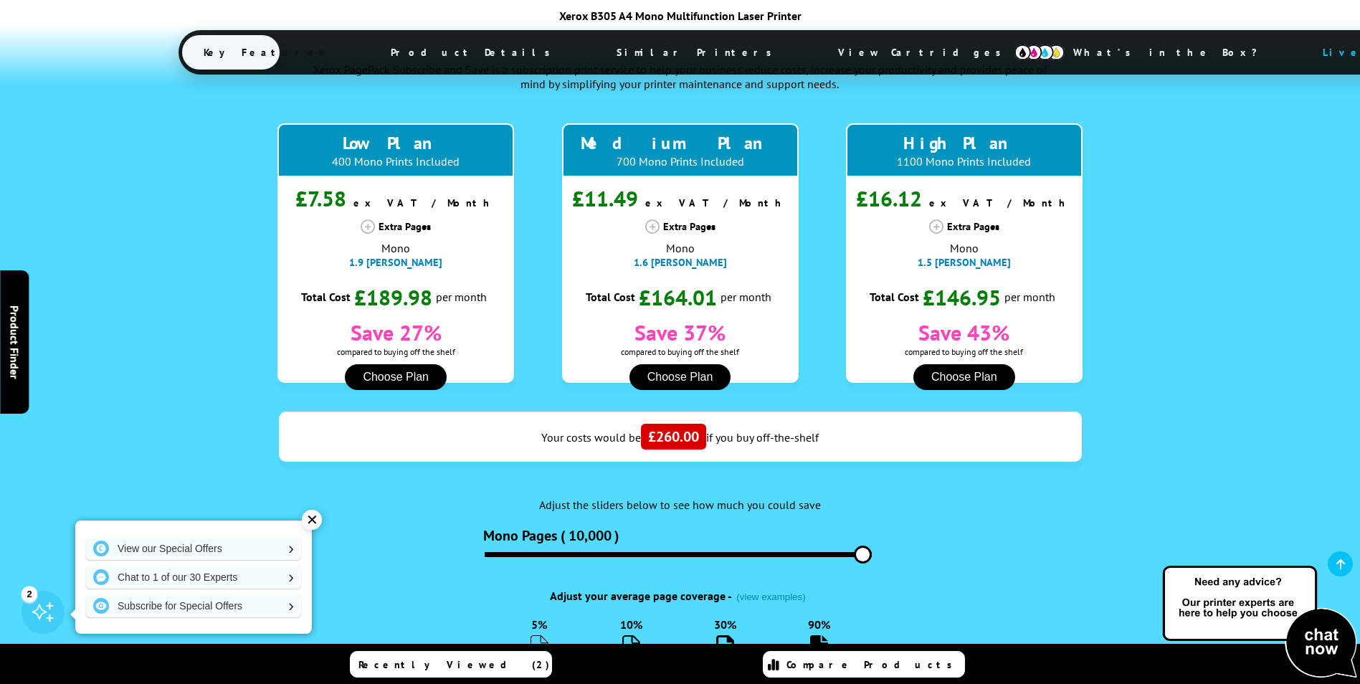
drag, startPoint x: 511, startPoint y: 500, endPoint x: 909, endPoint y: 495, distance: 397.9
click at [872, 552] on input "range" at bounding box center [678, 554] width 387 height 5
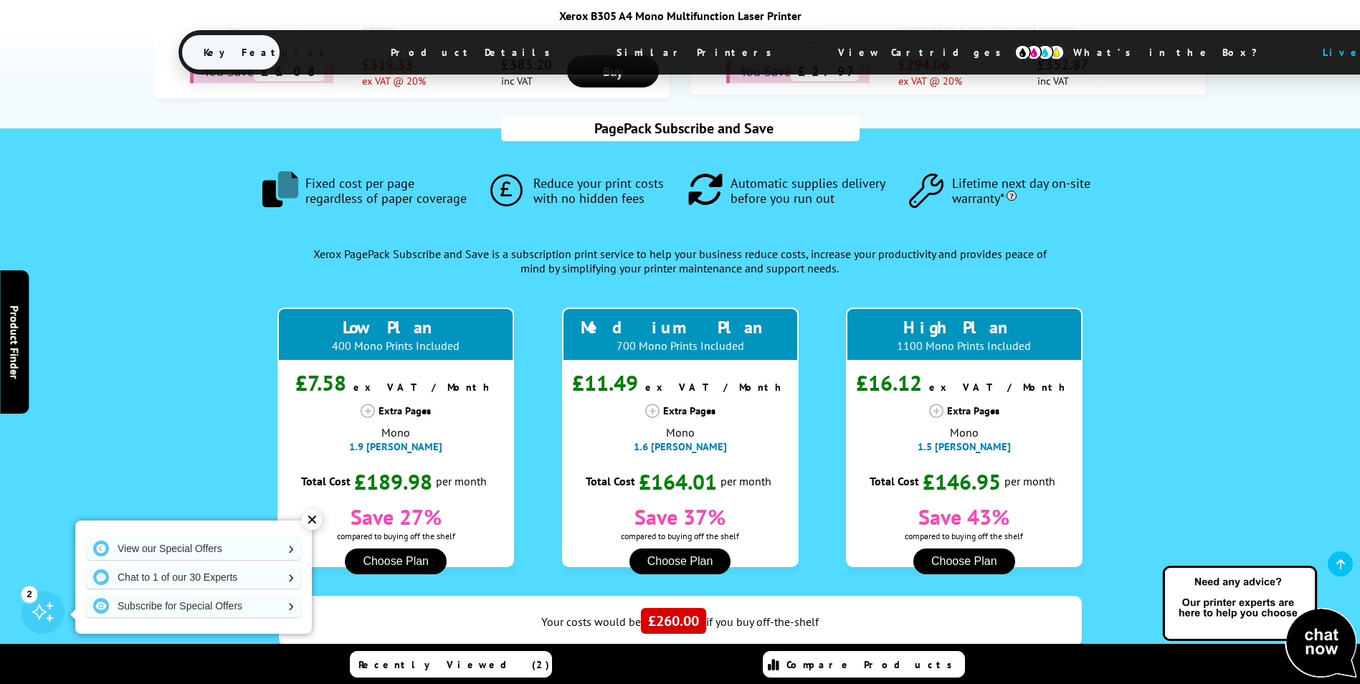
scroll to position [1438, 0]
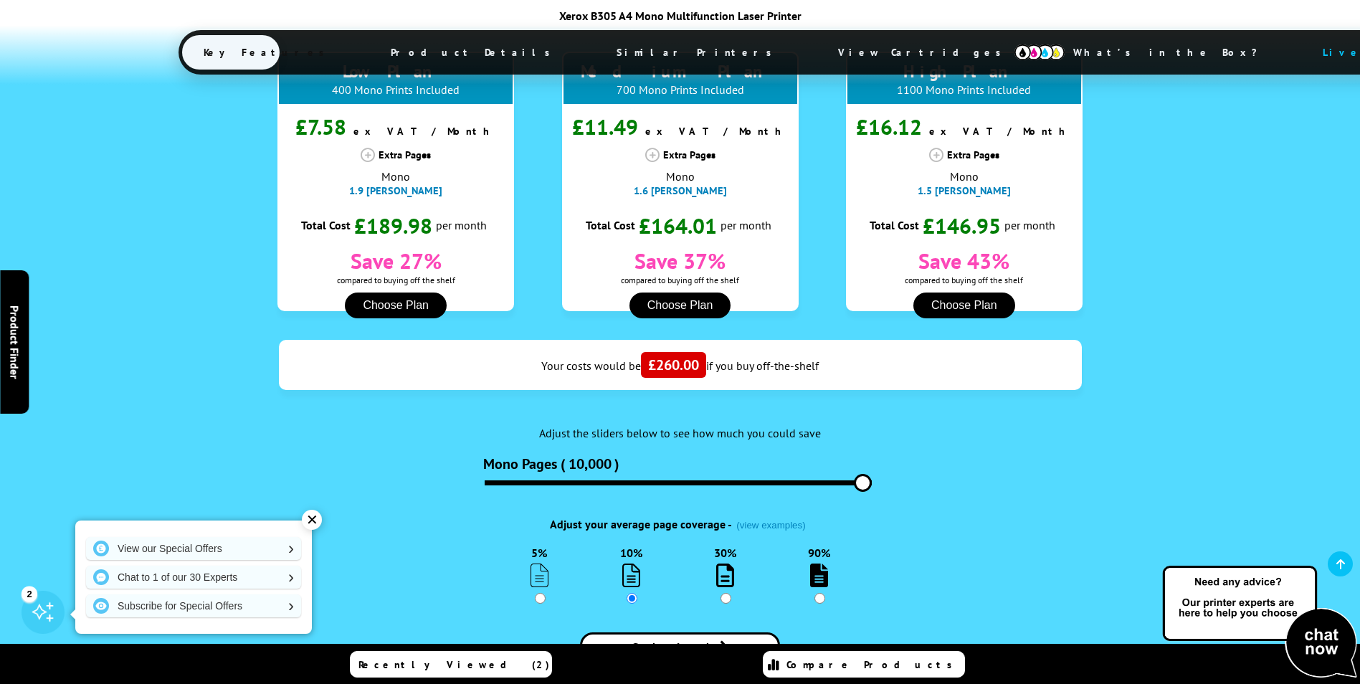
click at [313, 518] on div "✕" at bounding box center [312, 520] width 20 height 20
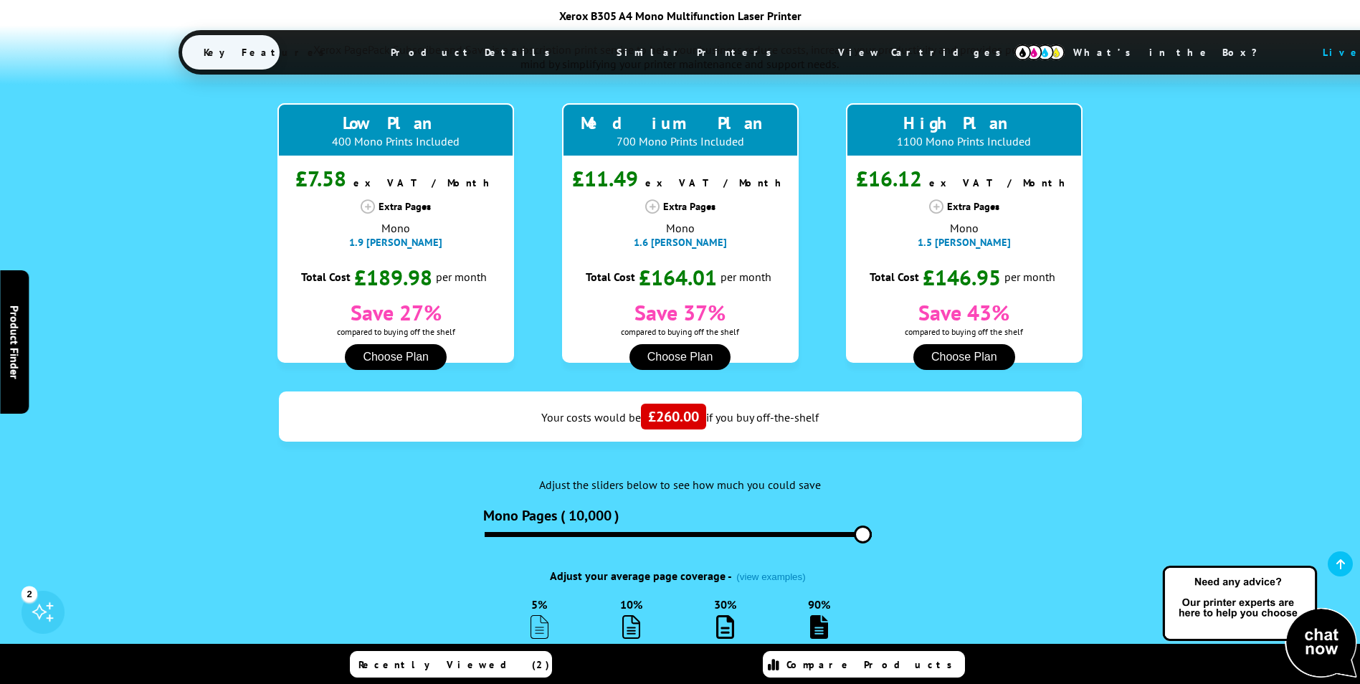
scroll to position [1366, 0]
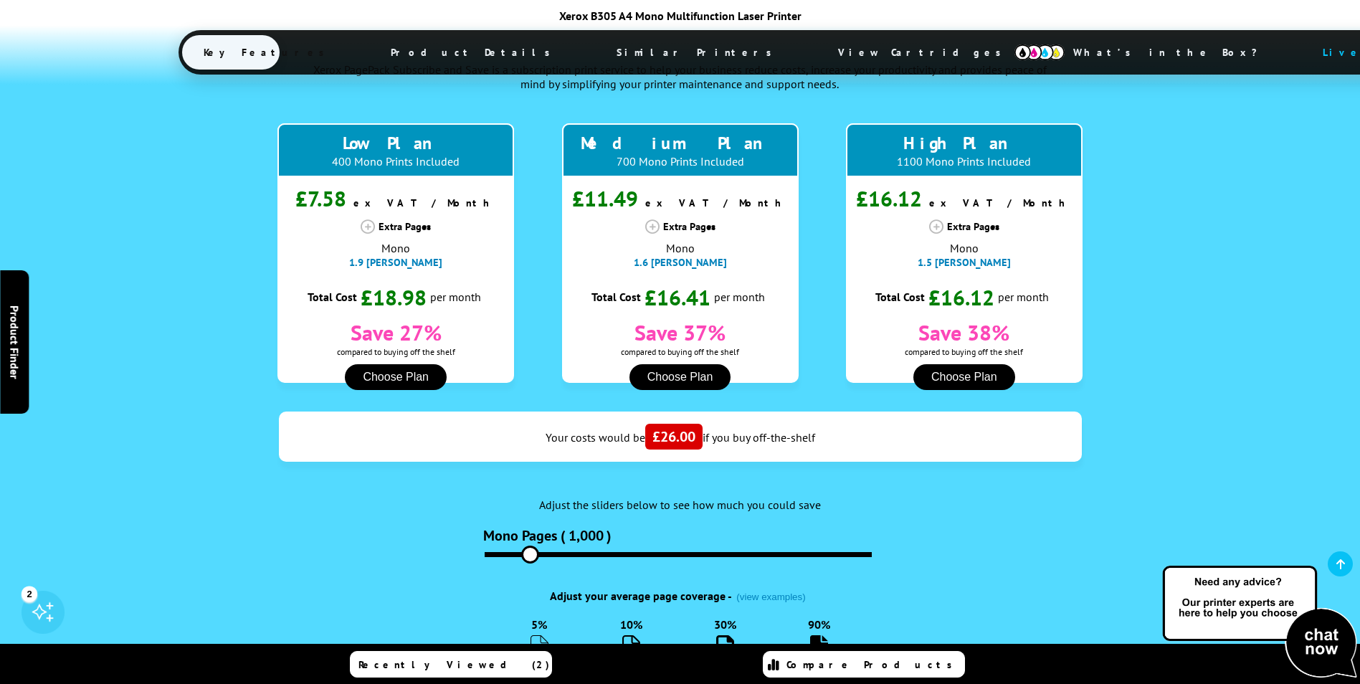
drag, startPoint x: 845, startPoint y: 503, endPoint x: 530, endPoint y: 504, distance: 315.4
type input "1000"
click at [530, 552] on input "range" at bounding box center [678, 554] width 387 height 5
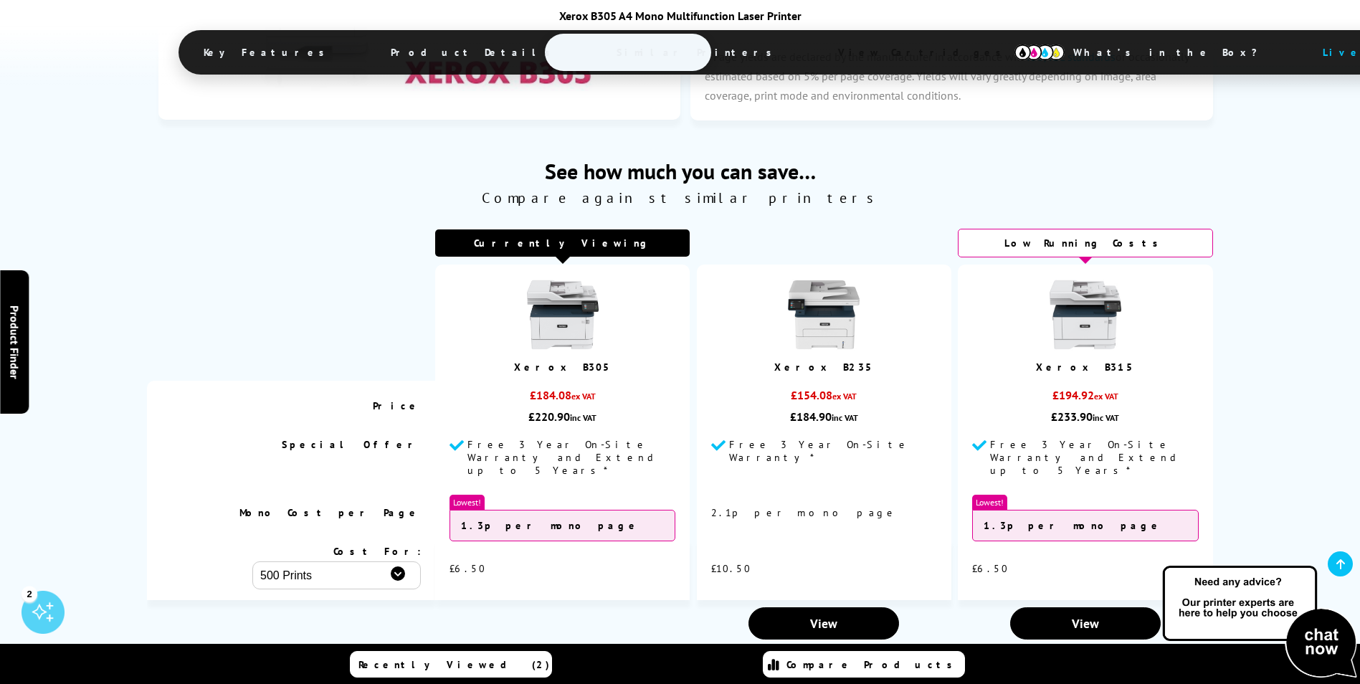
scroll to position [4377, 0]
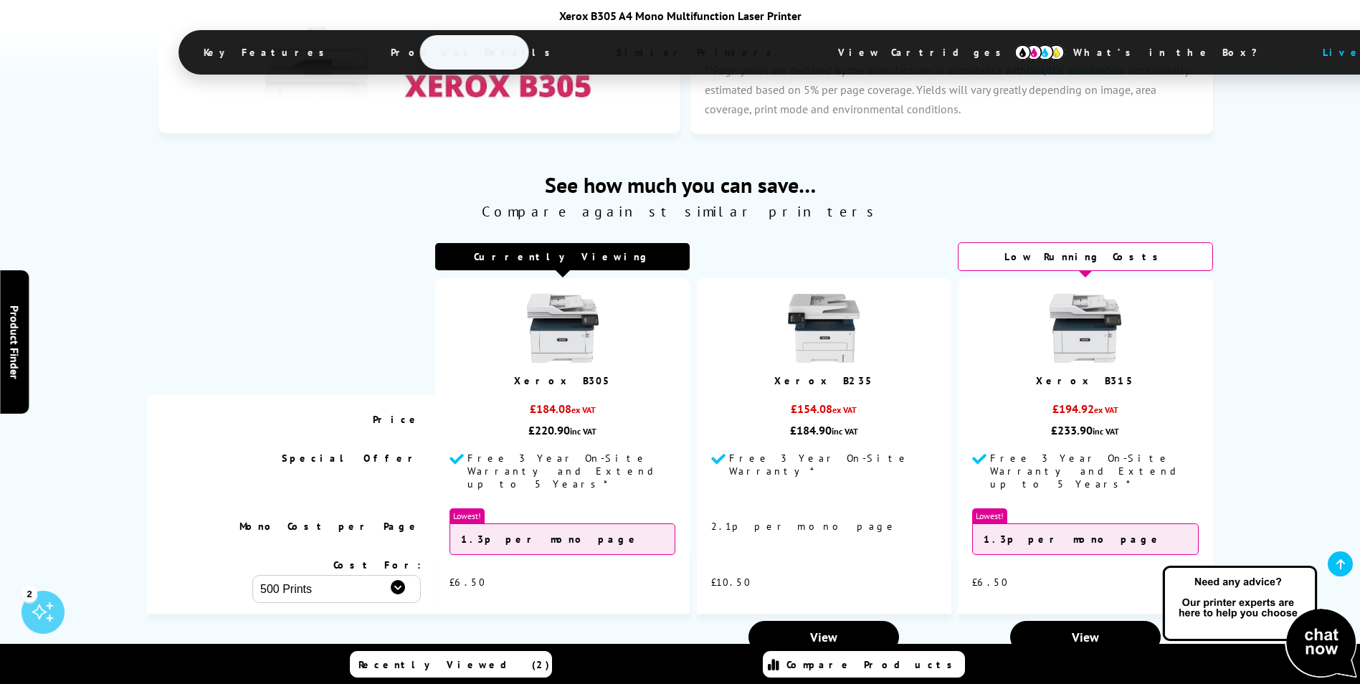
drag, startPoint x: 1075, startPoint y: 285, endPoint x: 1016, endPoint y: 384, distance: 114.5
click at [1016, 423] on div "£233.90 inc VAT" at bounding box center [1085, 430] width 226 height 14
click at [1081, 629] on span "View" at bounding box center [1085, 637] width 27 height 16
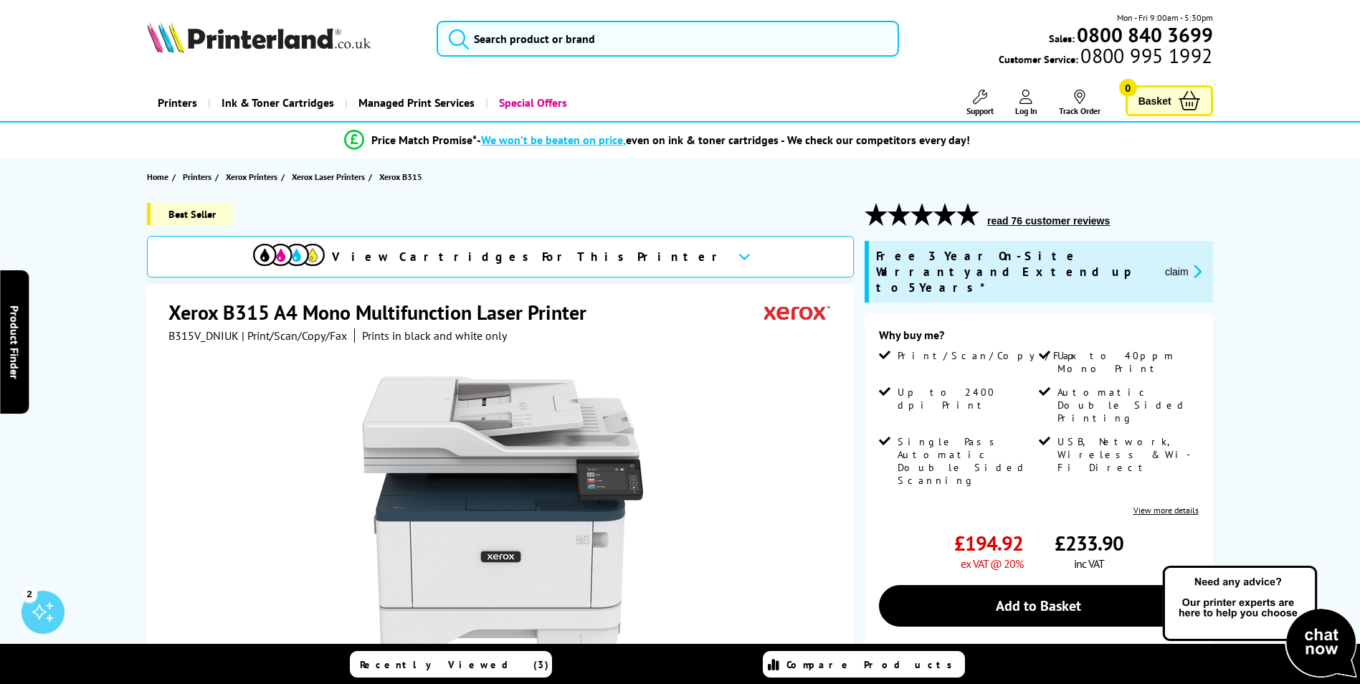
drag, startPoint x: 608, startPoint y: 371, endPoint x: 629, endPoint y: -53, distance: 424.2
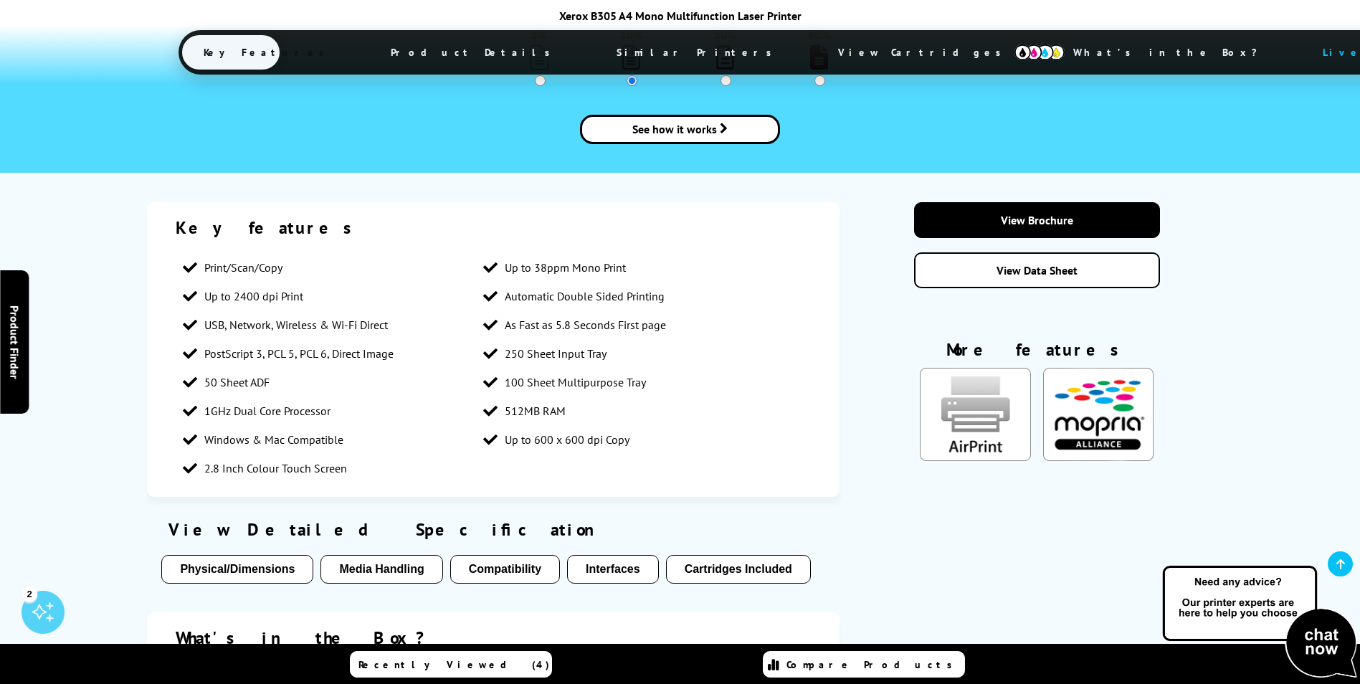
scroll to position [2045, 0]
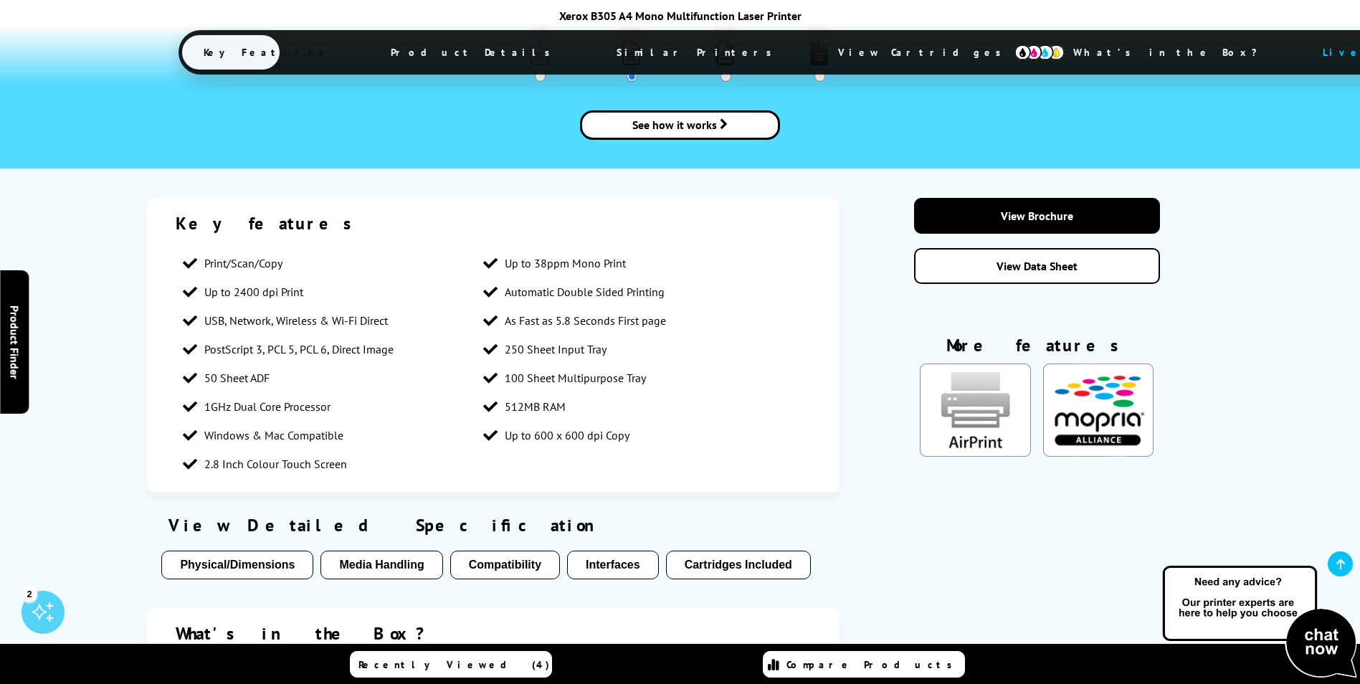
click at [1090, 363] on img "KeyFeatureModal324" at bounding box center [1098, 409] width 110 height 93
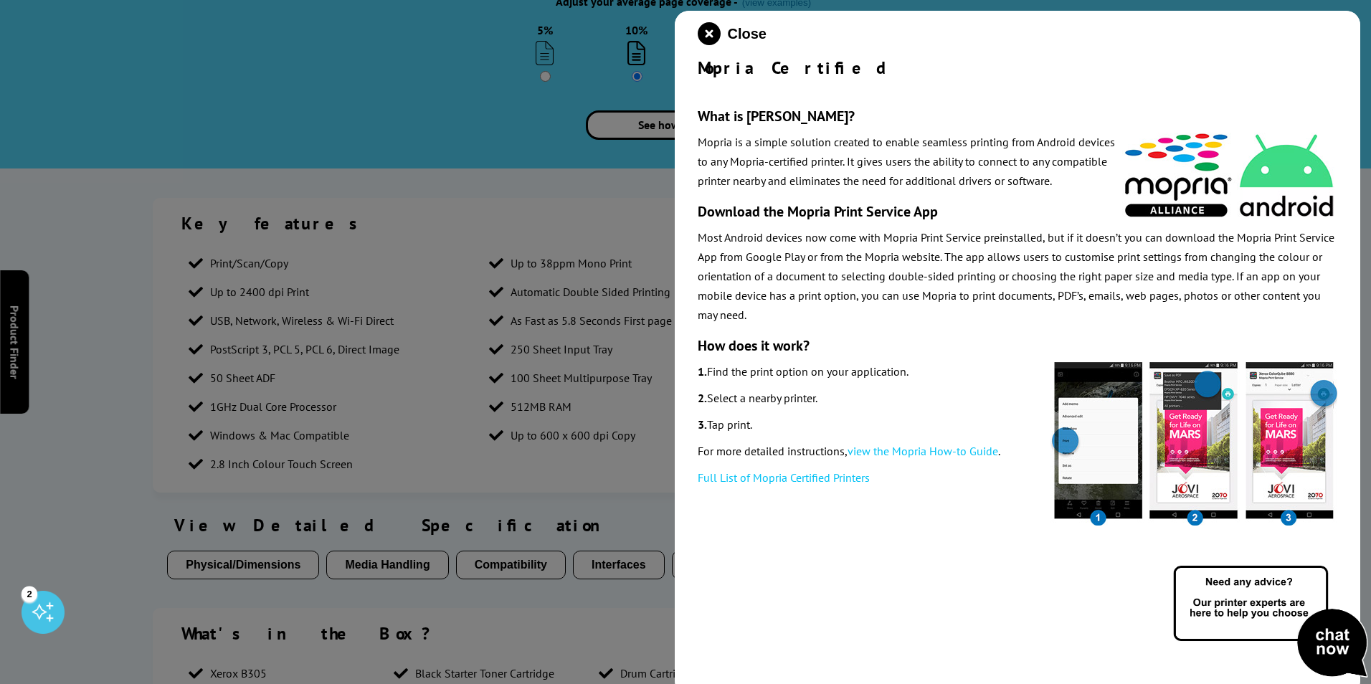
click at [654, 254] on div at bounding box center [685, 342] width 1371 height 684
click at [701, 37] on icon "close modal" at bounding box center [708, 33] width 23 height 23
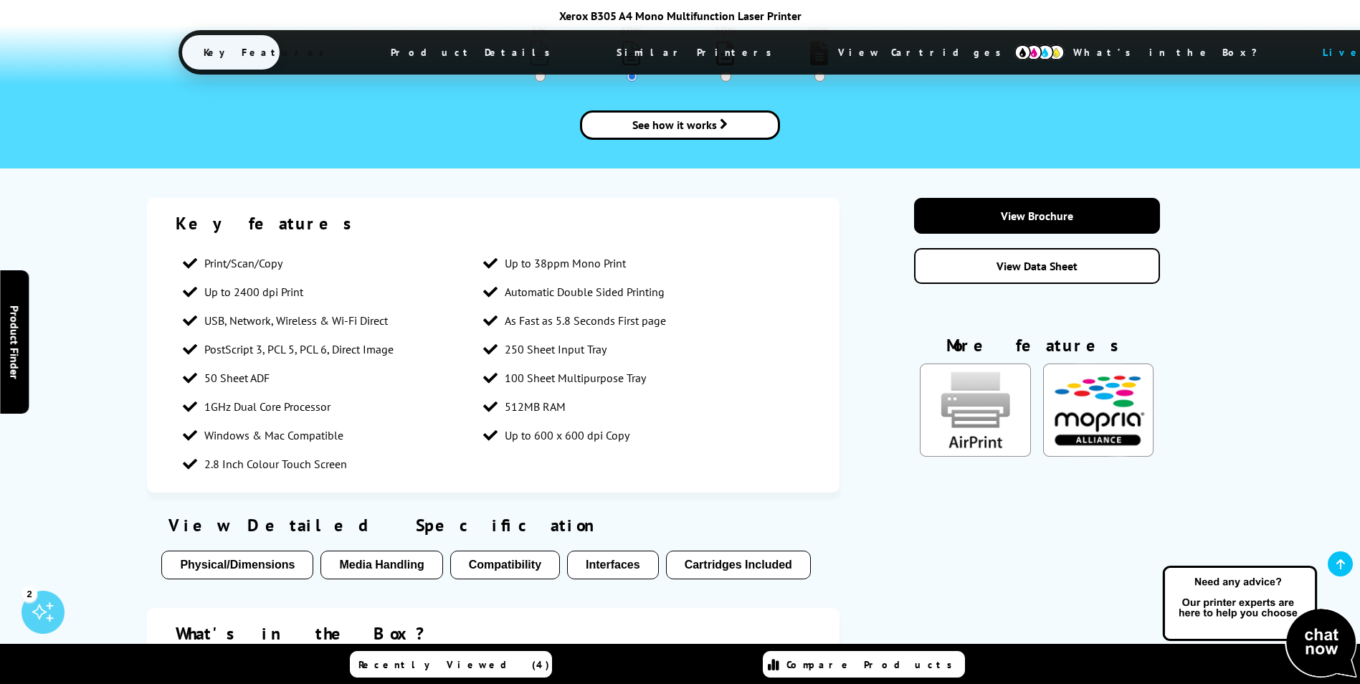
click at [948, 386] on img "KeyFeatureModal85" at bounding box center [975, 409] width 110 height 93
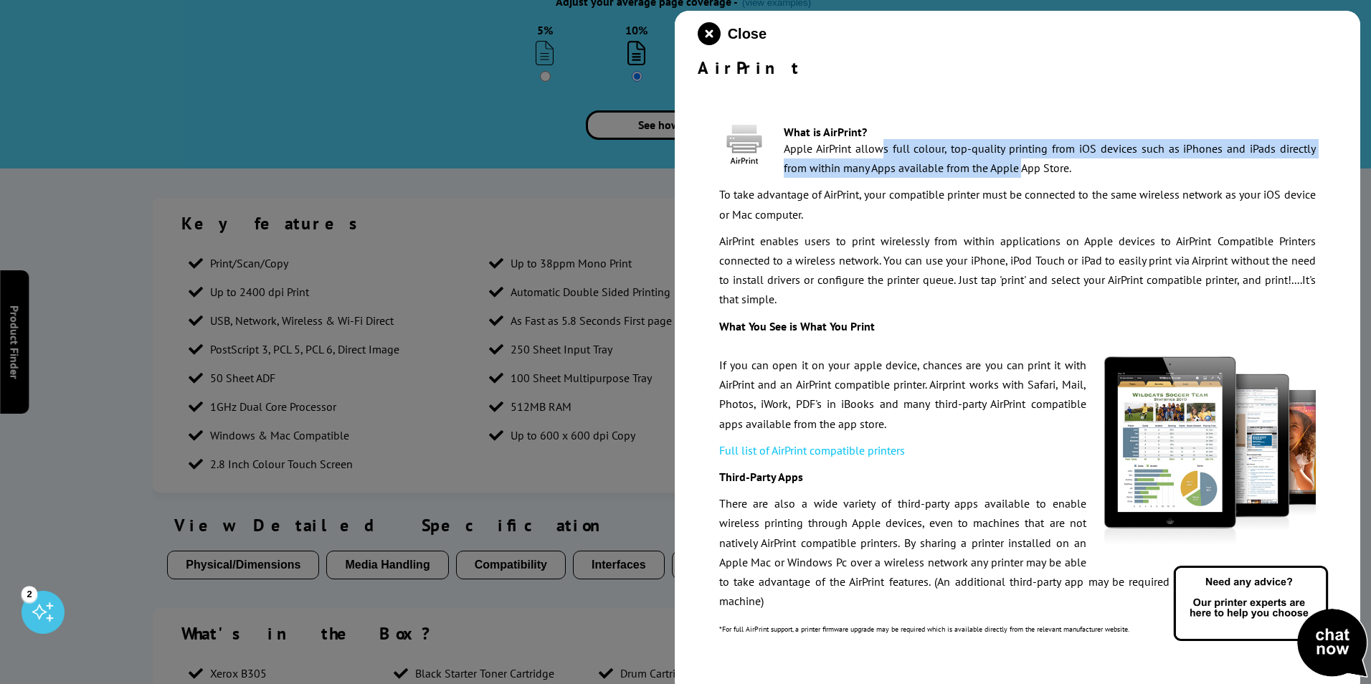
drag, startPoint x: 882, startPoint y: 153, endPoint x: 1023, endPoint y: 171, distance: 142.4
click at [1023, 171] on p "Apple AirPrint allows full colour, top-quality printing from iOS devices such a…" at bounding box center [1017, 158] width 596 height 39
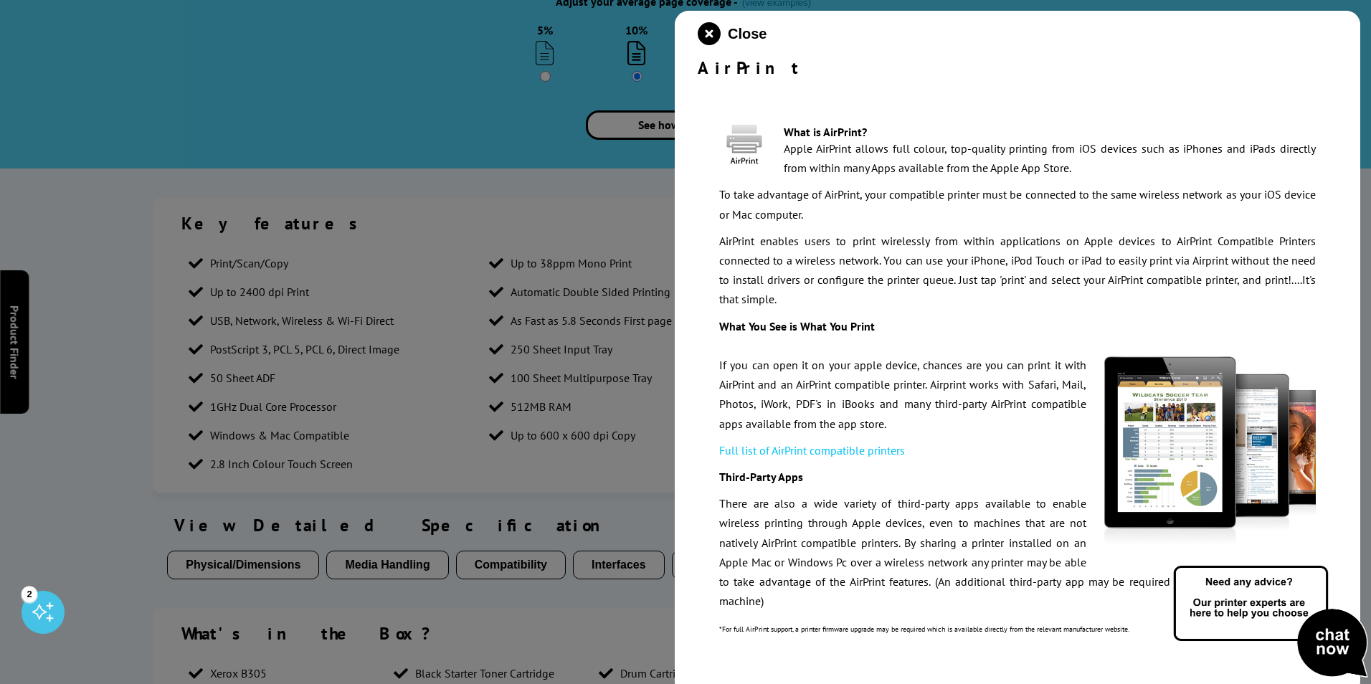
click at [504, 188] on div at bounding box center [685, 342] width 1371 height 684
click at [705, 28] on icon "close modal" at bounding box center [708, 33] width 23 height 23
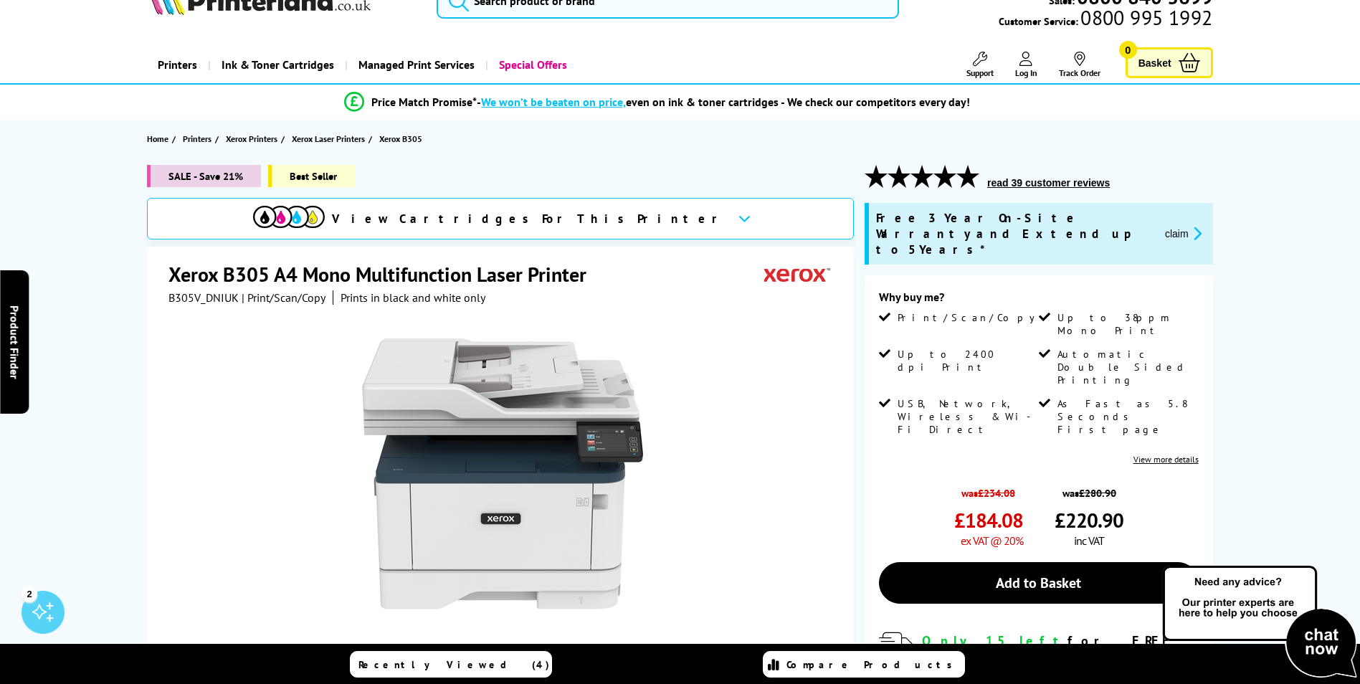
scroll to position [110, 0]
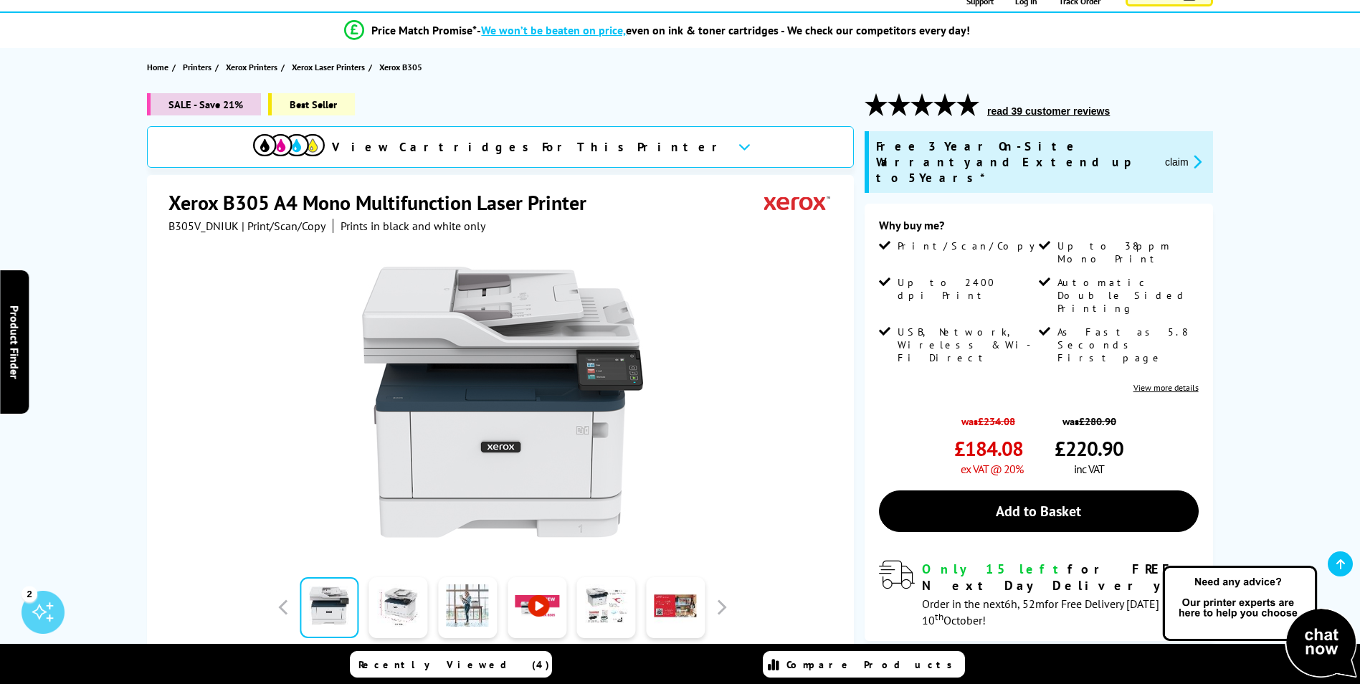
drag, startPoint x: 610, startPoint y: 386, endPoint x: 422, endPoint y: 387, distance: 187.8
click at [432, 387] on img at bounding box center [502, 402] width 281 height 281
click at [533, 434] on img at bounding box center [502, 402] width 281 height 281
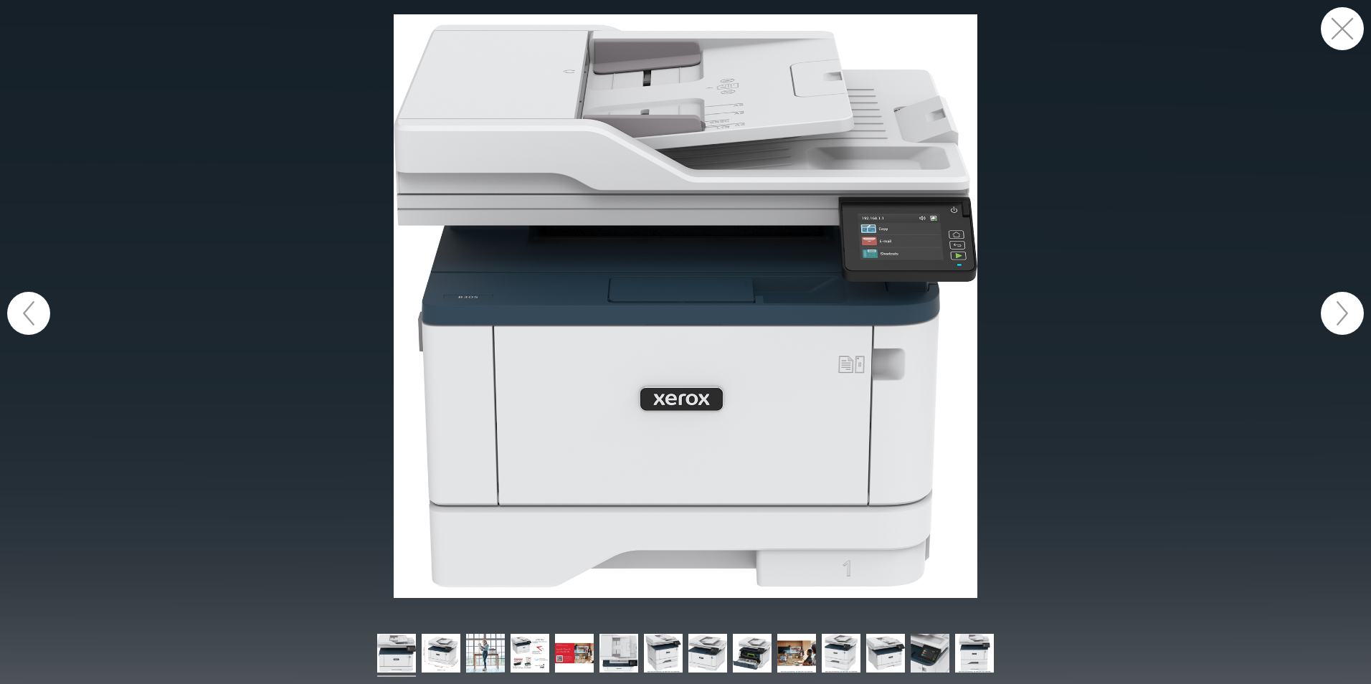
click at [1356, 318] on button "button" at bounding box center [1341, 313] width 43 height 43
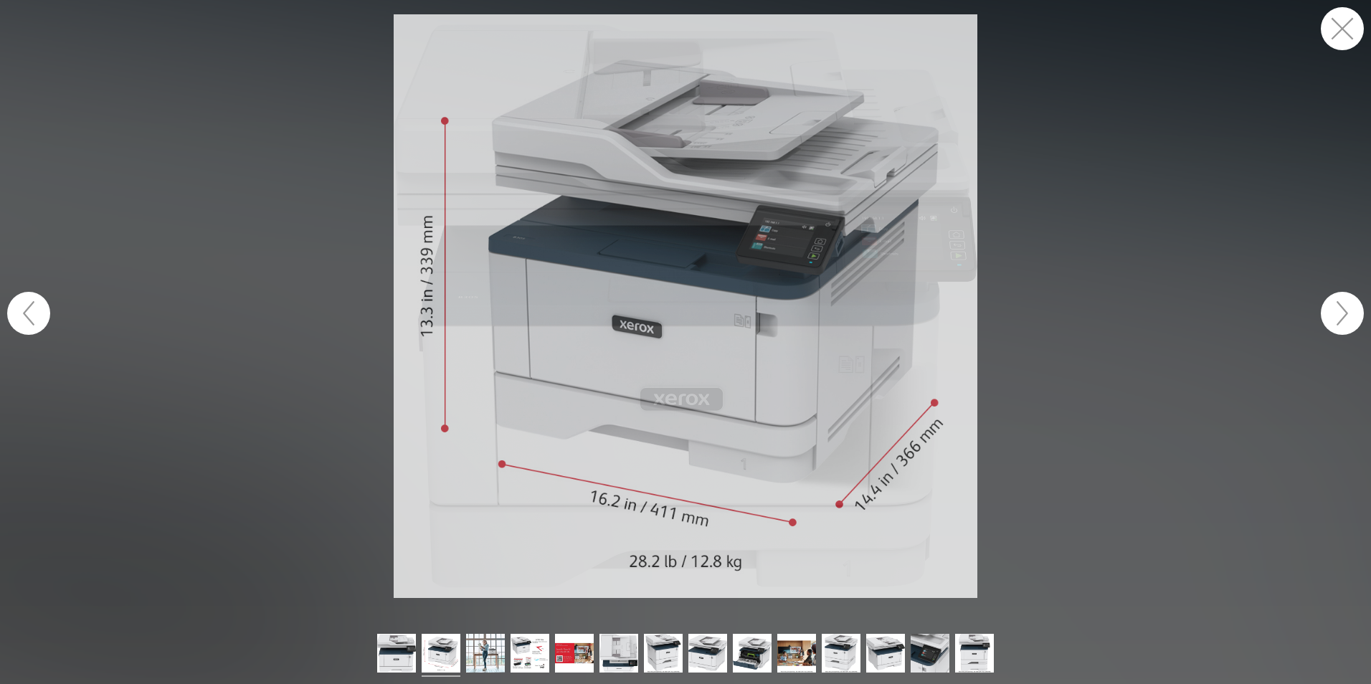
click at [1356, 318] on button "button" at bounding box center [1341, 313] width 43 height 43
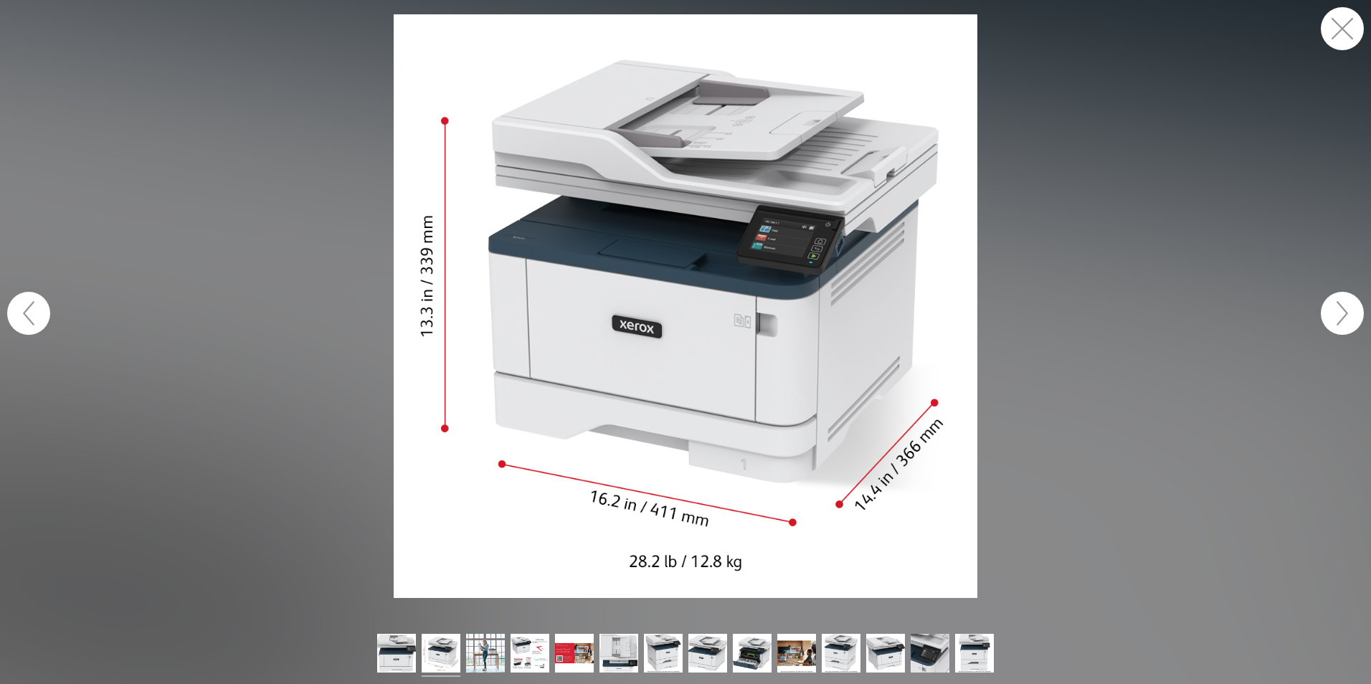
click at [1356, 318] on button "button" at bounding box center [1341, 313] width 43 height 43
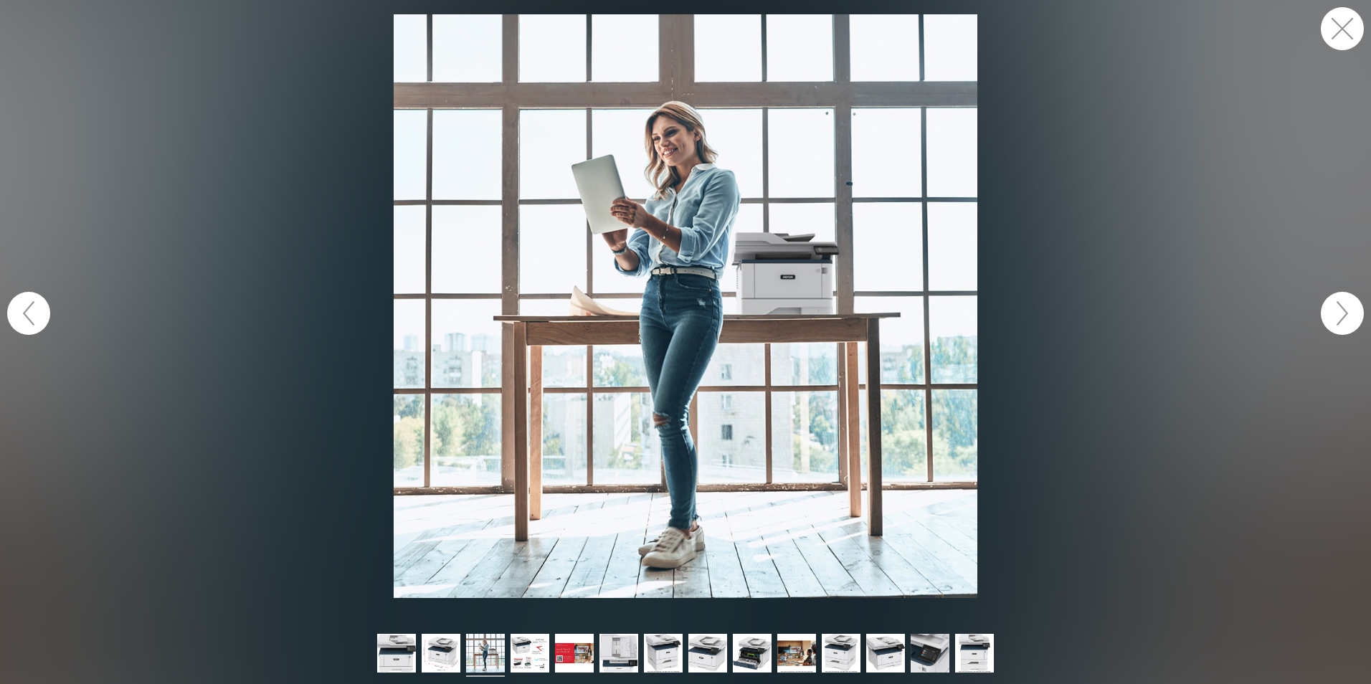
click at [1356, 318] on button "button" at bounding box center [1341, 313] width 43 height 43
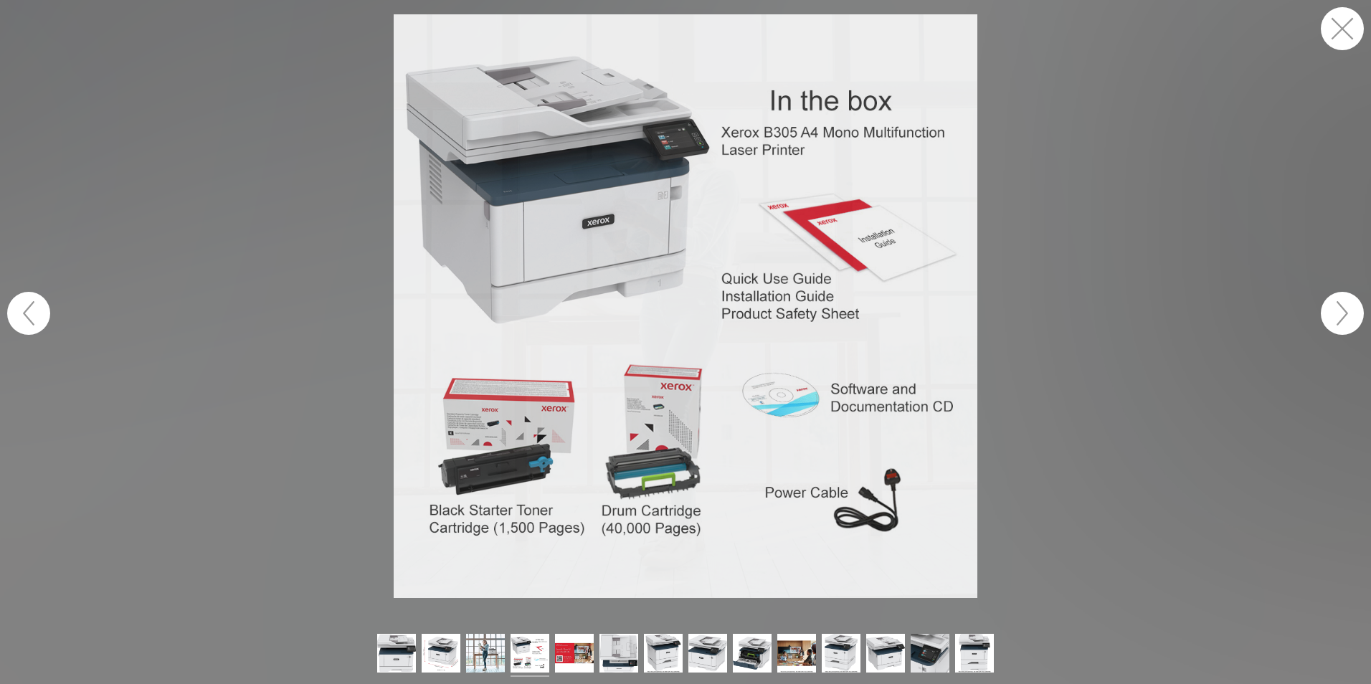
click at [1356, 318] on button "button" at bounding box center [1341, 313] width 43 height 43
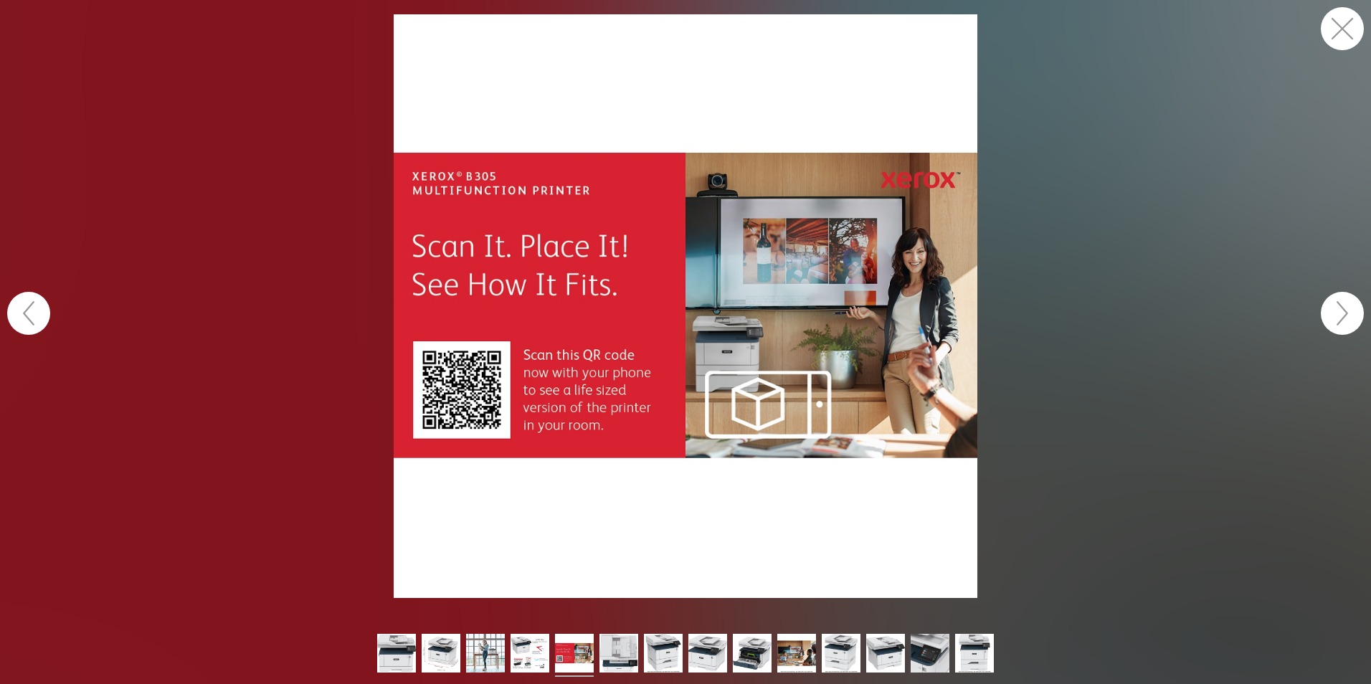
click at [1327, 16] on button "button" at bounding box center [1341, 28] width 43 height 43
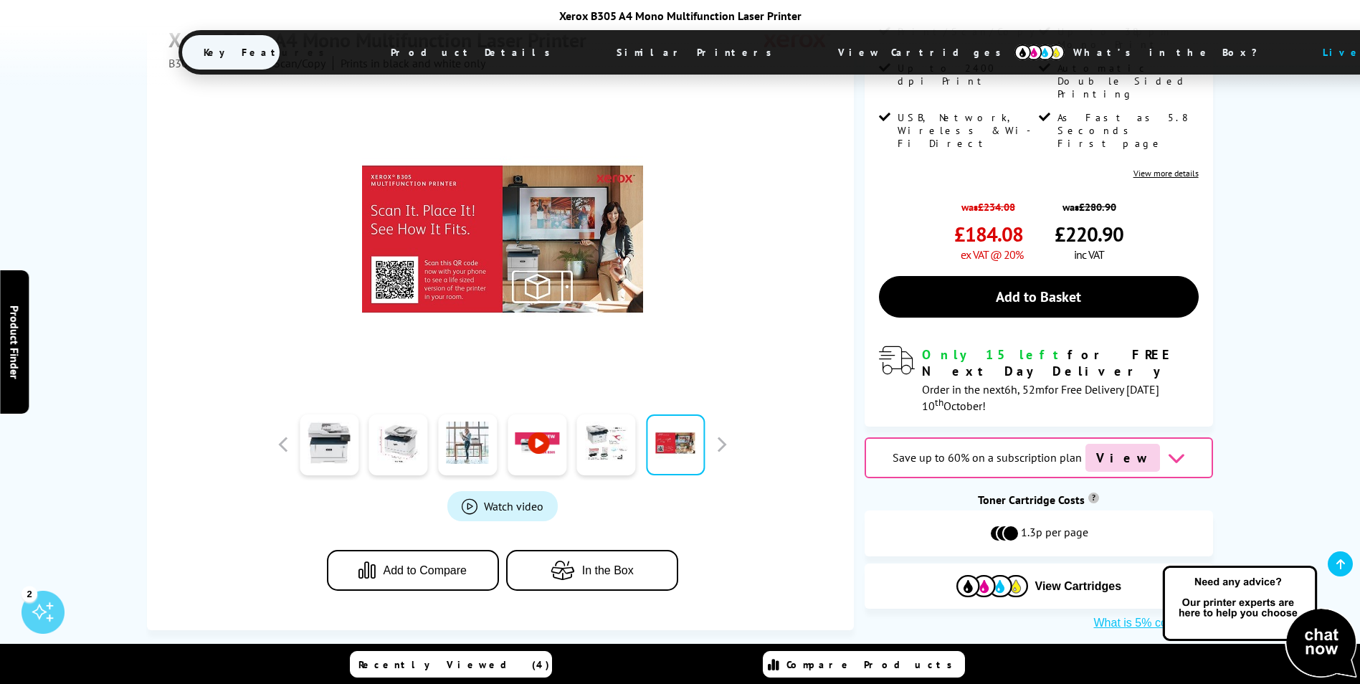
scroll to position [323, 0]
click at [340, 415] on link at bounding box center [329, 445] width 59 height 61
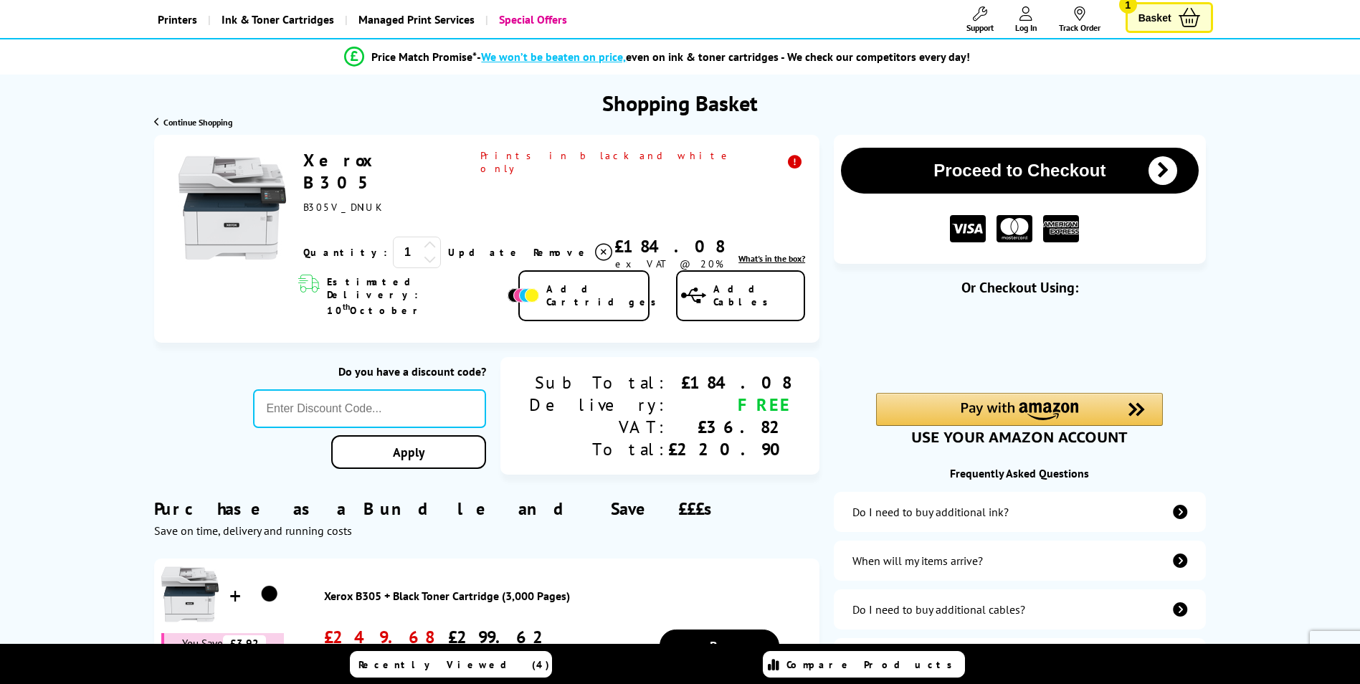
scroll to position [72, 0]
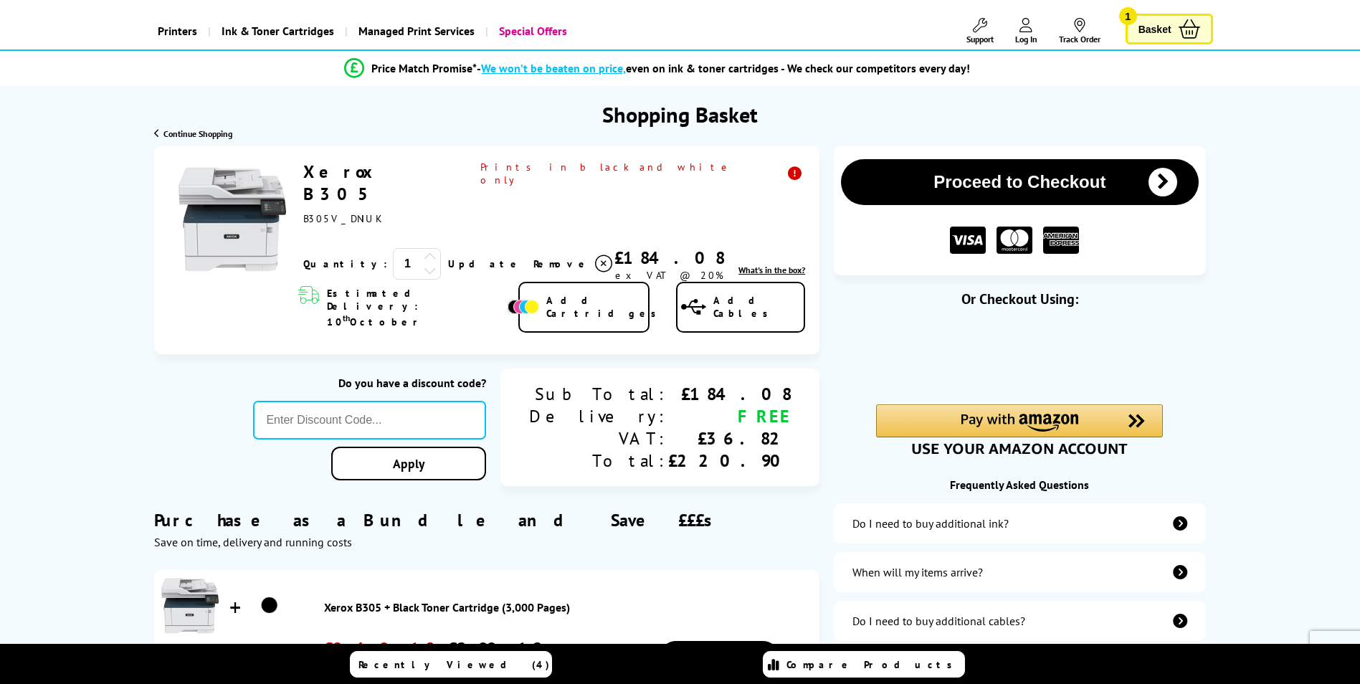
click at [995, 171] on button "Proceed to Checkout" at bounding box center [1019, 182] width 357 height 46
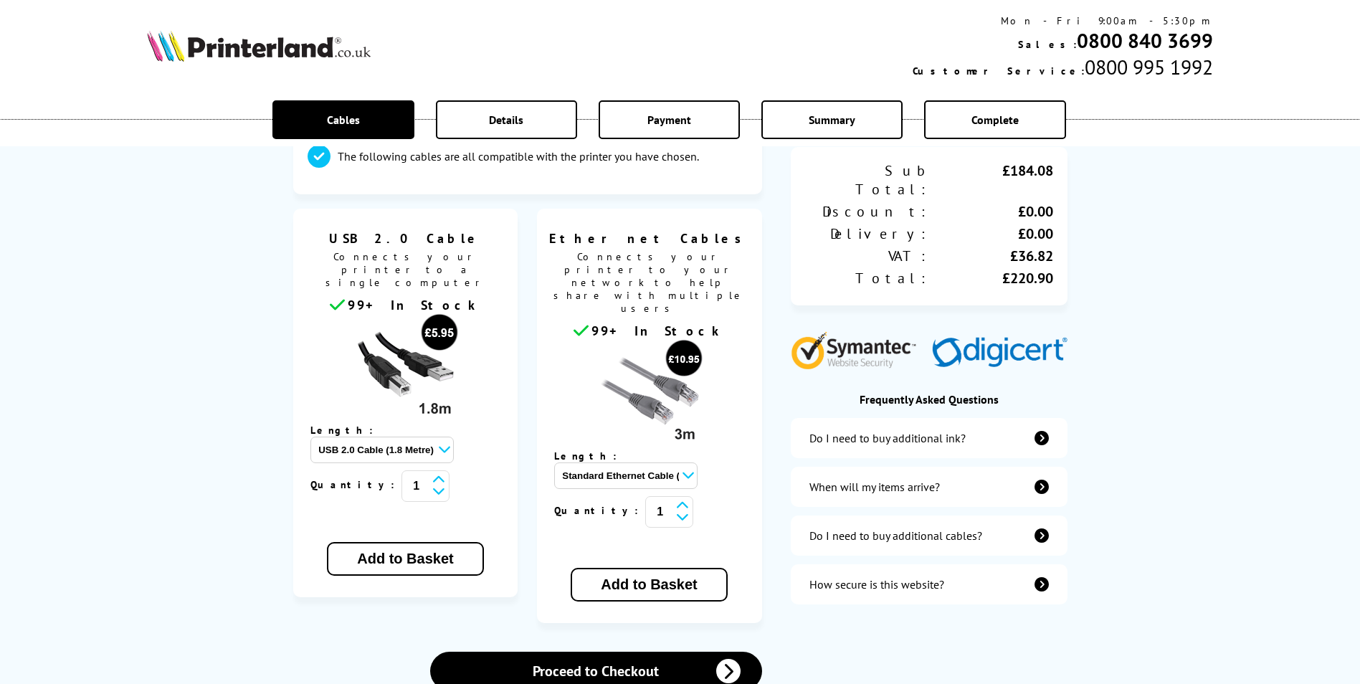
scroll to position [287, 0]
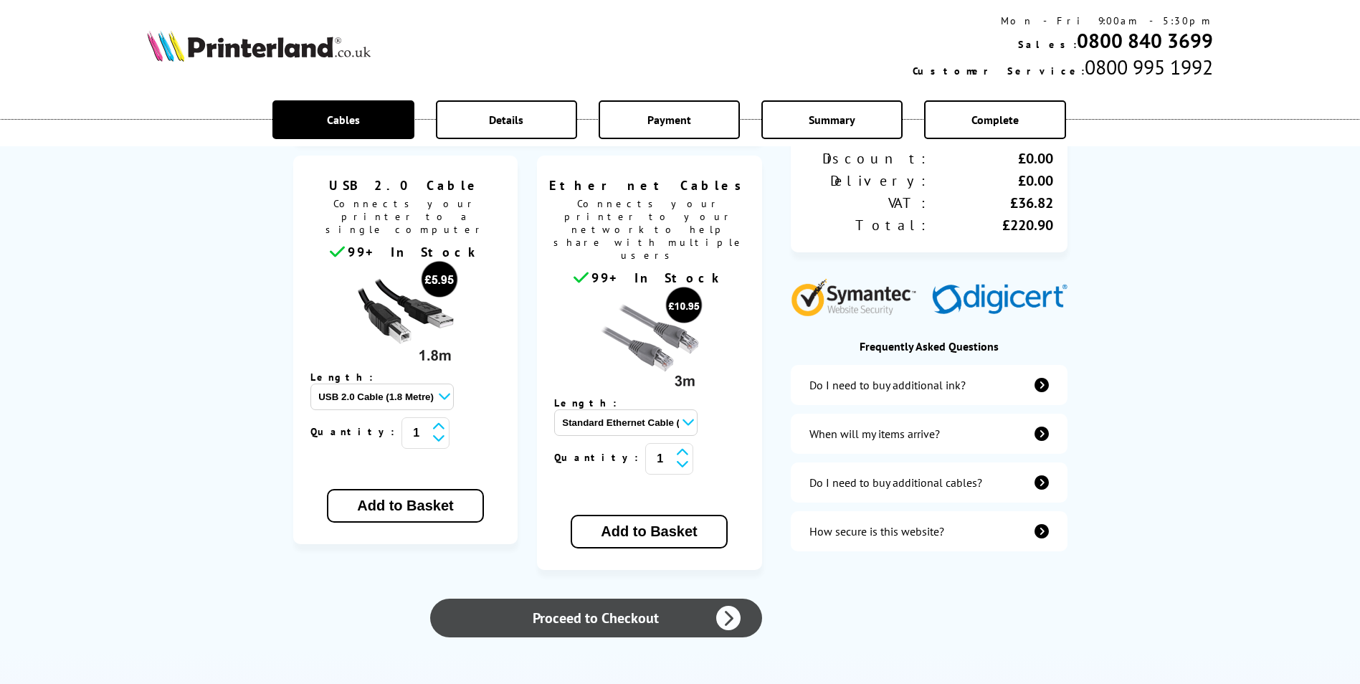
click at [658, 599] on link "Proceed to Checkout" at bounding box center [595, 618] width 331 height 39
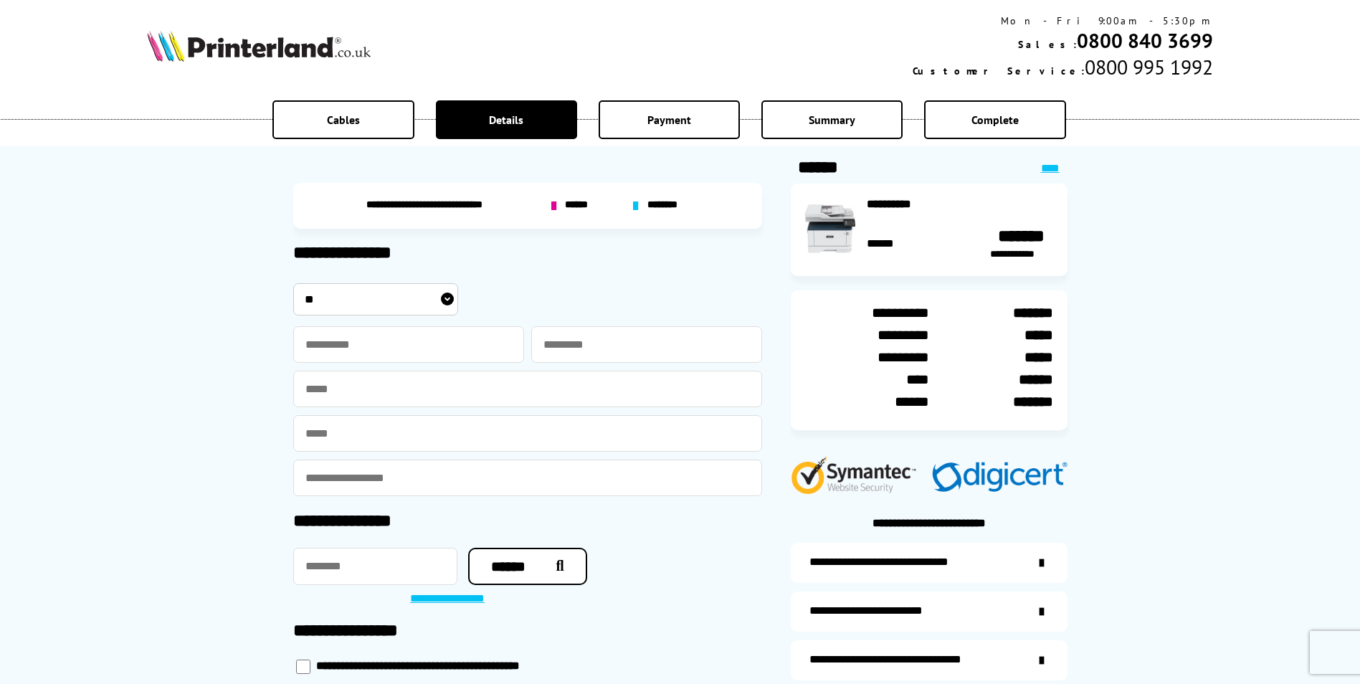
click at [578, 200] on span "******" at bounding box center [578, 205] width 27 height 13
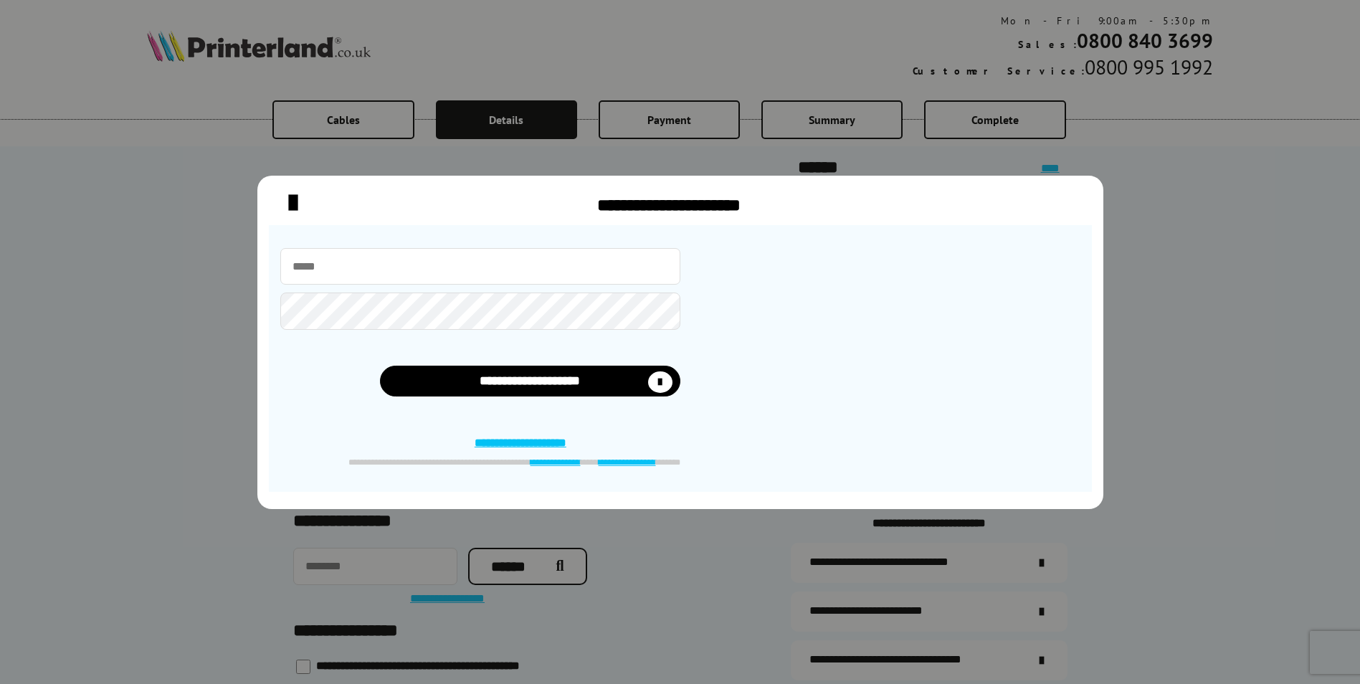
click at [526, 287] on div at bounding box center [480, 289] width 400 height 82
click at [524, 283] on input "email" at bounding box center [480, 266] width 400 height 37
type input "**********"
type input "*****"
type input "******"
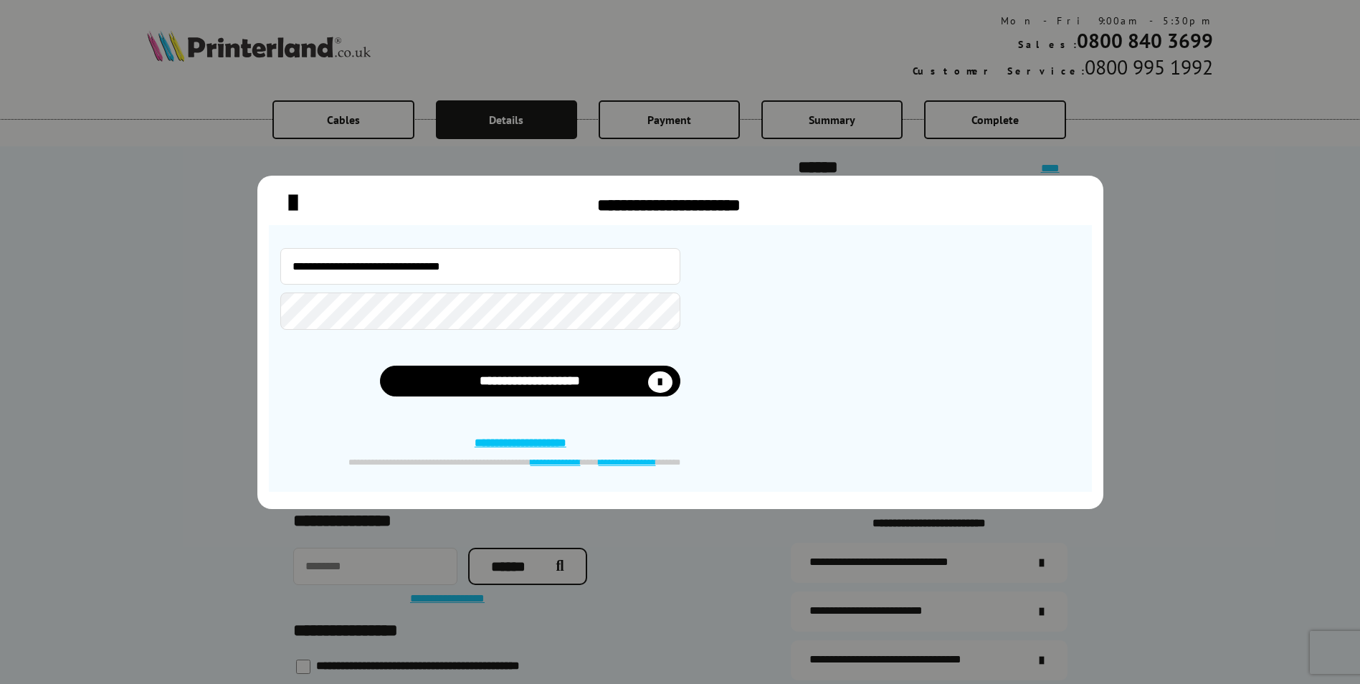
type input "**********"
click at [289, 208] on icon "close modal" at bounding box center [293, 203] width 8 height 29
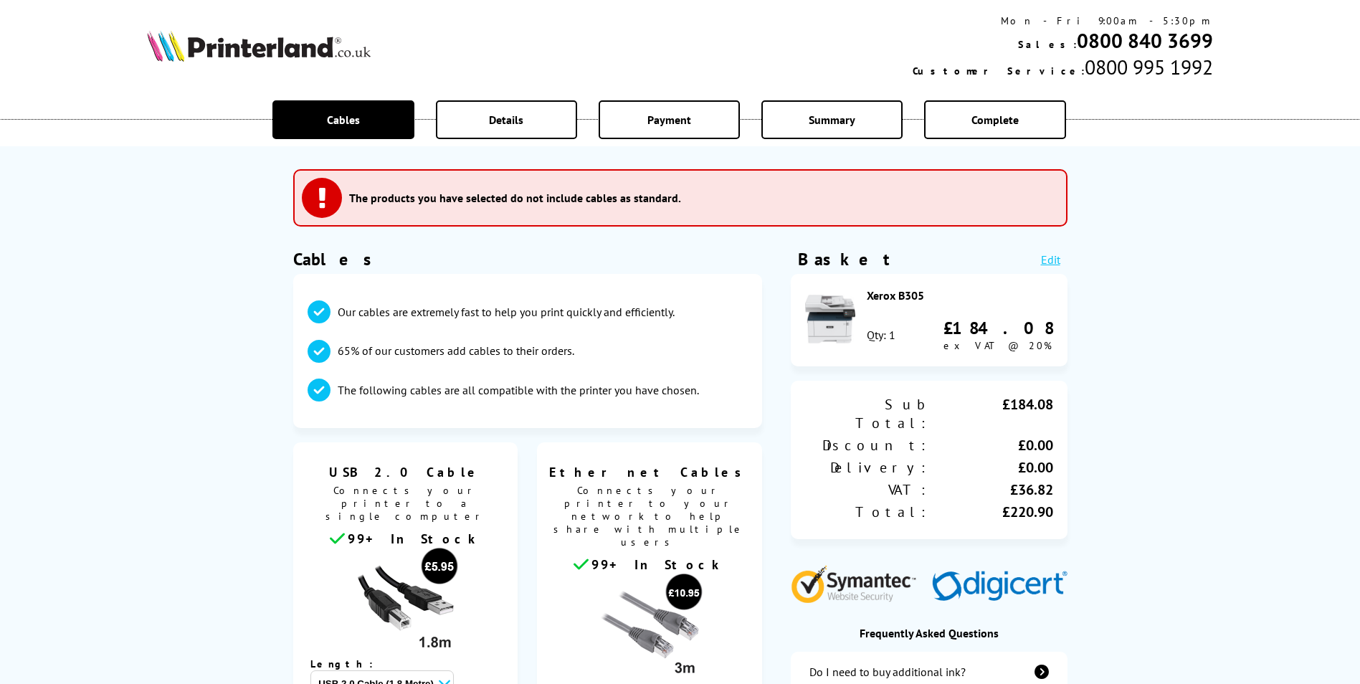
drag, startPoint x: 877, startPoint y: 280, endPoint x: 923, endPoint y: 299, distance: 48.9
click at [923, 299] on div "Xerox B305 Qty: 1 £184.08 ex VAT @ 20%" at bounding box center [929, 320] width 277 height 92
click at [923, 299] on div "Xerox B305" at bounding box center [960, 295] width 186 height 14
drag, startPoint x: 923, startPoint y: 299, endPoint x: 887, endPoint y: 299, distance: 35.1
click at [887, 299] on div "Xerox B305" at bounding box center [960, 295] width 186 height 14
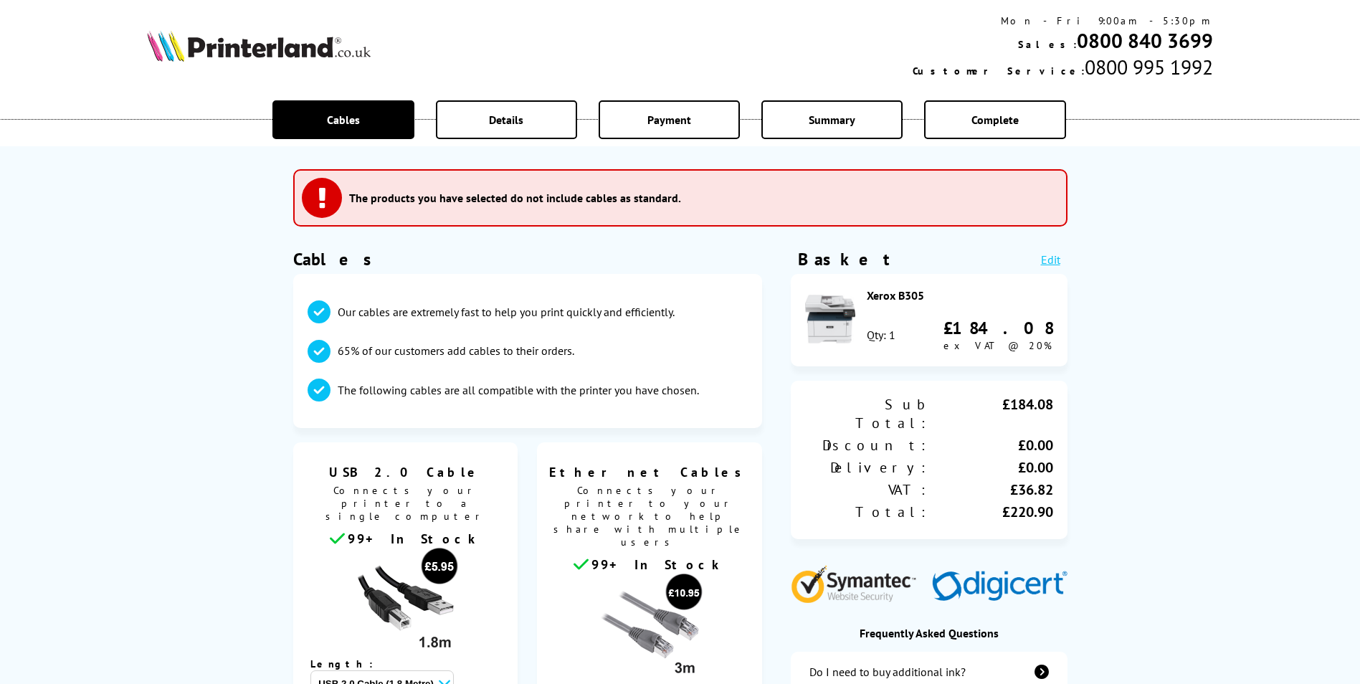
click at [887, 299] on div "Xerox B305" at bounding box center [960, 295] width 186 height 14
drag, startPoint x: 879, startPoint y: 295, endPoint x: 918, endPoint y: 297, distance: 39.5
click at [918, 297] on div "Xerox B305" at bounding box center [960, 295] width 186 height 14
drag, startPoint x: 922, startPoint y: 297, endPoint x: 890, endPoint y: 300, distance: 31.7
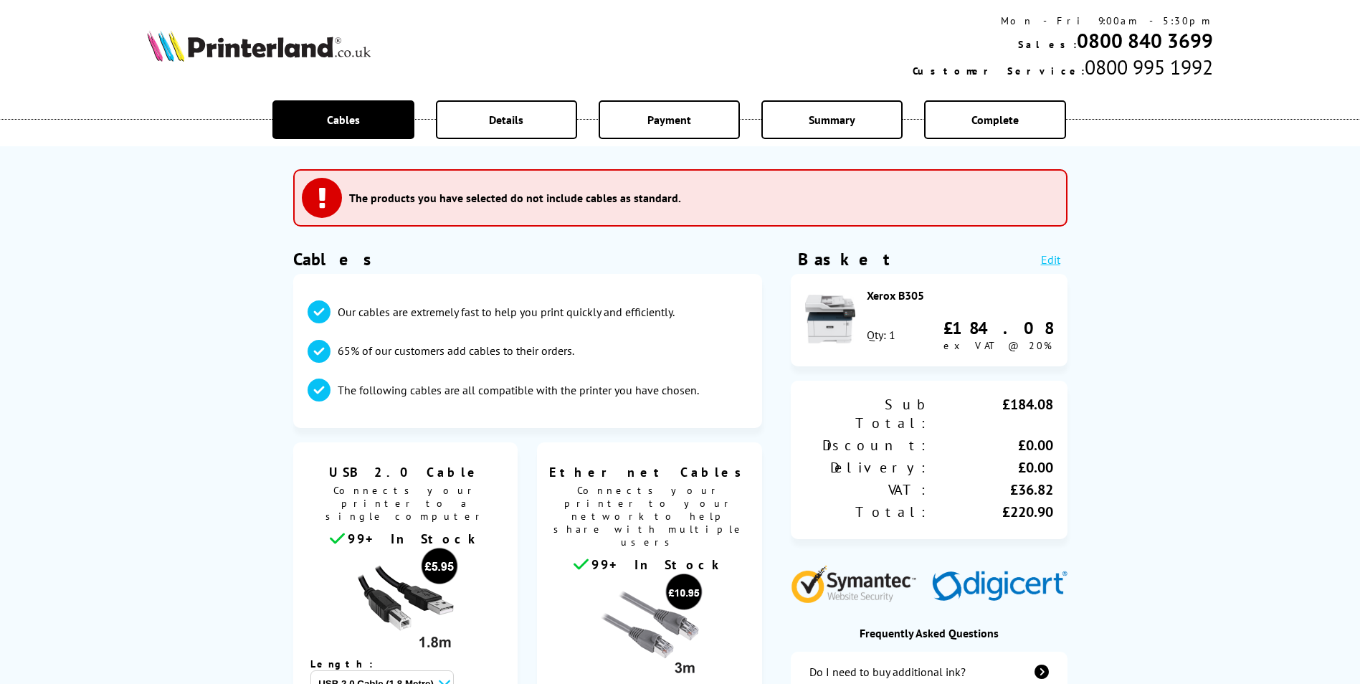
click at [890, 300] on div "Xerox B305" at bounding box center [960, 295] width 186 height 14
drag, startPoint x: 895, startPoint y: 299, endPoint x: 908, endPoint y: 299, distance: 12.2
click at [908, 299] on div "Xerox B305" at bounding box center [960, 295] width 186 height 14
drag, startPoint x: 908, startPoint y: 299, endPoint x: 924, endPoint y: 298, distance: 16.5
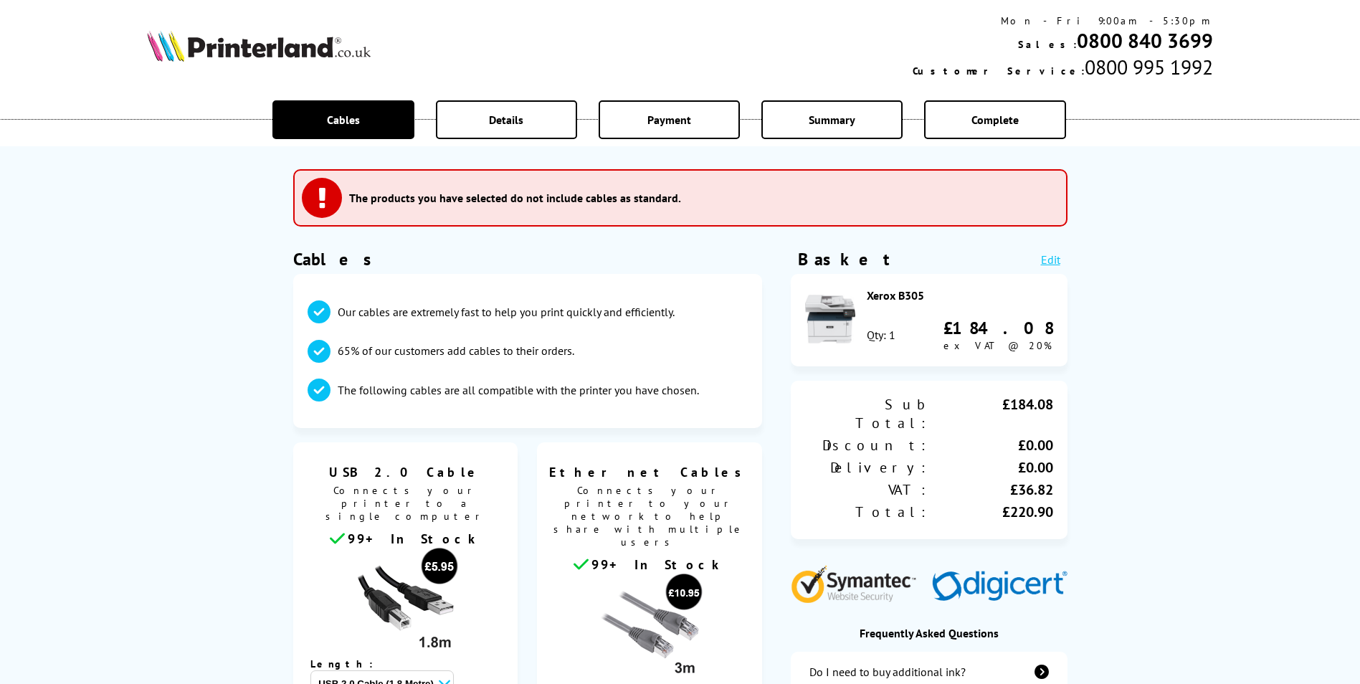
click at [924, 298] on div "Xerox B305" at bounding box center [960, 295] width 186 height 14
drag, startPoint x: 924, startPoint y: 298, endPoint x: 878, endPoint y: 295, distance: 46.0
click at [878, 295] on div "Xerox B305" at bounding box center [960, 295] width 186 height 14
click at [881, 295] on div "Xerox B305" at bounding box center [960, 295] width 186 height 14
click at [944, 292] on div "Xerox B305" at bounding box center [960, 295] width 186 height 14
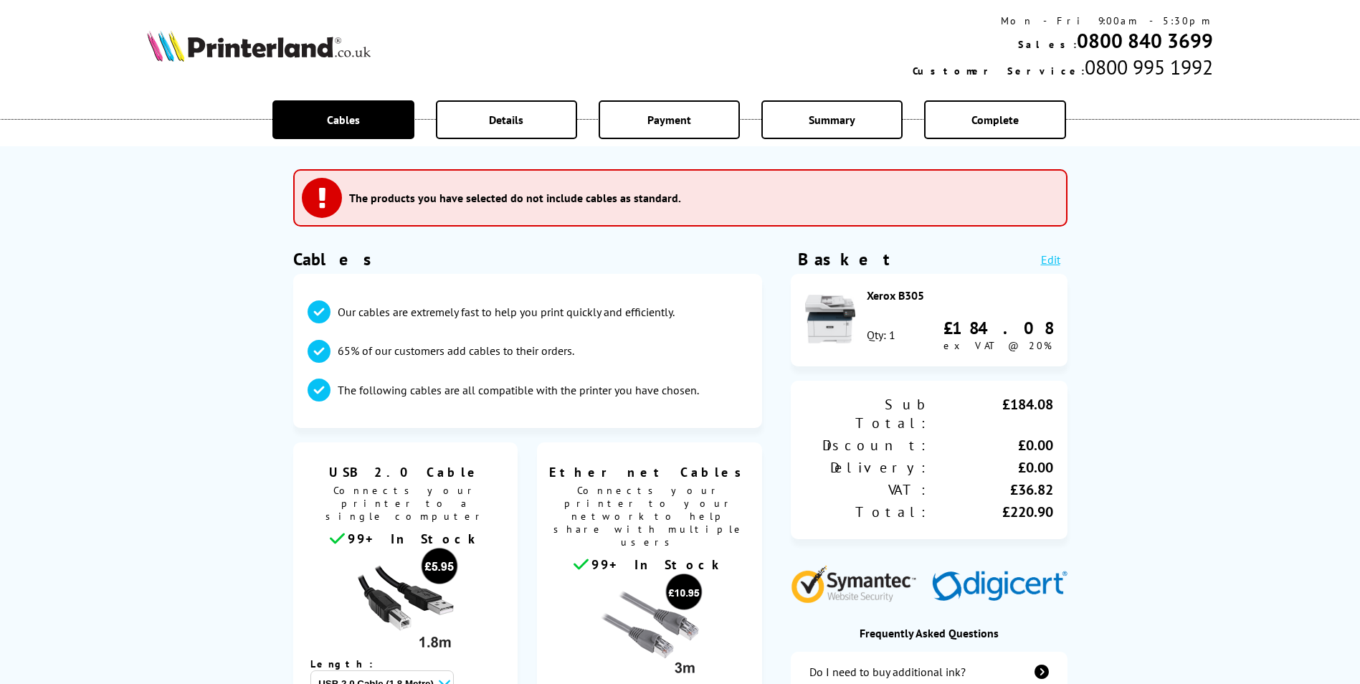
drag, startPoint x: 929, startPoint y: 292, endPoint x: 859, endPoint y: 292, distance: 70.3
click at [859, 292] on div "Xerox B305 Qty: 1 £184.08 ex VAT @ 20%" at bounding box center [929, 327] width 248 height 78
click at [865, 295] on div "Xerox B305 Qty: 1 £184.08 ex VAT @ 20%" at bounding box center [929, 327] width 248 height 78
click at [868, 295] on div "Xerox B305 Qty: 1 £184.08 ex VAT @ 20%" at bounding box center [929, 327] width 248 height 78
click at [900, 298] on div "Xerox B305" at bounding box center [960, 295] width 186 height 14
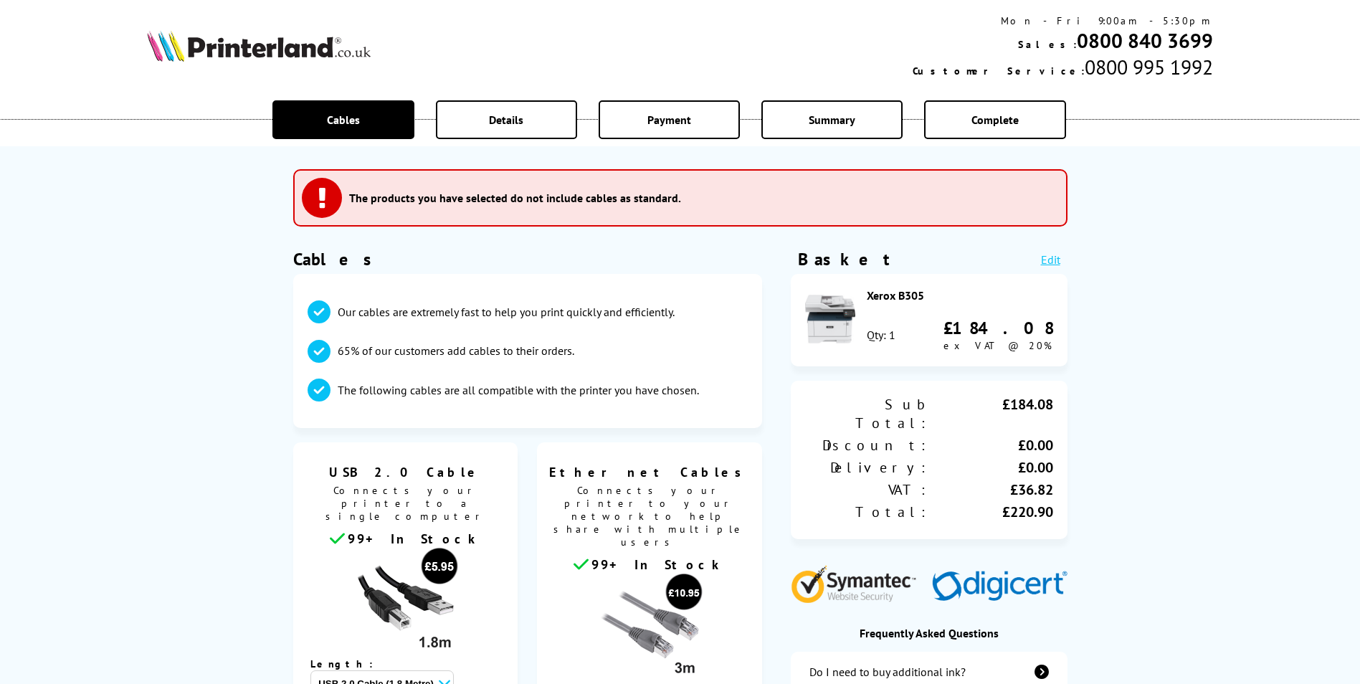
click at [922, 298] on div "Xerox B305" at bounding box center [960, 295] width 186 height 14
click at [897, 292] on div "Xerox B305" at bounding box center [960, 295] width 186 height 14
drag, startPoint x: 897, startPoint y: 292, endPoint x: 925, endPoint y: 296, distance: 28.2
click at [925, 296] on div "Xerox B305" at bounding box center [960, 295] width 186 height 14
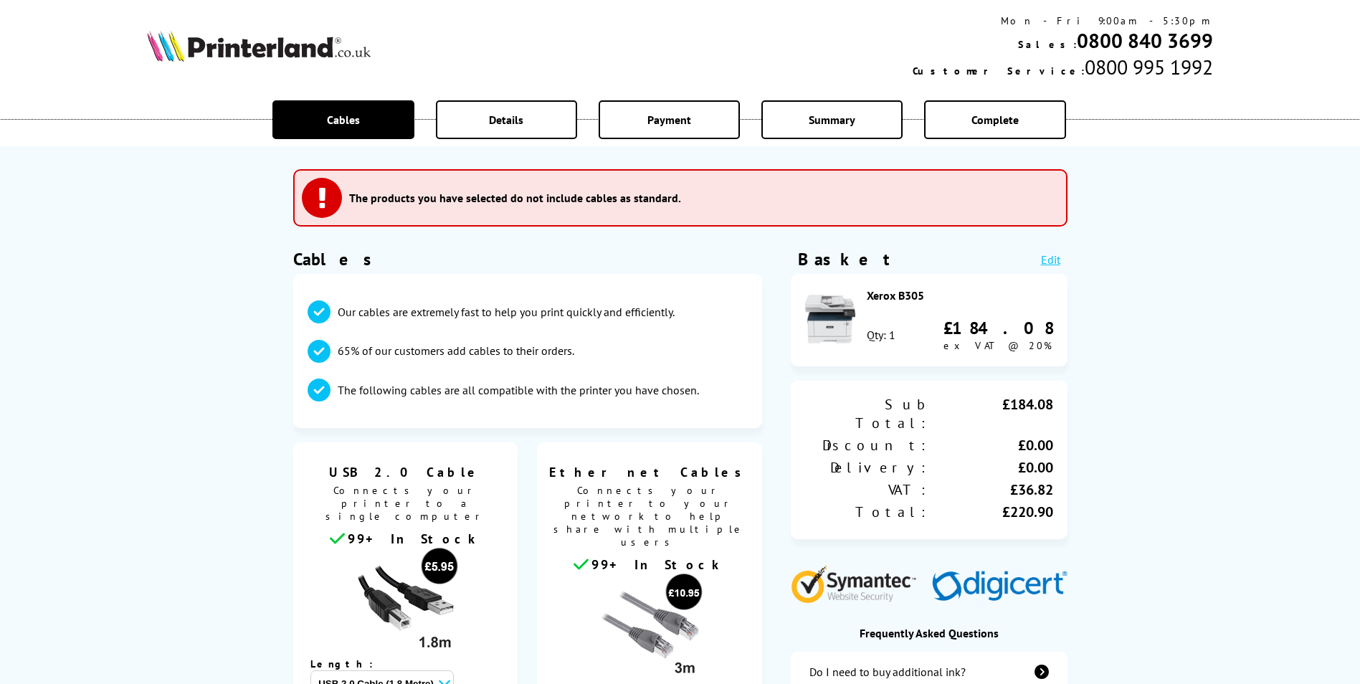
drag, startPoint x: 920, startPoint y: 296, endPoint x: 887, endPoint y: 297, distance: 33.7
click at [887, 297] on div "Xerox B305" at bounding box center [960, 295] width 186 height 14
click at [885, 300] on div "Xerox B305" at bounding box center [960, 295] width 186 height 14
drag, startPoint x: 885, startPoint y: 300, endPoint x: 927, endPoint y: 303, distance: 41.7
click at [927, 303] on div "Xerox B305 Qty: 1 £184.08 ex VAT @ 20%" at bounding box center [960, 320] width 186 height 64
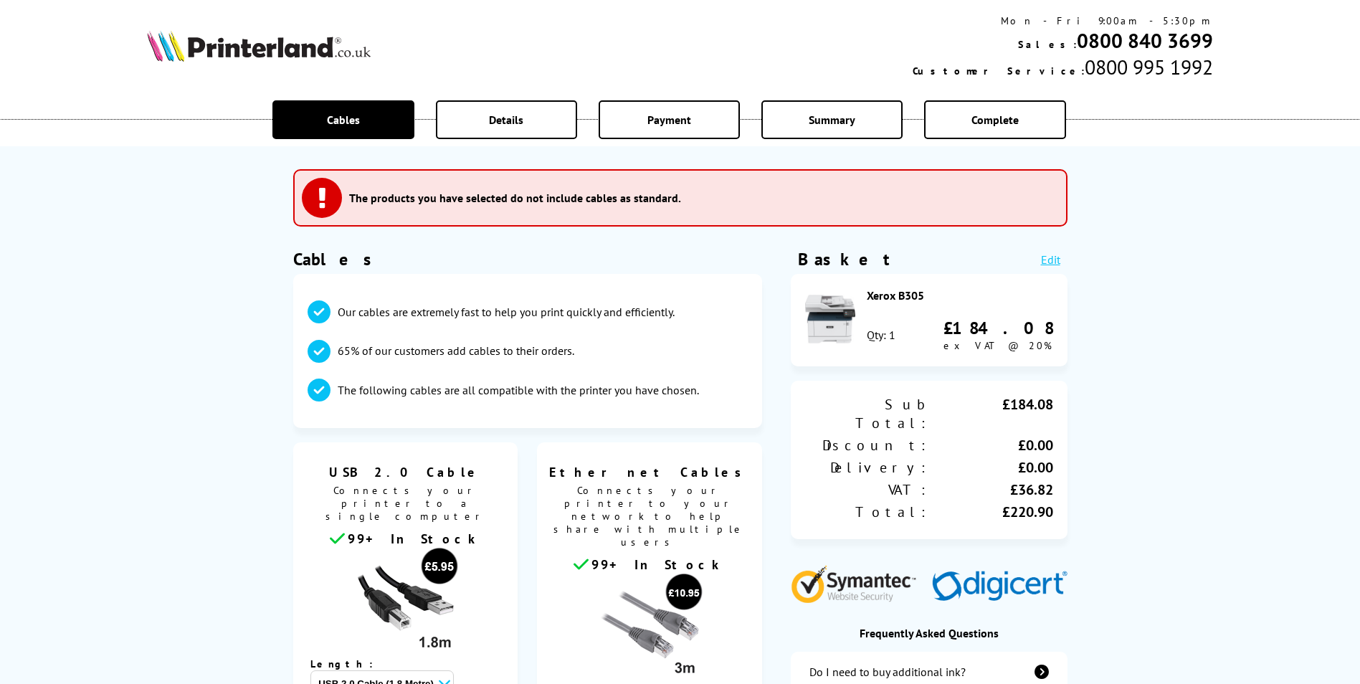
click at [927, 303] on div "Xerox B305 Qty: 1 £184.08 ex VAT @ 20%" at bounding box center [960, 320] width 186 height 64
click at [927, 299] on div "Xerox B305" at bounding box center [960, 295] width 186 height 14
drag, startPoint x: 926, startPoint y: 297, endPoint x: 905, endPoint y: 299, distance: 21.6
click at [905, 299] on div "Xerox B305" at bounding box center [960, 295] width 186 height 14
click at [904, 299] on div "Xerox B305" at bounding box center [960, 295] width 186 height 14
